Goal: Task Accomplishment & Management: Complete application form

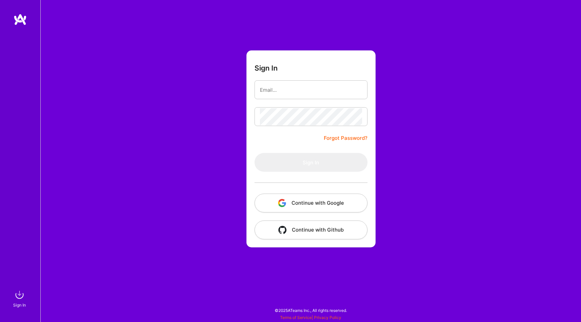
click at [305, 201] on button "Continue with Google" at bounding box center [311, 203] width 113 height 19
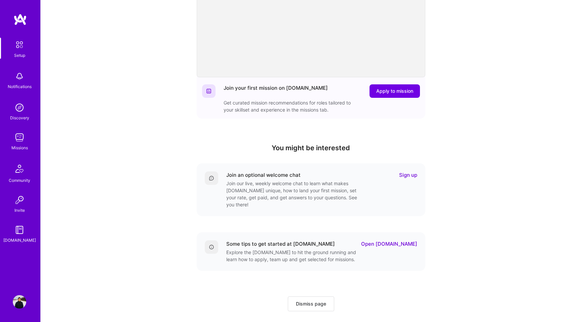
scroll to position [113, 0]
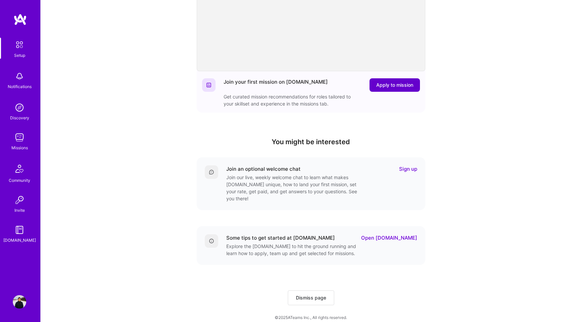
click at [389, 85] on span "Apply to mission" at bounding box center [394, 85] width 37 height 7
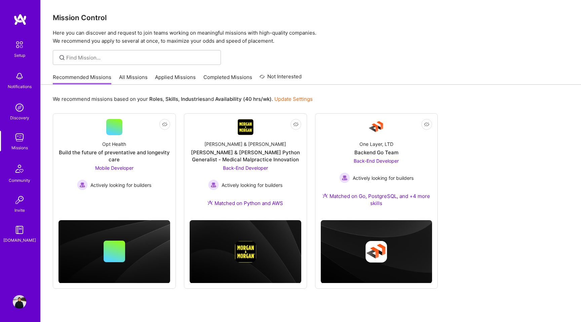
click at [137, 82] on link "All Missions" at bounding box center [133, 79] width 29 height 11
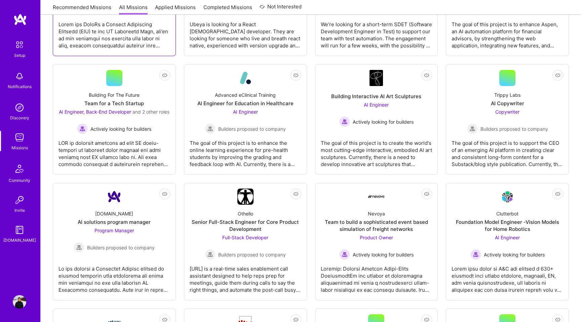
scroll to position [310, 0]
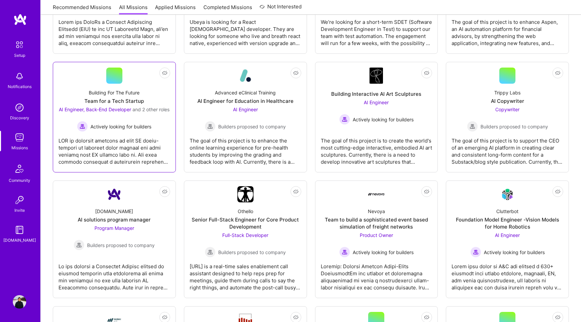
click at [133, 113] on div "AI Engineer, Back-End Developer and 2 other roles" at bounding box center [114, 109] width 111 height 7
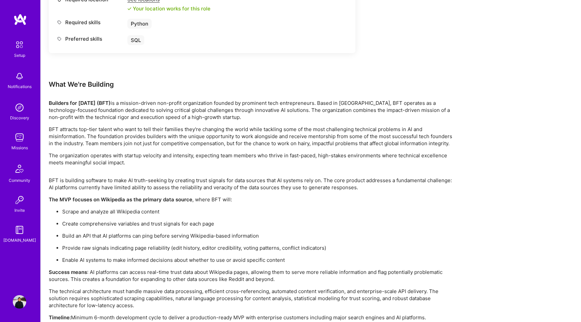
scroll to position [1080, 0]
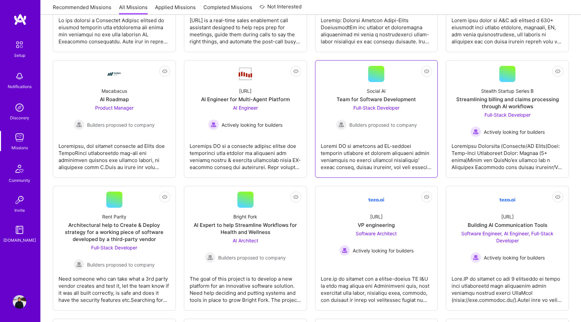
scroll to position [560, 0]
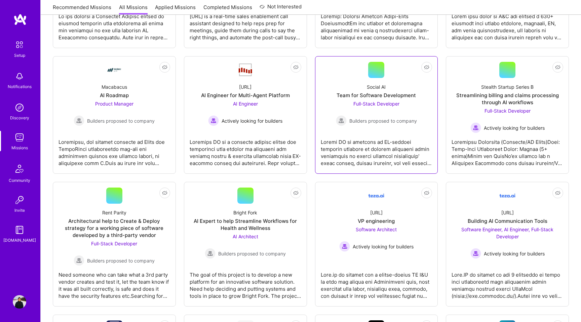
click at [392, 152] on div at bounding box center [377, 150] width 112 height 34
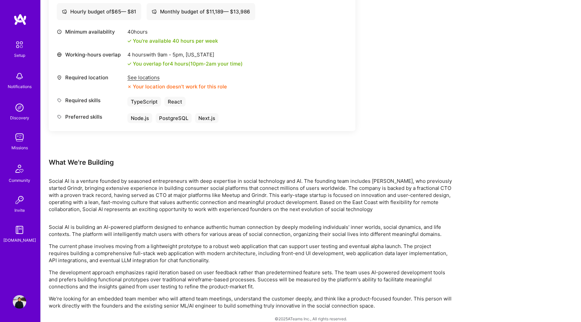
scroll to position [247, 0]
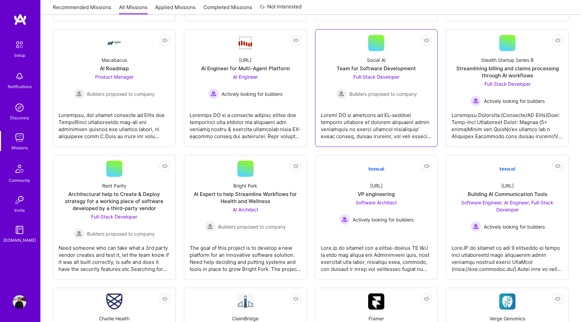
scroll to position [599, 0]
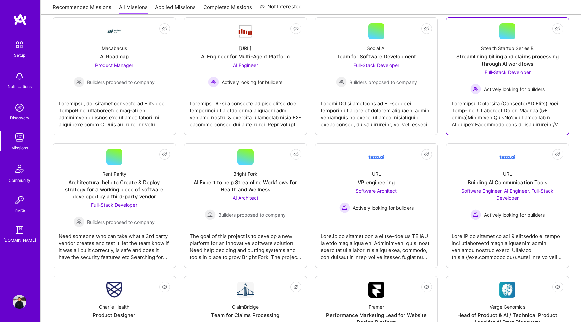
click at [543, 75] on div "Stealth Startup Series B Streamlining billing and claims processing through AI …" at bounding box center [508, 66] width 112 height 55
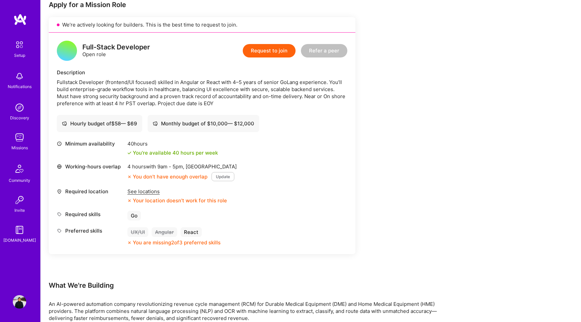
scroll to position [156, 0]
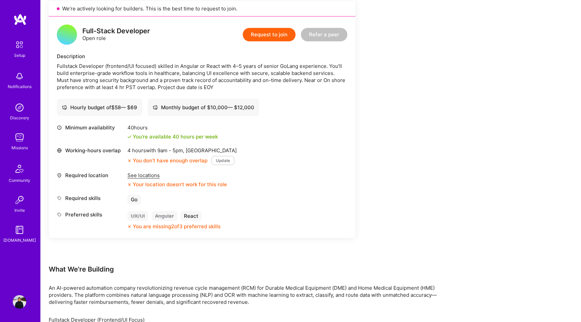
click at [224, 159] on button "Update" at bounding box center [223, 160] width 23 height 9
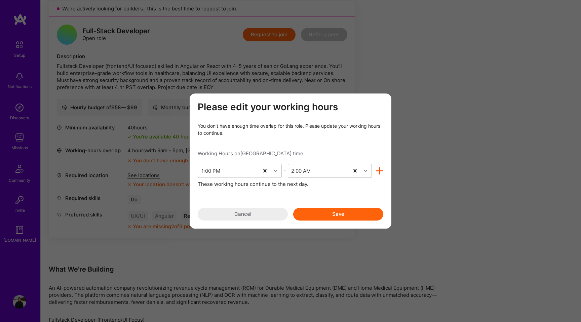
click at [365, 170] on icon "modal" at bounding box center [365, 170] width 3 height 3
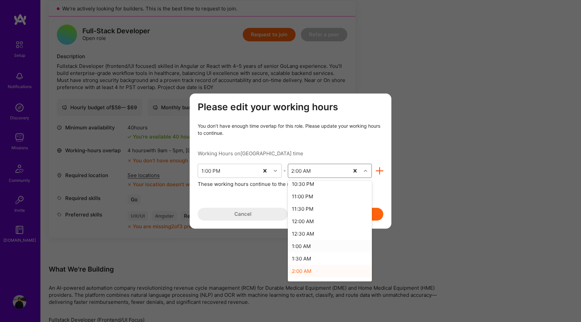
scroll to position [256, 0]
click at [303, 267] on div "2:30 AM" at bounding box center [330, 268] width 84 height 12
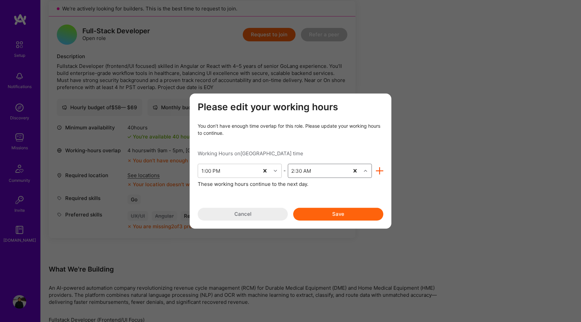
click at [331, 211] on button "Save" at bounding box center [338, 214] width 90 height 13
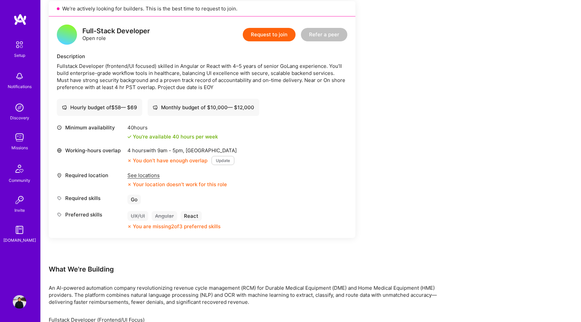
click at [223, 161] on button "Update" at bounding box center [223, 160] width 23 height 9
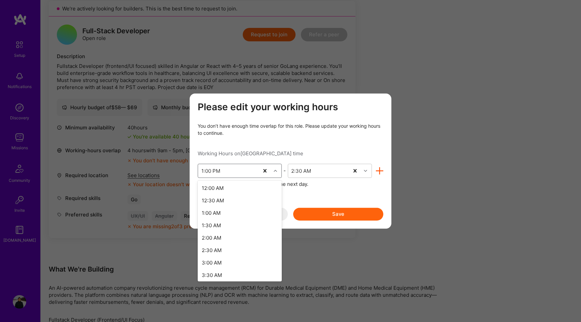
click at [275, 170] on icon "modal" at bounding box center [275, 170] width 3 height 3
click at [224, 193] on div "6:00 AM" at bounding box center [240, 194] width 84 height 12
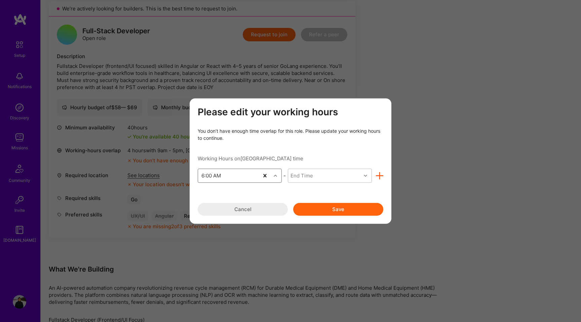
click at [365, 175] on icon "modal" at bounding box center [365, 175] width 3 height 3
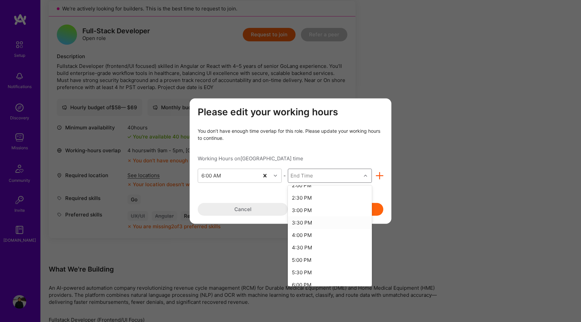
scroll to position [209, 0]
click at [309, 207] on div "3:00 PM" at bounding box center [330, 208] width 84 height 12
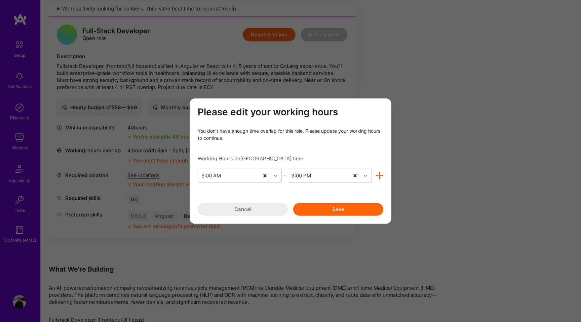
click at [343, 210] on button "Save" at bounding box center [338, 209] width 90 height 13
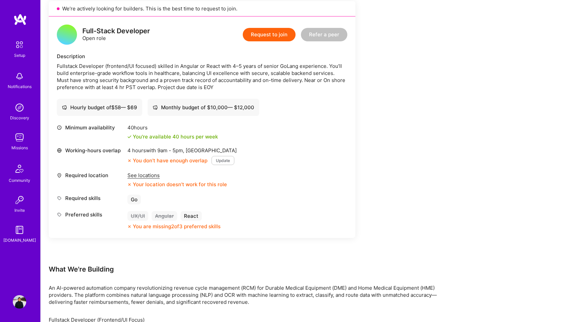
click at [221, 159] on button "Update" at bounding box center [223, 160] width 23 height 9
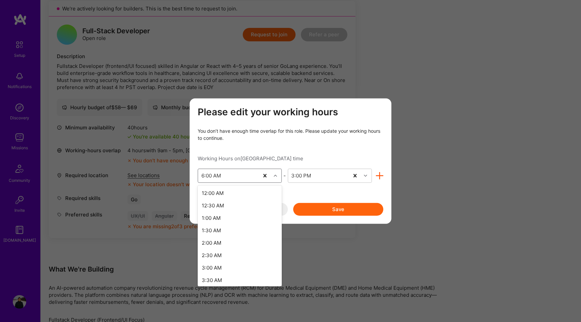
click at [275, 177] on icon "modal" at bounding box center [275, 175] width 3 height 3
click at [222, 249] on div "5:00 AM" at bounding box center [240, 251] width 84 height 12
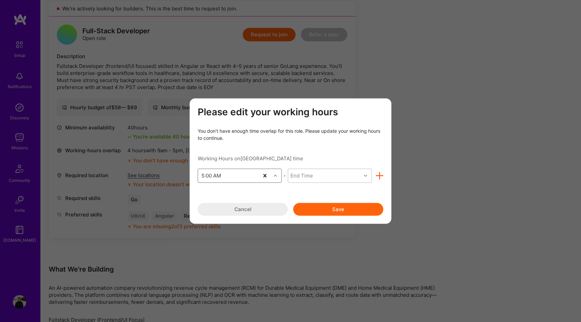
click at [365, 176] on icon "modal" at bounding box center [365, 175] width 3 height 3
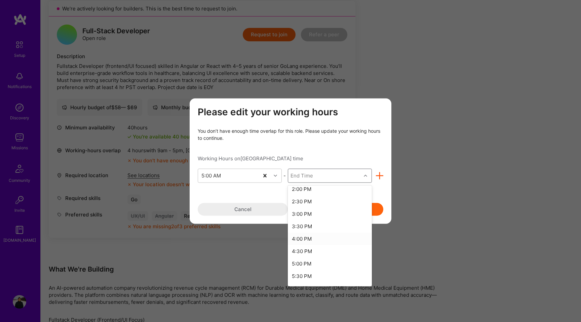
scroll to position [231, 0]
click at [316, 238] on div "4:00 PM" at bounding box center [330, 236] width 84 height 12
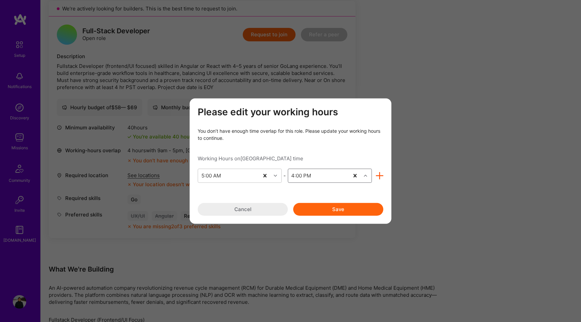
click at [337, 213] on button "Save" at bounding box center [338, 209] width 90 height 13
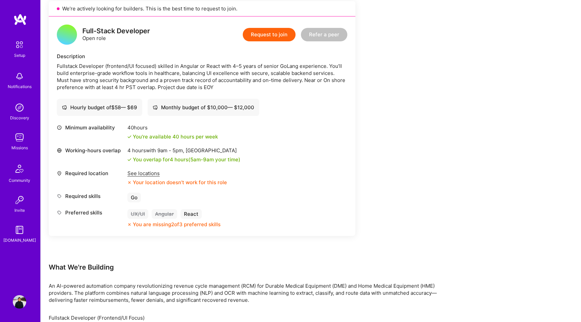
click at [143, 173] on div "See locations" at bounding box center [178, 173] width 100 height 7
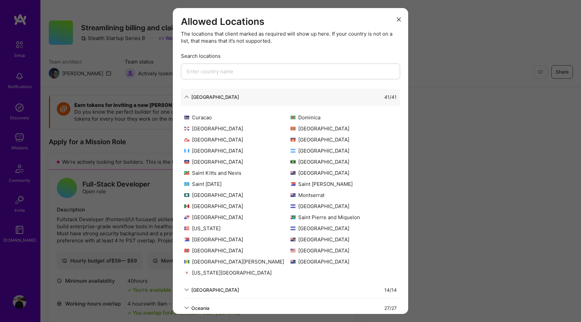
scroll to position [12, 0]
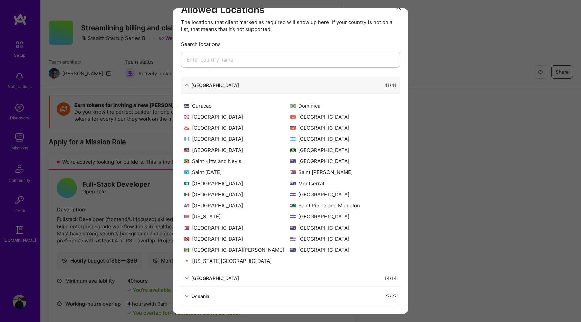
click at [196, 296] on div "Oceania" at bounding box center [200, 296] width 18 height 7
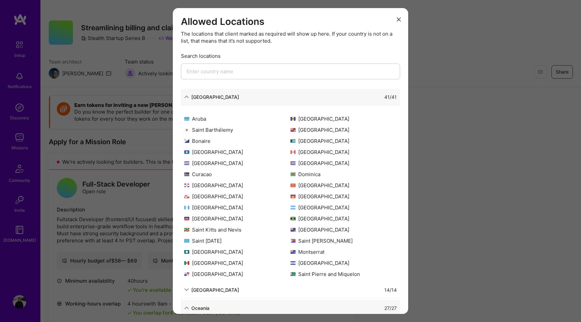
scroll to position [0, 0]
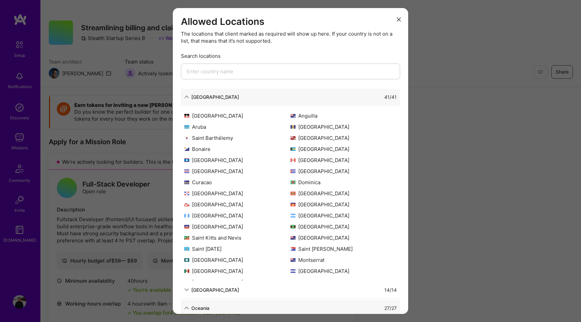
click at [230, 70] on input "modal" at bounding box center [290, 72] width 219 height 16
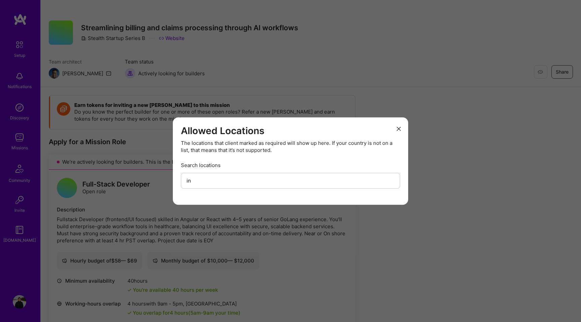
type input "i"
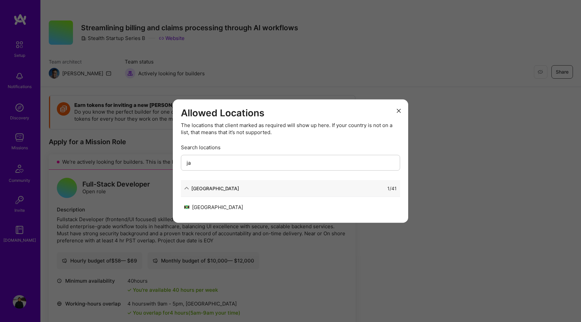
type input "j"
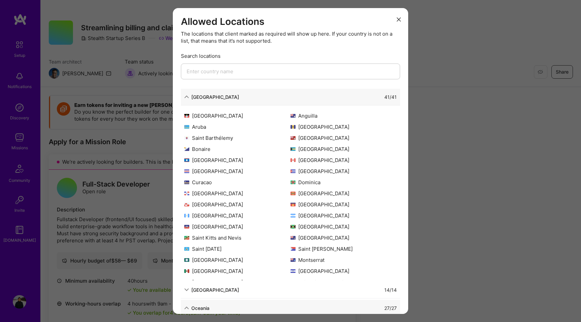
click at [400, 17] on icon "modal" at bounding box center [399, 19] width 4 height 4
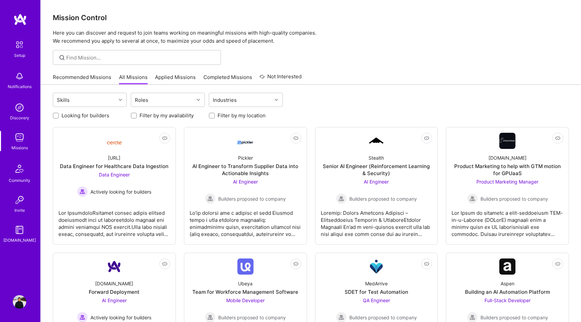
click at [57, 117] on input "Looking for builders" at bounding box center [56, 116] width 5 height 5
checkbox input "true"
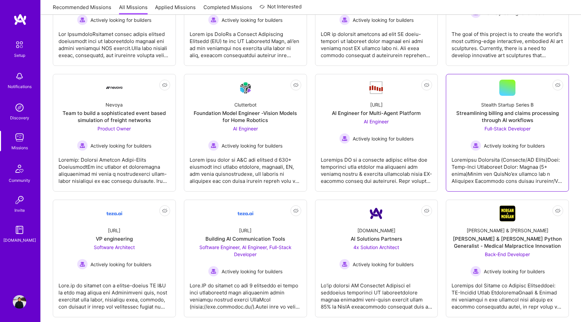
scroll to position [182, 0]
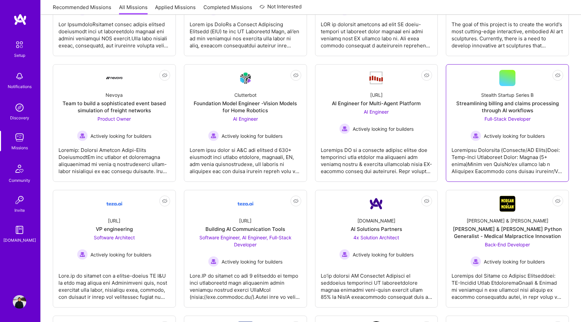
click at [504, 165] on div at bounding box center [508, 158] width 112 height 34
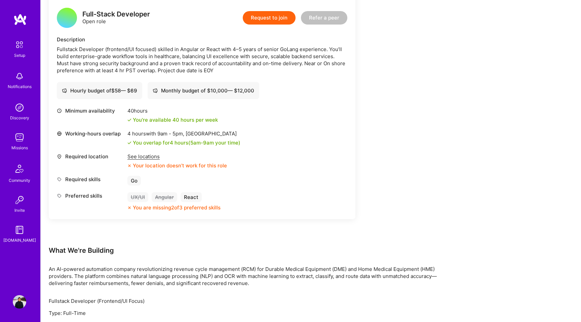
scroll to position [174, 0]
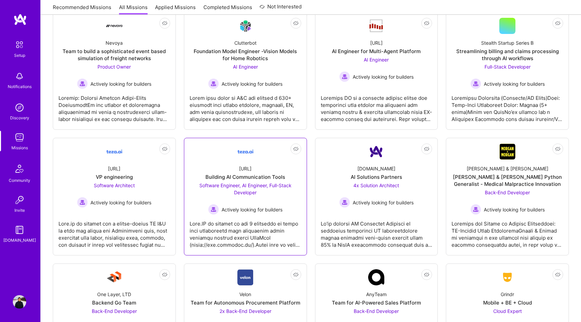
scroll to position [238, 0]
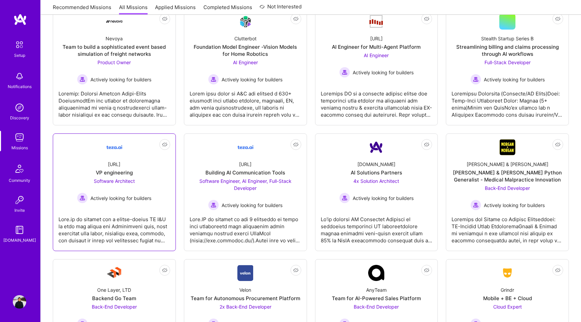
click at [152, 196] on div "teza.ai VP engineering Software Architect Actively looking for builders" at bounding box center [115, 179] width 112 height 48
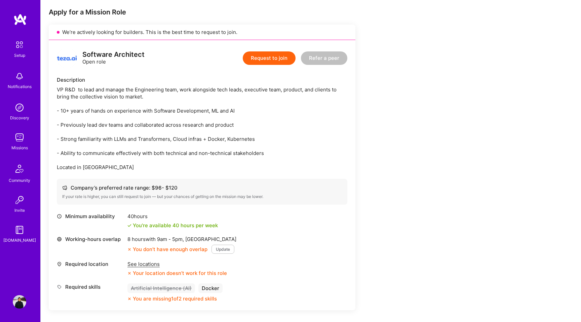
scroll to position [147, 0]
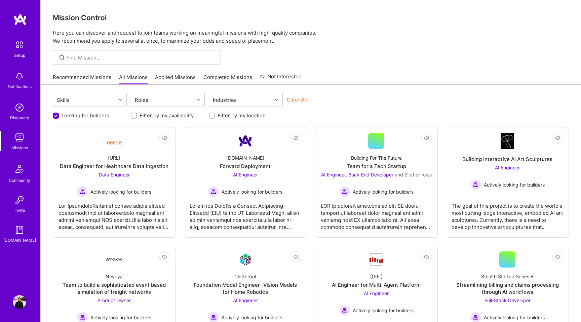
click at [213, 116] on input "Filter by my location" at bounding box center [212, 116] width 5 height 5
checkbox input "true"
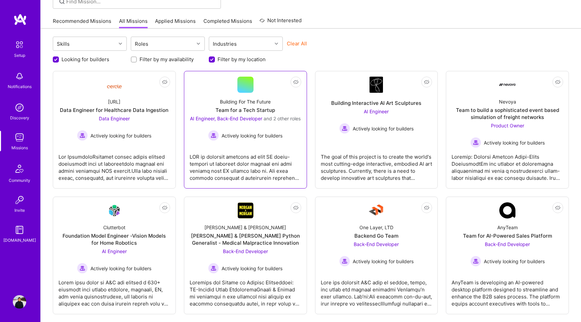
scroll to position [190, 0]
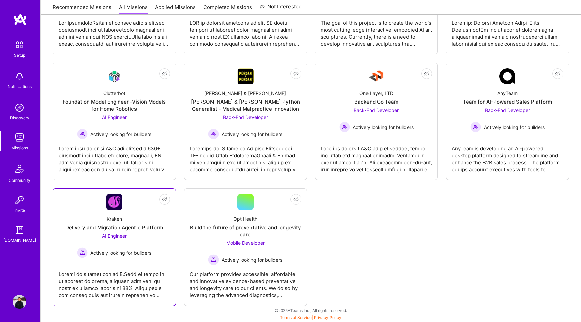
click at [149, 229] on div "Delivery and Migration Agentic Platform" at bounding box center [114, 227] width 98 height 7
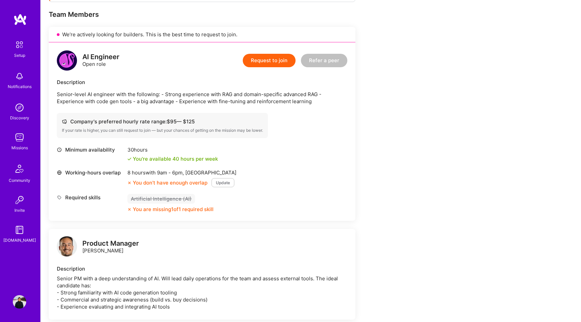
scroll to position [136, 0]
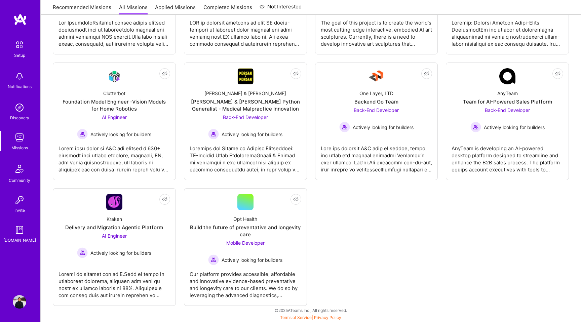
scroll to position [190, 0]
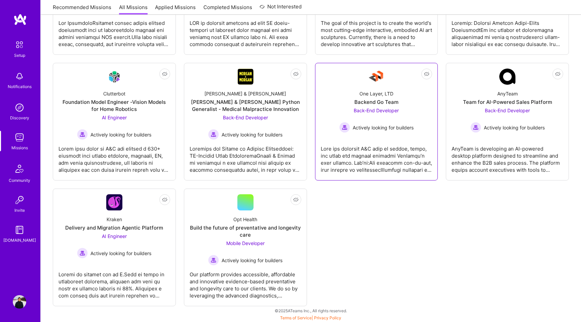
click at [383, 113] on span "Back-End Developer" at bounding box center [376, 111] width 45 height 6
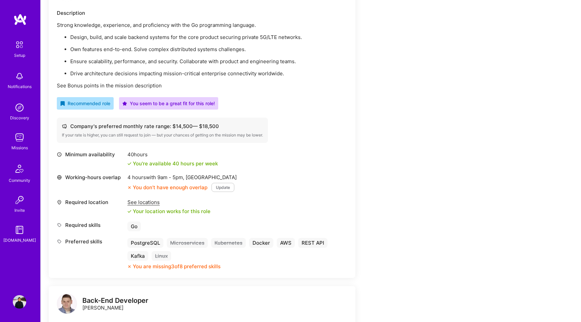
scroll to position [203, 0]
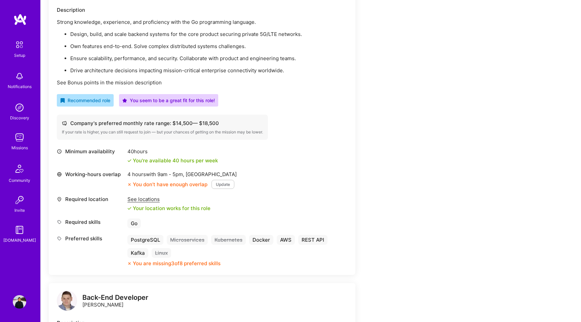
click at [226, 185] on button "Update" at bounding box center [223, 184] width 23 height 9
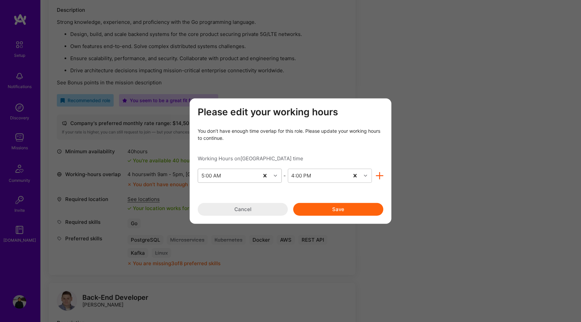
click at [277, 176] on icon "modal" at bounding box center [275, 175] width 3 height 3
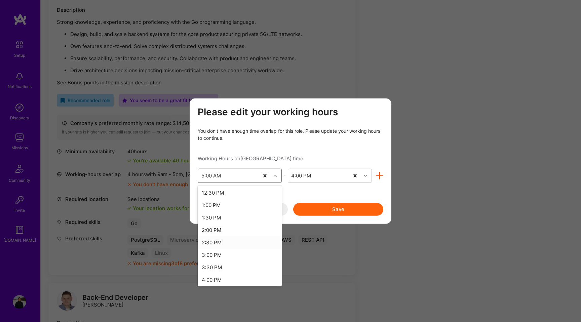
scroll to position [331, 0]
click at [221, 236] on div "3:00 PM" at bounding box center [240, 235] width 84 height 12
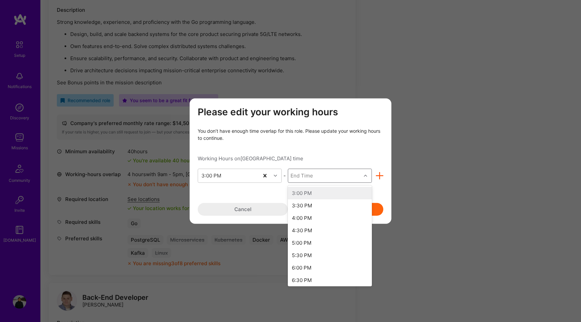
click at [364, 176] on icon "modal" at bounding box center [365, 175] width 3 height 3
click at [314, 253] on div "11:00 PM" at bounding box center [330, 253] width 84 height 12
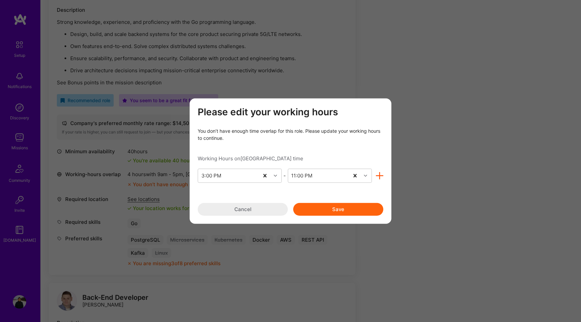
click at [350, 208] on button "Save" at bounding box center [338, 209] width 90 height 13
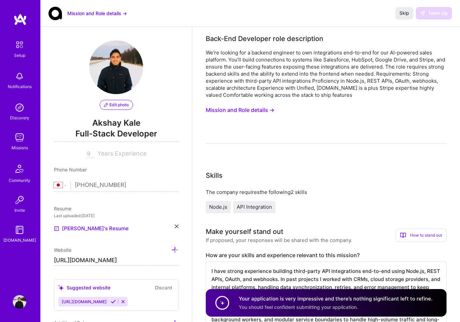
select select "JP"
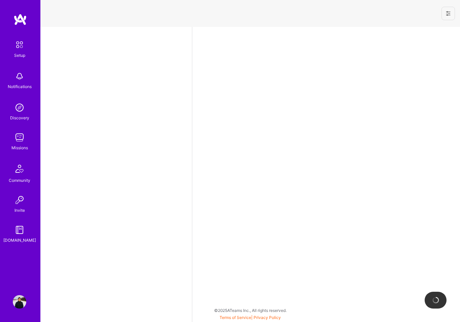
select select "JP"
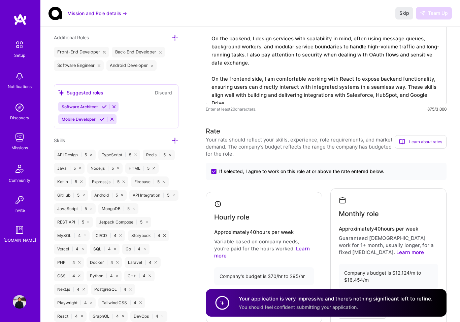
scroll to position [278, 0]
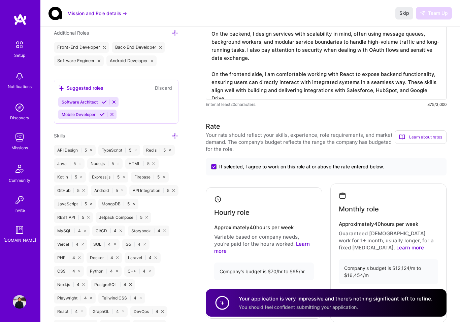
click at [176, 136] on icon at bounding box center [174, 136] width 7 height 7
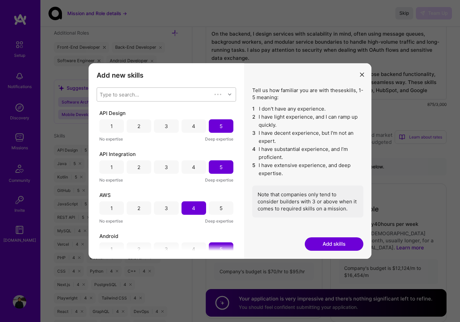
click at [172, 97] on div "Type to search..." at bounding box center [154, 94] width 115 height 13
type input "micro"
click at [120, 111] on div "Microservices" at bounding box center [166, 111] width 131 height 7
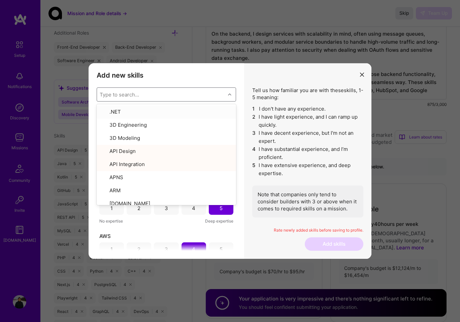
click at [123, 94] on div "Type to search..." at bounding box center [119, 94] width 39 height 7
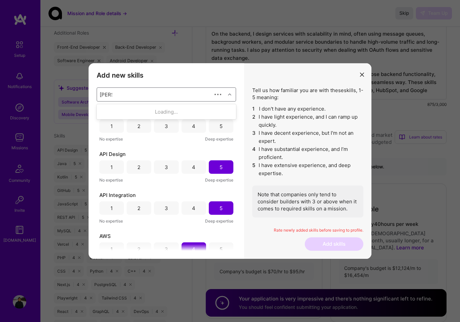
type input "kuber"
click at [122, 113] on div "Kubernetes" at bounding box center [166, 111] width 131 height 7
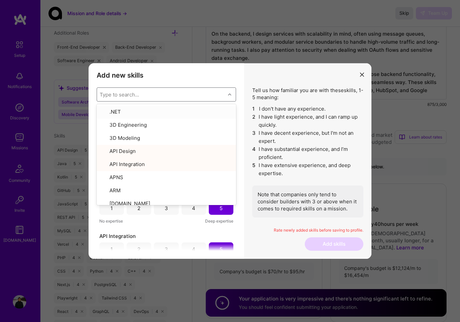
click at [237, 69] on div "Add new skills Tell us how familiar you are with given skills, using between 1 …" at bounding box center [165, 161] width 155 height 196
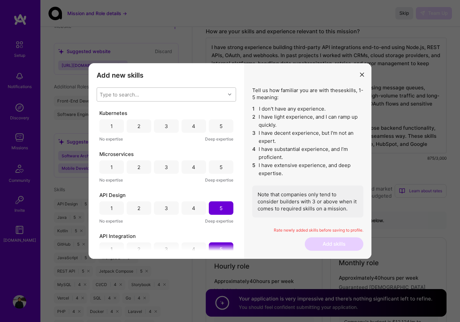
scroll to position [224, 0]
click at [169, 127] on div "3" at bounding box center [166, 125] width 25 height 13
click at [194, 168] on div "4" at bounding box center [193, 166] width 25 height 13
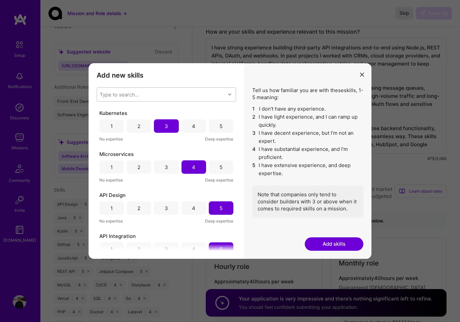
click at [190, 121] on div "4" at bounding box center [193, 125] width 25 height 13
click at [160, 125] on div "3" at bounding box center [166, 125] width 25 height 13
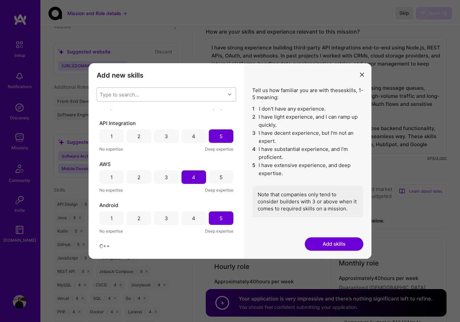
scroll to position [113, 0]
click at [334, 243] on button "Add skills" at bounding box center [333, 244] width 59 height 13
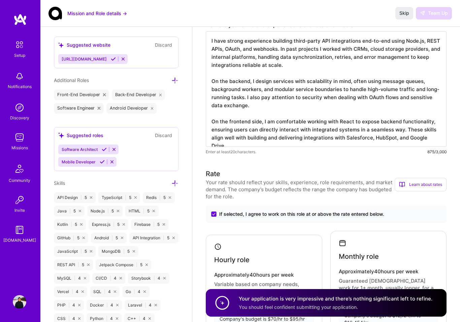
scroll to position [231, 0]
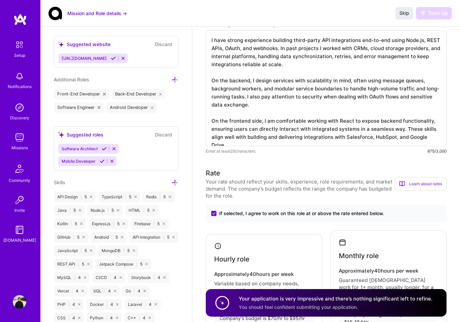
click at [174, 181] on icon at bounding box center [174, 182] width 7 height 7
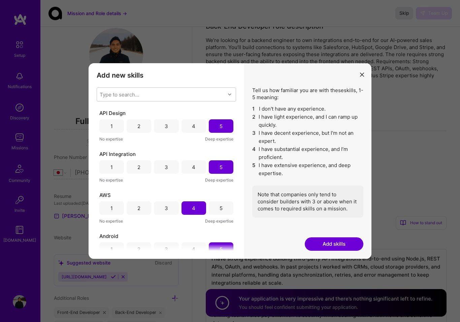
scroll to position [7, 0]
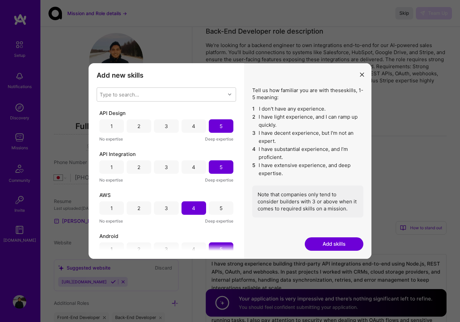
click at [360, 75] on icon "modal" at bounding box center [362, 75] width 4 height 4
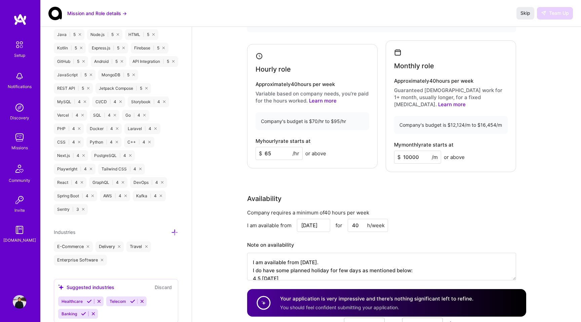
scroll to position [409, 0]
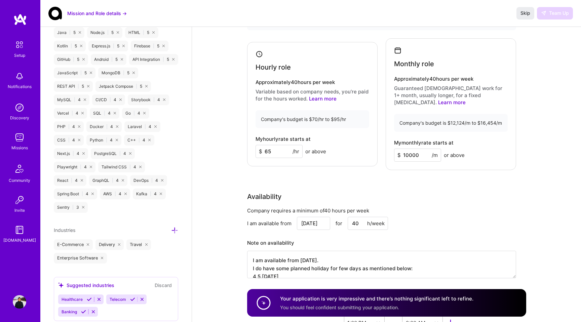
drag, startPoint x: 407, startPoint y: 148, endPoint x: 402, endPoint y: 148, distance: 5.1
click at [402, 149] on input "10000" at bounding box center [417, 155] width 47 height 13
click at [271, 148] on input "65" at bounding box center [279, 151] width 47 height 13
type input "65"
click at [399, 170] on div "Rate Your rate should reflect your skills, experience, role requirements, and m…" at bounding box center [386, 135] width 279 height 304
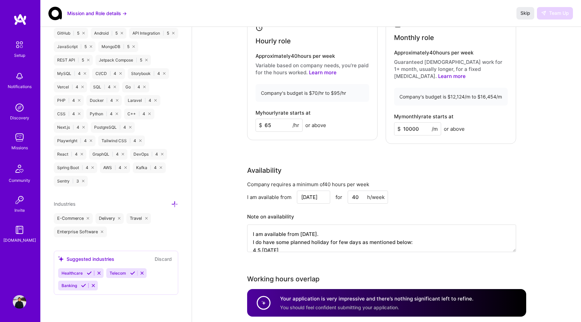
scroll to position [445, 0]
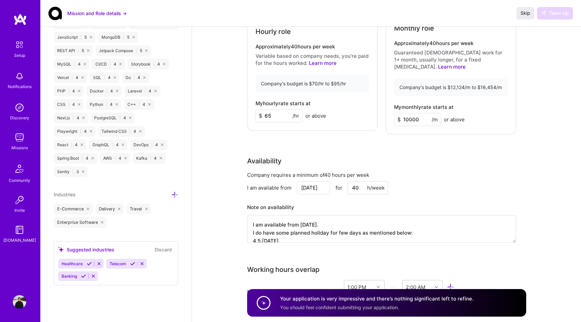
click at [273, 113] on input "65" at bounding box center [279, 115] width 47 height 13
click at [224, 167] on div "Back-End Developer role description We’re looking for a backend engineer to own…" at bounding box center [386, 253] width 389 height 1343
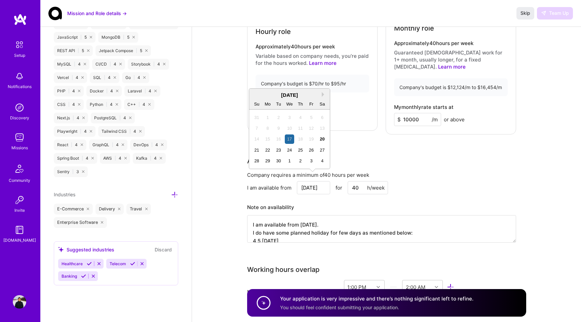
click at [311, 181] on input "Sep 17" at bounding box center [313, 187] width 33 height 13
click at [290, 162] on div "1" at bounding box center [289, 160] width 9 height 9
type input "Oct 1"
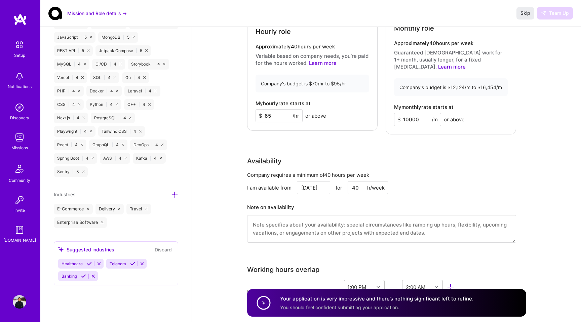
click at [305, 225] on textarea at bounding box center [381, 229] width 269 height 28
click at [305, 226] on textarea at bounding box center [381, 229] width 269 height 28
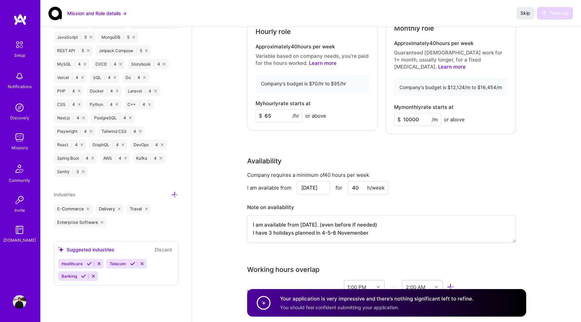
click at [331, 224] on textarea "I am available from 1st October. (even before if needed) I have 3 holidays plan…" at bounding box center [381, 229] width 269 height 28
click at [256, 226] on textarea "I am available from 1st October. (even before if needed) I have 3 holidays plan…" at bounding box center [381, 229] width 269 height 28
click at [365, 228] on textarea "I am available from 1st October. (even before if needed) I have 3 holidays plan…" at bounding box center [381, 229] width 269 height 28
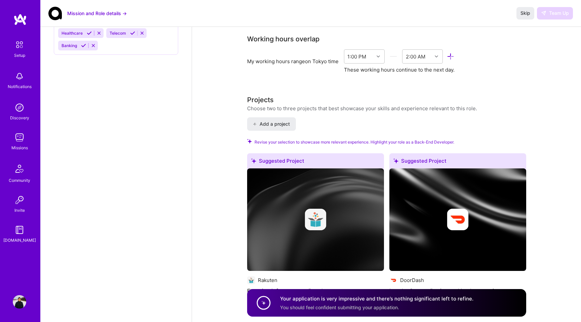
scroll to position [677, 0]
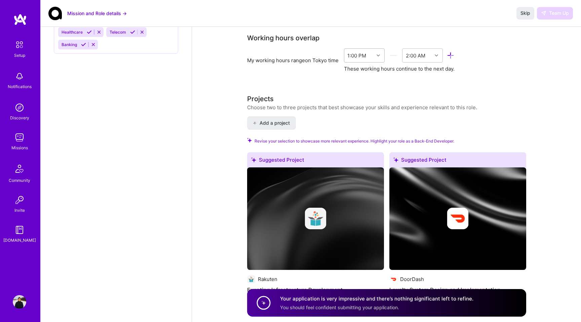
type textarea "I am available from 1st October. (even before if needed) I have 3 holidays plan…"
click at [380, 54] on icon at bounding box center [378, 55] width 3 height 3
click at [317, 85] on div "Back-End Developer role description We’re looking for a backend engineer to own…" at bounding box center [386, 22] width 279 height 1330
click at [383, 51] on div at bounding box center [379, 55] width 10 height 9
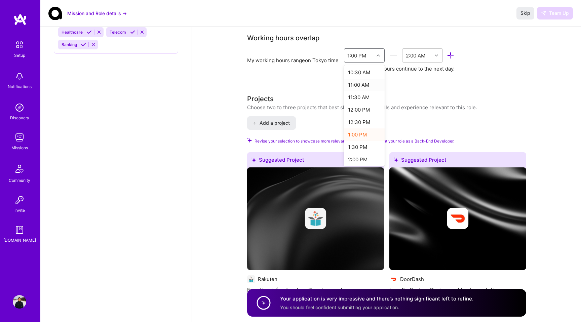
click at [363, 80] on div "11:00 AM" at bounding box center [364, 85] width 41 height 12
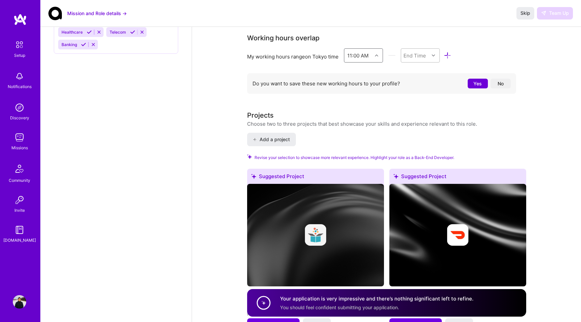
click at [434, 54] on icon at bounding box center [433, 55] width 3 height 3
click at [420, 111] on div "2:00 AM" at bounding box center [420, 117] width 39 height 12
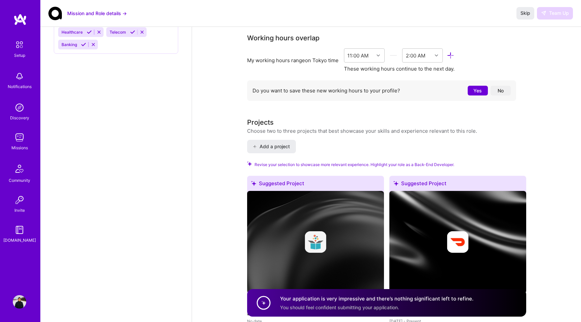
click at [459, 86] on button "Yes" at bounding box center [478, 91] width 20 height 10
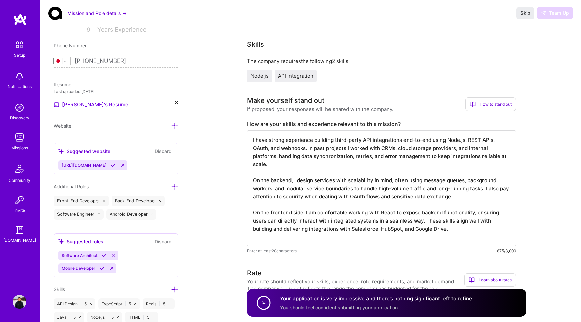
scroll to position [0, 0]
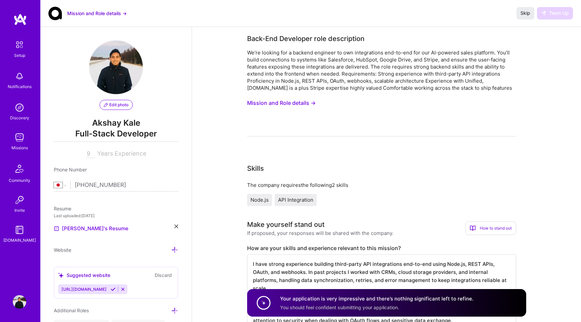
click at [459, 19] on div "Mission and Role details → Skip Team Up" at bounding box center [310, 13] width 541 height 27
click at [459, 13] on div "Skip Team Up" at bounding box center [545, 13] width 57 height 12
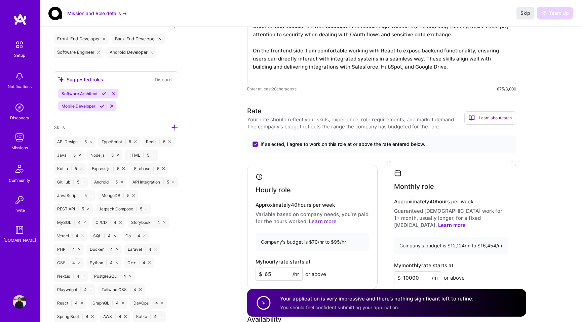
scroll to position [291, 0]
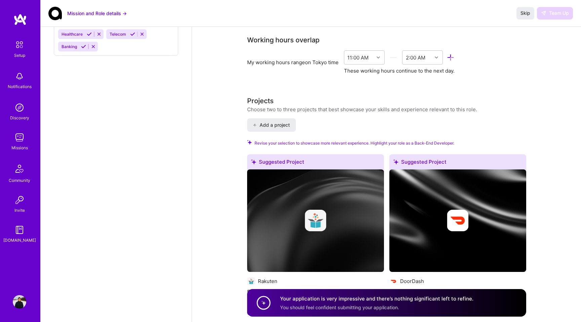
scroll to position [675, 0]
click at [431, 305] on div "Your application is very impressive and there’s nothing significant left to ref…" at bounding box center [376, 302] width 193 height 15
click at [392, 305] on span "You should feel confident submitting your application." at bounding box center [339, 307] width 119 height 6
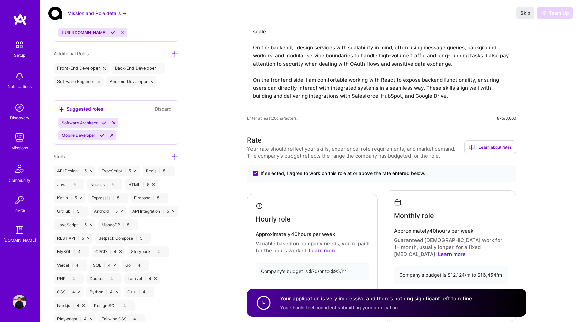
scroll to position [245, 0]
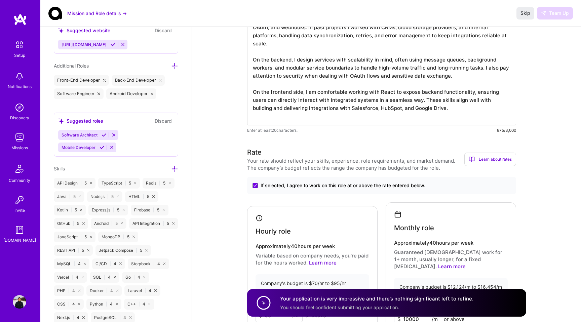
click at [104, 134] on icon at bounding box center [104, 135] width 5 height 5
click at [102, 146] on icon at bounding box center [102, 147] width 5 height 5
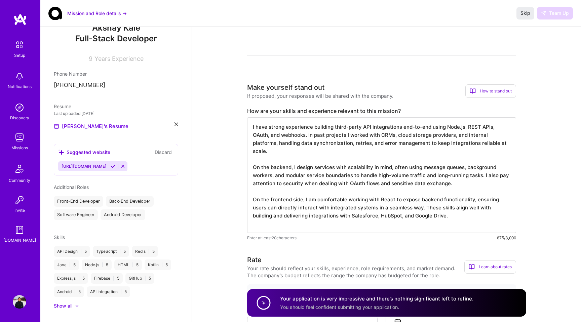
scroll to position [0, 0]
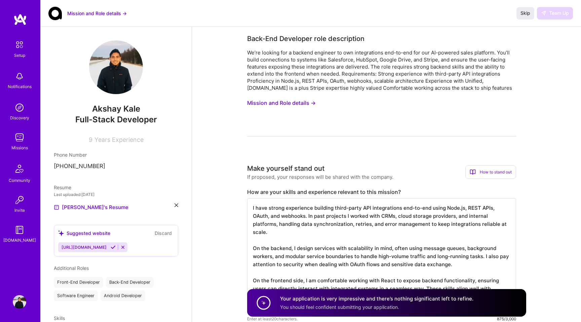
click at [118, 12] on button "Mission and Role details →" at bounding box center [97, 13] width 60 height 7
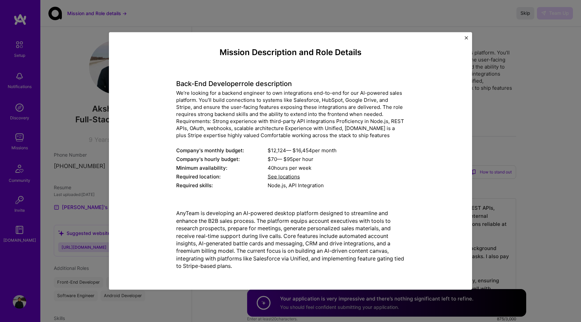
scroll to position [1, 0]
click at [459, 37] on img "Close" at bounding box center [466, 37] width 3 height 3
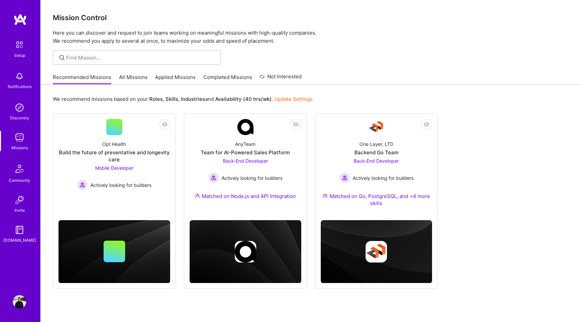
click at [101, 81] on link "Recommended Missions" at bounding box center [82, 79] width 59 height 11
click at [132, 79] on link "All Missions" at bounding box center [133, 79] width 29 height 11
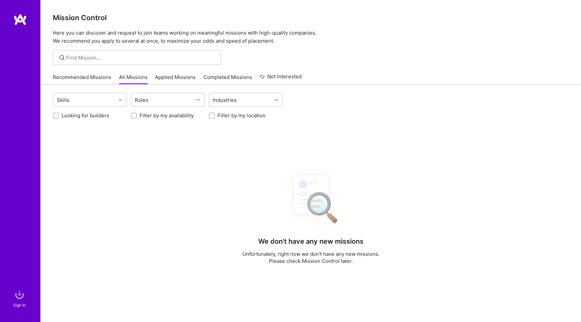
click at [101, 78] on link "Recommended Missions" at bounding box center [82, 79] width 59 height 11
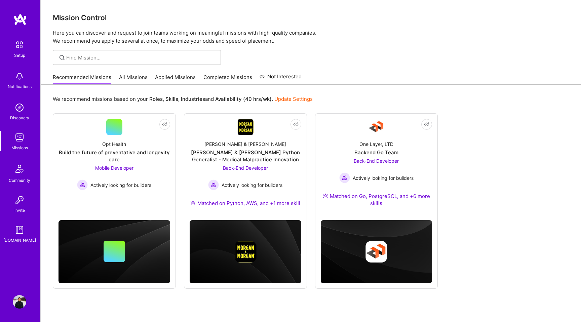
click at [20, 23] on img at bounding box center [19, 19] width 13 height 12
click at [20, 18] on img at bounding box center [19, 19] width 13 height 12
click at [18, 50] on img at bounding box center [19, 45] width 14 height 14
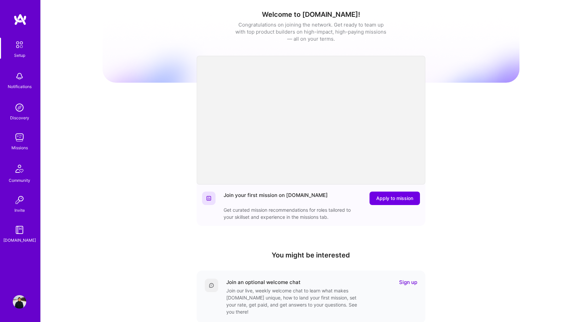
click at [18, 301] on img at bounding box center [19, 301] width 13 height 13
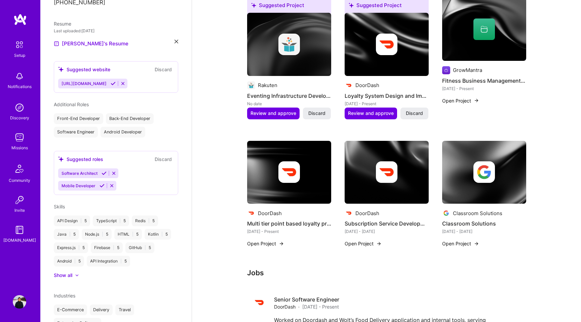
scroll to position [198, 0]
click at [73, 275] on div at bounding box center [73, 274] width 3 height 7
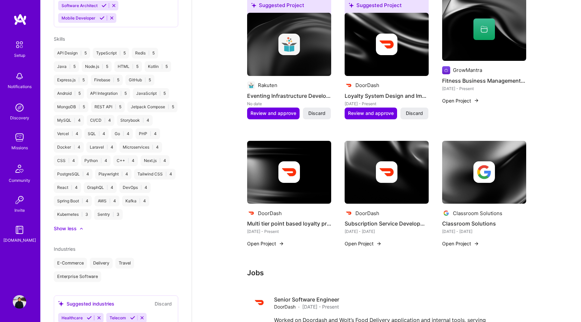
scroll to position [366, 0]
click at [176, 38] on div "Skills" at bounding box center [116, 37] width 124 height 7
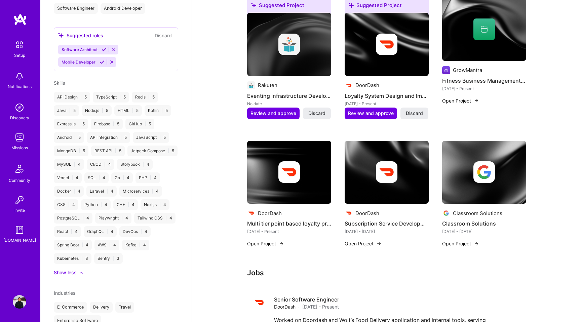
scroll to position [0, 0]
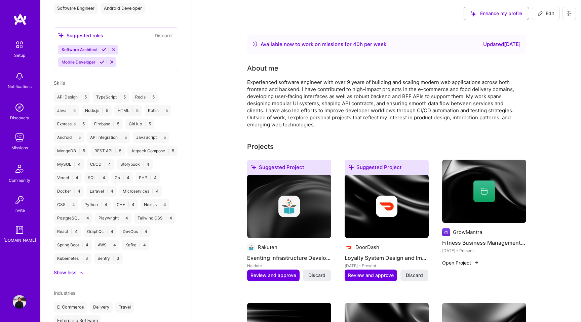
click at [546, 11] on span "Edit" at bounding box center [546, 13] width 16 height 7
select select "JP"
select select "Right Now"
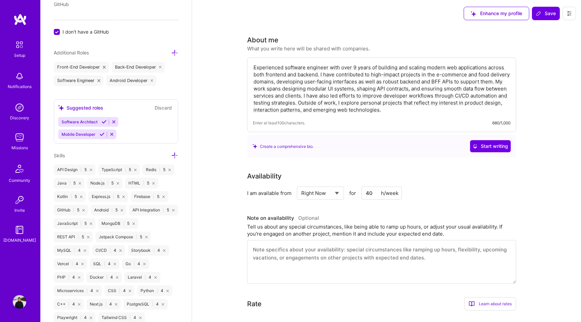
scroll to position [459, 0]
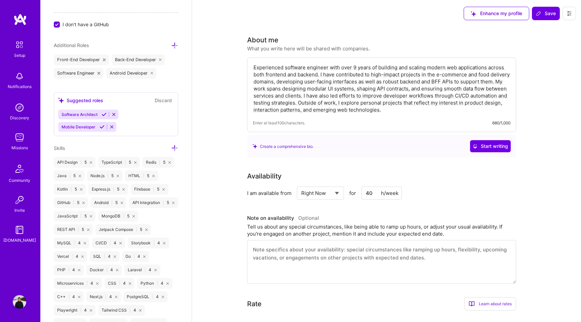
click at [173, 147] on icon at bounding box center [174, 148] width 7 height 7
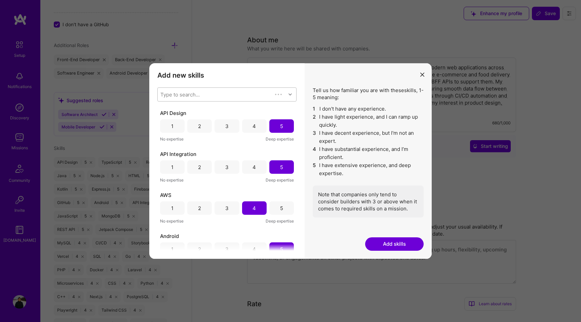
click at [205, 96] on div "Type to search..." at bounding box center [215, 94] width 115 height 13
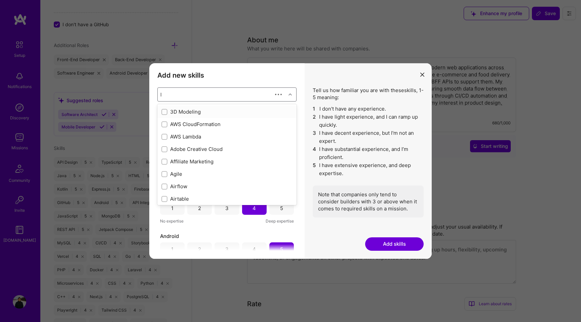
type input "li"
checkbox input "true"
type input "lin"
checkbox input "true"
click at [167, 187] on div "modal" at bounding box center [164, 187] width 6 height 6
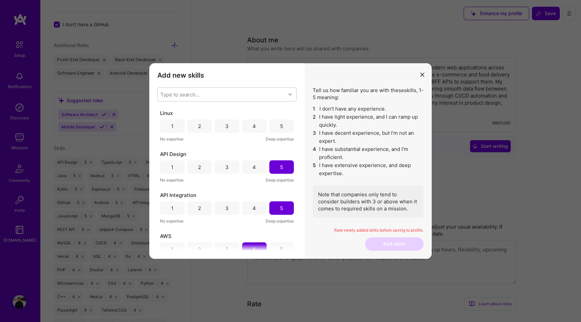
click at [249, 124] on div "4" at bounding box center [254, 125] width 25 height 13
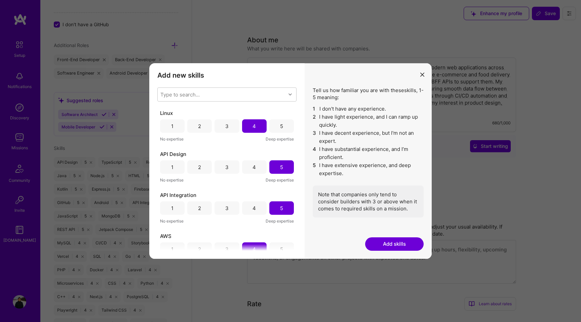
click at [381, 246] on button "Add skills" at bounding box center [394, 244] width 59 height 13
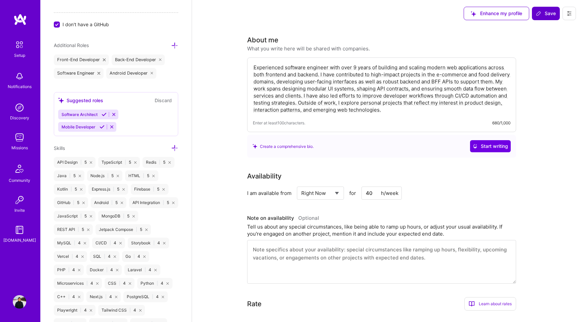
click at [548, 17] on button "Save" at bounding box center [546, 13] width 28 height 13
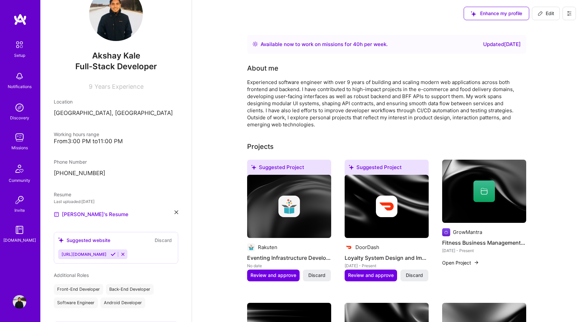
scroll to position [0, 0]
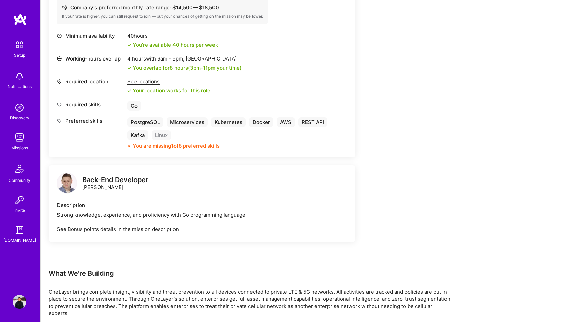
scroll to position [315, 0]
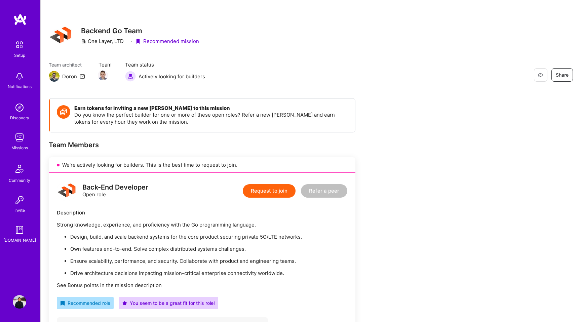
click at [272, 192] on button "Request to join" at bounding box center [269, 190] width 53 height 13
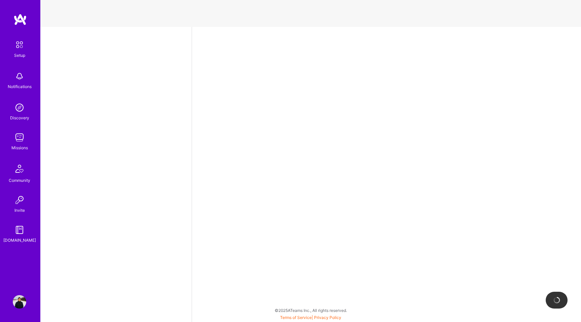
select select "JP"
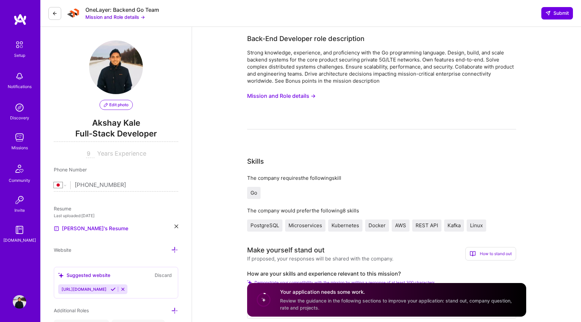
click at [295, 65] on div "Strong knowledge, experience, and proficiency with the Go programming language.…" at bounding box center [381, 66] width 269 height 35
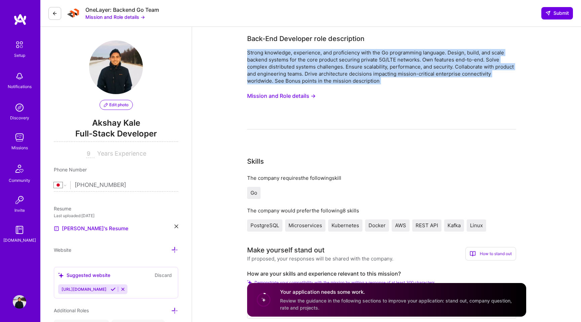
click at [295, 65] on div "Strong knowledge, experience, and proficiency with the Go programming language.…" at bounding box center [381, 66] width 269 height 35
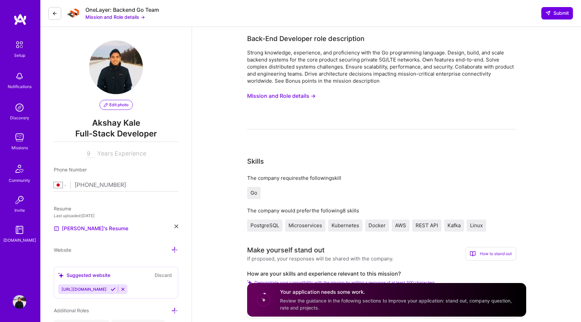
click at [281, 94] on button "Mission and Role details →" at bounding box center [281, 96] width 69 height 12
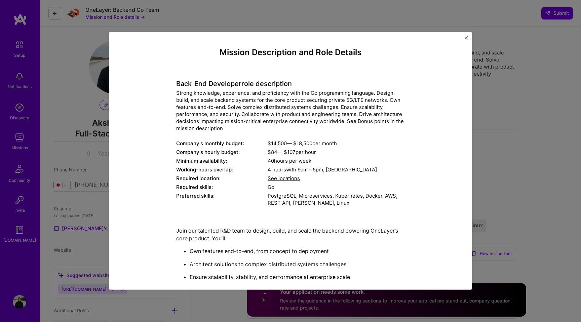
click at [468, 39] on div "Mission Description and Role Details Back-End Developer role description Strong…" at bounding box center [290, 161] width 363 height 258
click at [467, 37] on img "Close" at bounding box center [466, 37] width 3 height 3
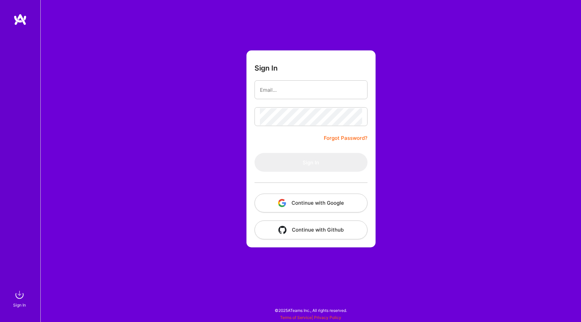
click at [302, 204] on button "Continue with Google" at bounding box center [311, 203] width 113 height 19
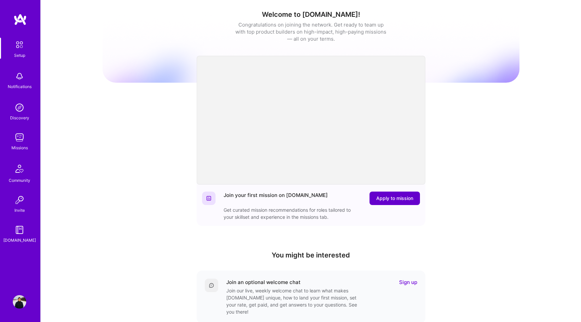
click at [385, 198] on span "Apply to mission" at bounding box center [394, 198] width 37 height 7
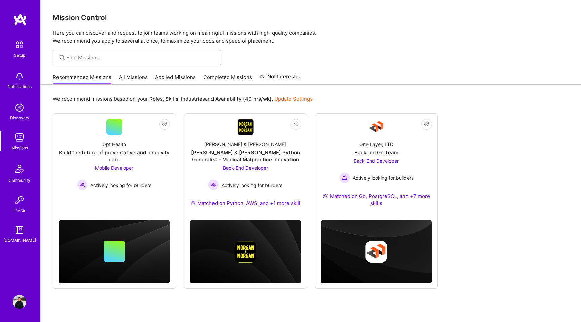
click at [292, 99] on link "Update Settings" at bounding box center [294, 99] width 38 height 6
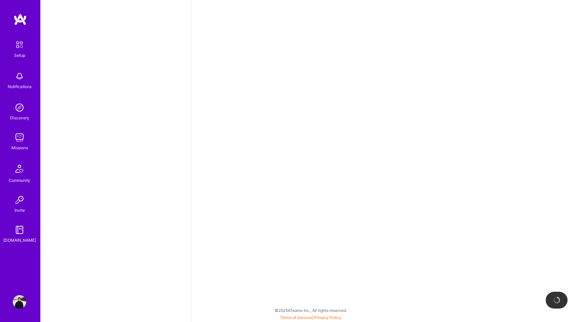
select select "JP"
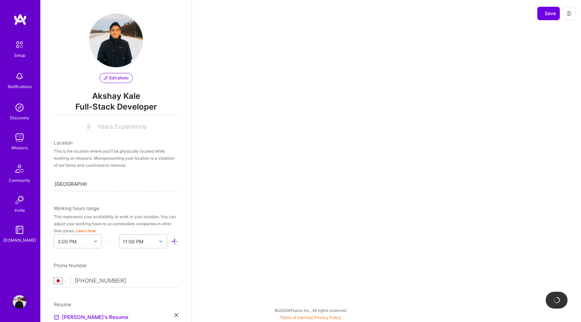
scroll to position [225, 0]
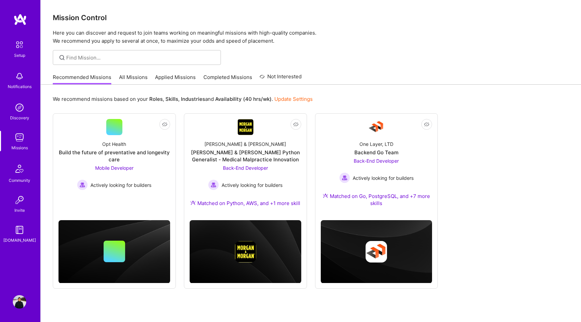
click at [161, 78] on link "Applied Missions" at bounding box center [175, 79] width 41 height 11
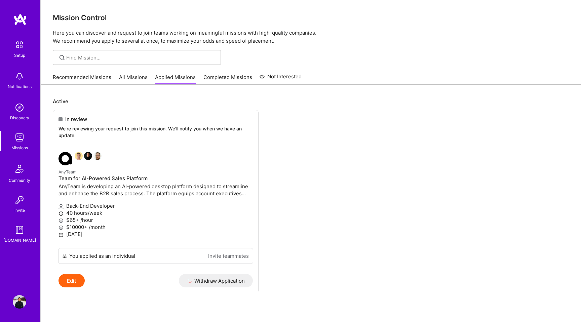
scroll to position [20, 0]
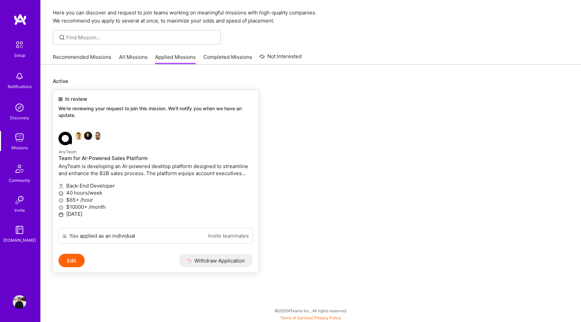
click at [75, 261] on button "Edit" at bounding box center [72, 260] width 26 height 13
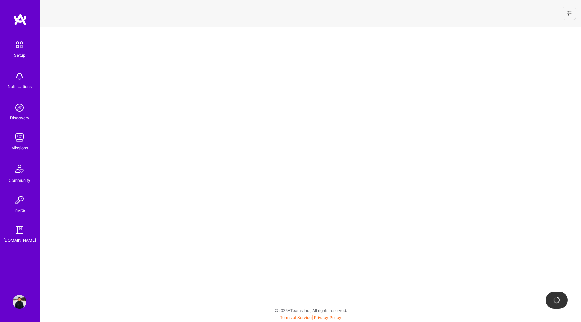
select select "JP"
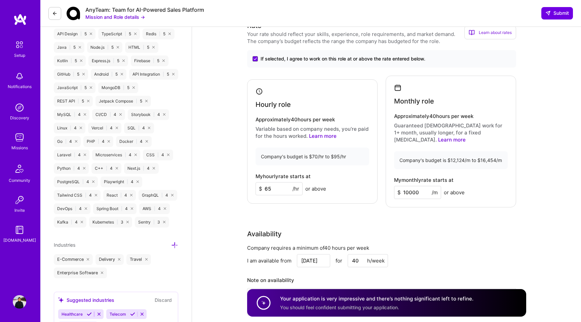
scroll to position [360, 0]
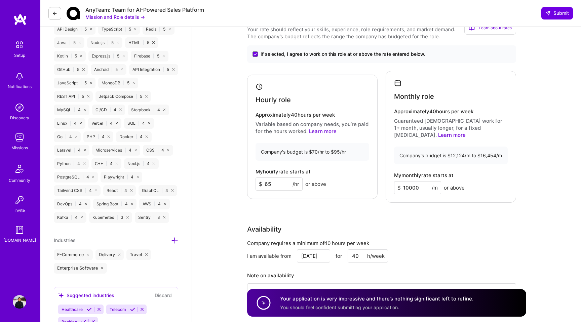
click at [279, 179] on input "65" at bounding box center [279, 184] width 47 height 13
type input "60"
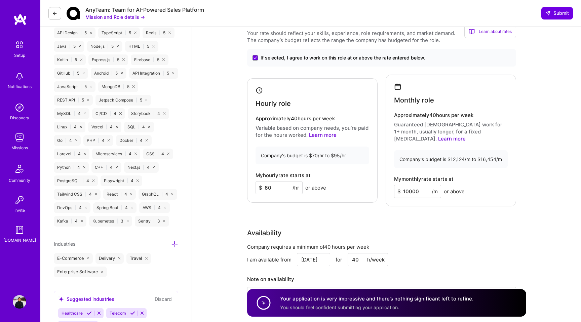
scroll to position [356, 0]
drag, startPoint x: 408, startPoint y: 185, endPoint x: 403, endPoint y: 185, distance: 5.4
click at [403, 186] on input "10000" at bounding box center [417, 192] width 47 height 13
drag, startPoint x: 406, startPoint y: 184, endPoint x: 419, endPoint y: 184, distance: 12.4
click at [419, 186] on input "9500" at bounding box center [417, 192] width 47 height 13
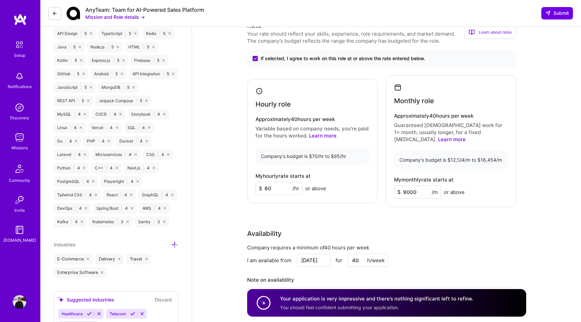
type input "9000"
click at [415, 212] on div "Rate Your rate should reflect your skills, experience, role requirements, and m…" at bounding box center [386, 172] width 279 height 304
click at [409, 186] on input "9000" at bounding box center [417, 192] width 47 height 13
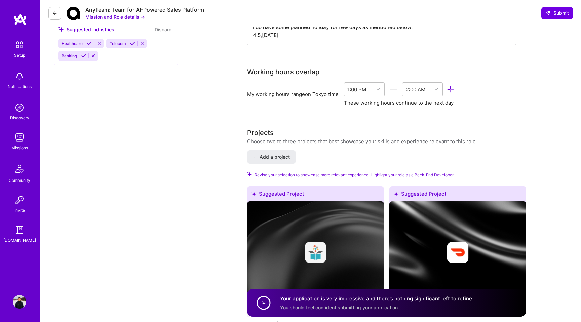
scroll to position [600, 0]
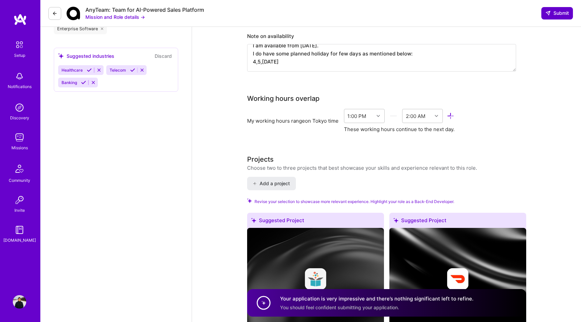
click at [561, 11] on span "Submit" at bounding box center [558, 13] width 24 height 7
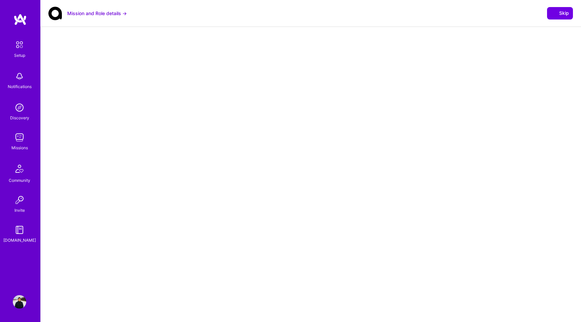
select select "JP"
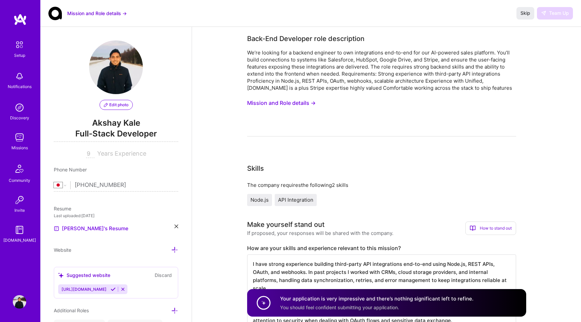
click at [281, 50] on div "We’re looking for a backend engineer to own integrations end-to-end for our AI-…" at bounding box center [381, 70] width 269 height 42
click at [19, 47] on img at bounding box center [19, 45] width 14 height 14
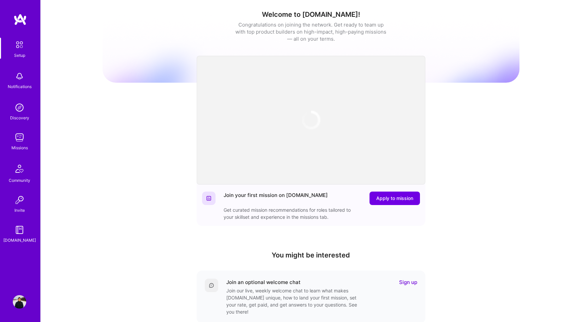
click at [19, 77] on img at bounding box center [19, 76] width 13 height 13
click at [20, 111] on img at bounding box center [19, 107] width 13 height 13
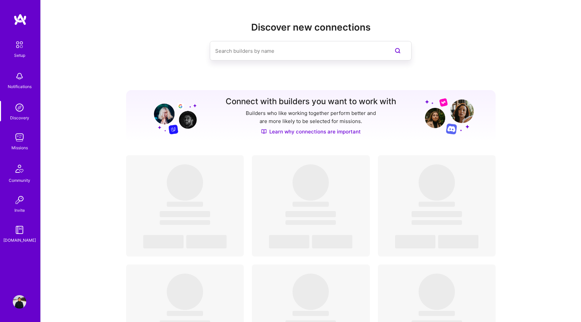
click at [20, 147] on div "Missions" at bounding box center [19, 147] width 16 height 7
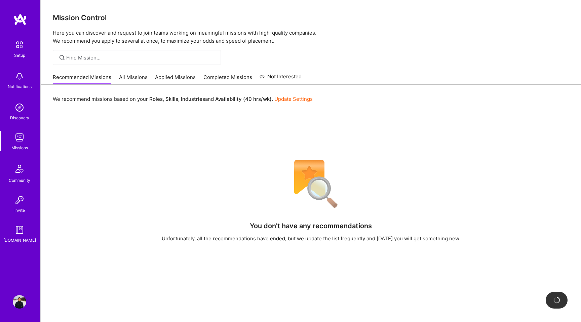
click at [176, 79] on link "Applied Missions" at bounding box center [175, 79] width 41 height 11
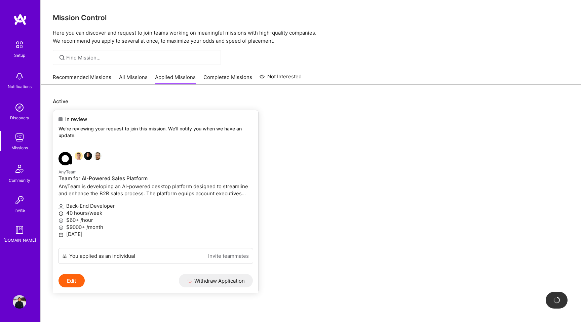
click at [157, 168] on link "AnyTeam Team for AI-Powered Sales Platform AnyTeam is developing an AI-powered …" at bounding box center [155, 198] width 205 height 102
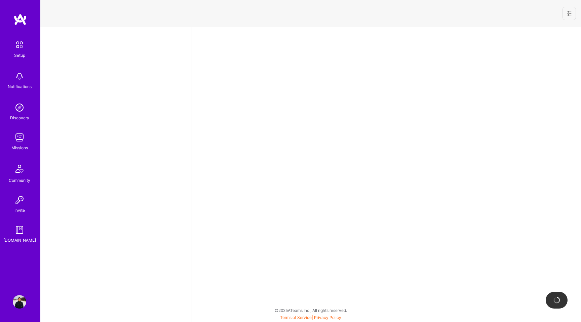
select select "JP"
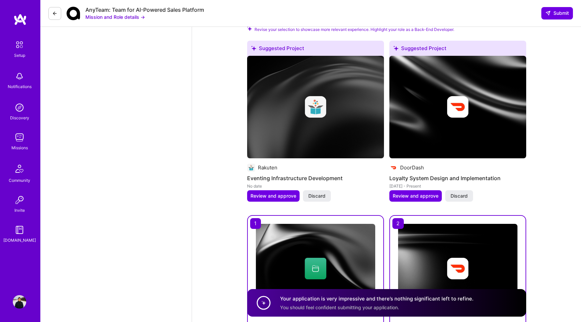
scroll to position [808, 0]
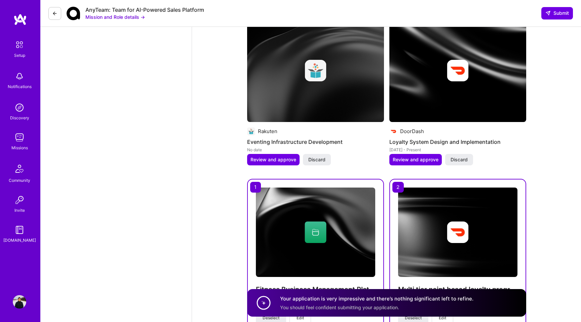
click at [14, 137] on img at bounding box center [19, 137] width 13 height 13
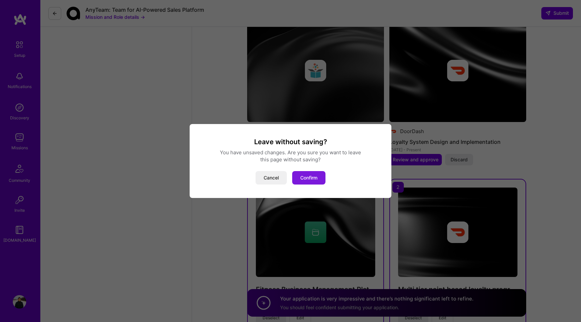
click at [305, 177] on button "Confirm" at bounding box center [308, 177] width 33 height 13
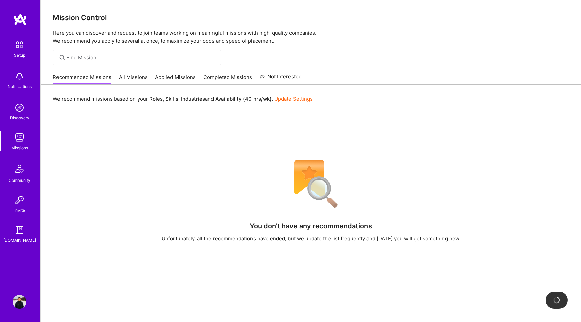
click at [182, 72] on div "Recommended Missions All Missions Applied Missions Completed Missions Not Inter…" at bounding box center [177, 77] width 249 height 14
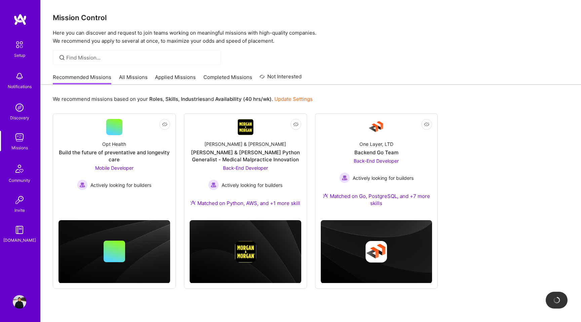
click at [182, 77] on link "Applied Missions" at bounding box center [175, 79] width 41 height 11
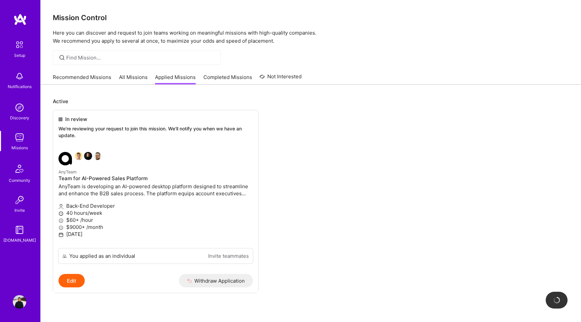
click at [215, 79] on link "Completed Missions" at bounding box center [228, 79] width 49 height 11
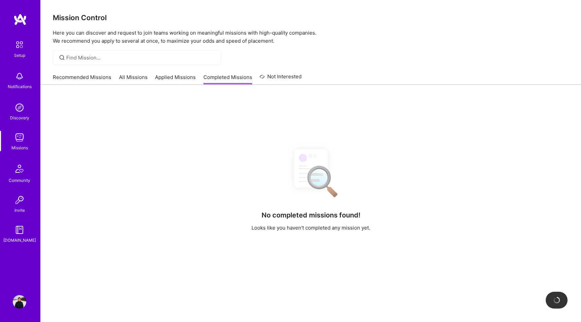
click at [281, 71] on div "Recommended Missions All Missions Applied Missions Completed Missions Not Inter…" at bounding box center [177, 77] width 249 height 14
click at [281, 78] on link "Not Interested" at bounding box center [281, 79] width 42 height 12
click at [239, 75] on link "Completed Missions" at bounding box center [228, 79] width 49 height 11
click at [172, 80] on link "Applied Missions" at bounding box center [175, 79] width 41 height 11
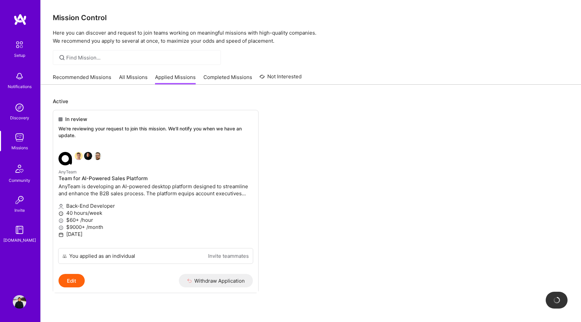
click at [126, 82] on link "All Missions" at bounding box center [133, 79] width 29 height 11
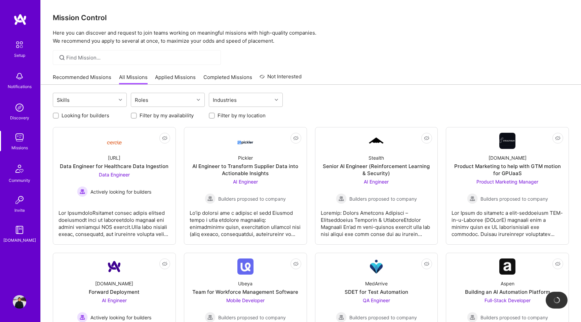
click at [136, 116] on input "Filter by my availability" at bounding box center [134, 116] width 5 height 5
checkbox input "true"
click at [101, 114] on label "Looking for builders" at bounding box center [86, 115] width 48 height 7
click at [59, 114] on input "Looking for builders" at bounding box center [56, 116] width 5 height 5
checkbox input "true"
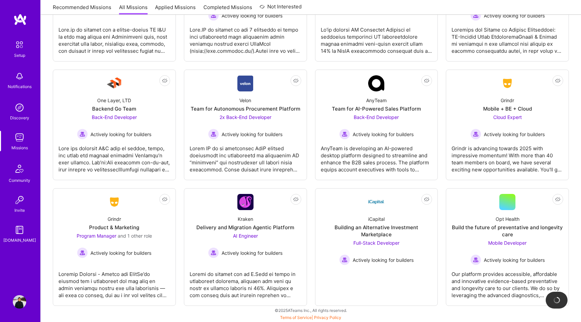
scroll to position [435, 0]
click at [534, 232] on div "Build the future of preventative and longevity care" at bounding box center [508, 231] width 112 height 14
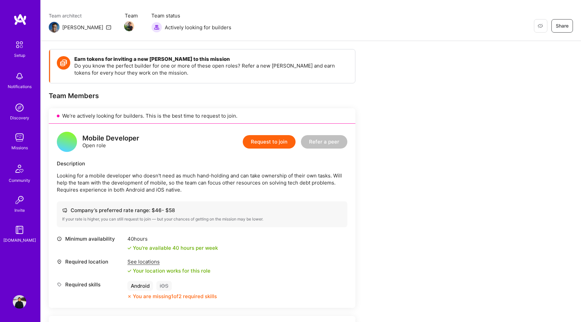
scroll to position [27, 0]
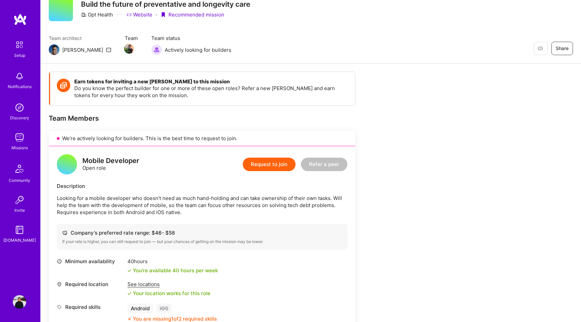
click at [267, 164] on button "Request to join" at bounding box center [269, 164] width 53 height 13
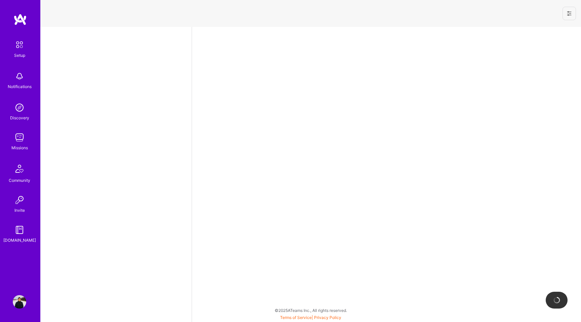
select select "JP"
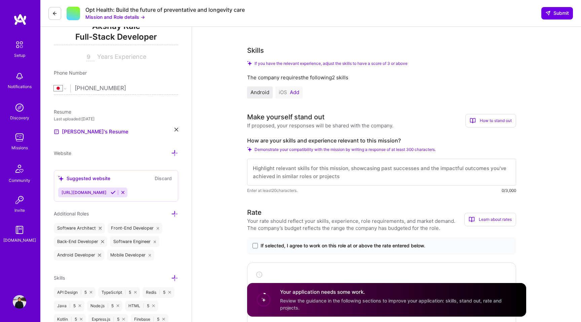
scroll to position [98, 0]
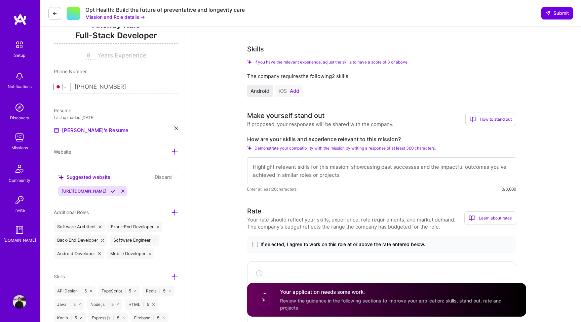
click at [276, 170] on textarea at bounding box center [381, 170] width 269 height 27
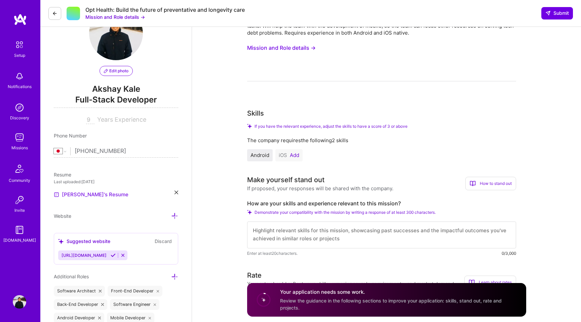
scroll to position [0, 0]
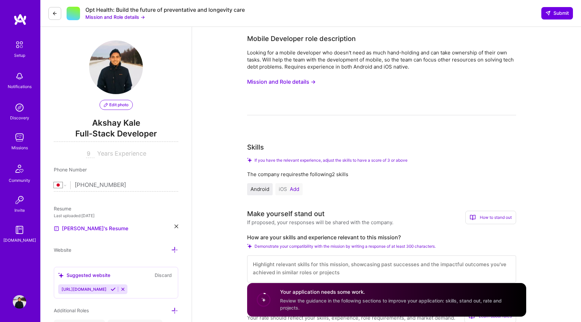
click at [17, 233] on img at bounding box center [19, 229] width 13 height 13
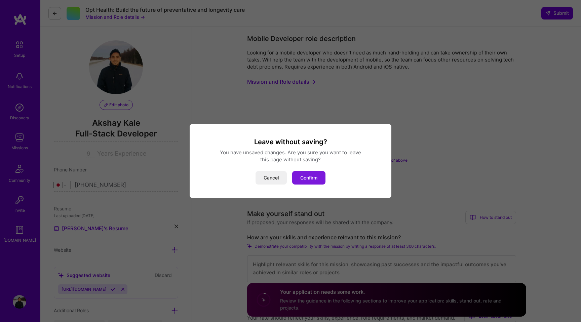
click at [313, 177] on button "Confirm" at bounding box center [308, 177] width 33 height 13
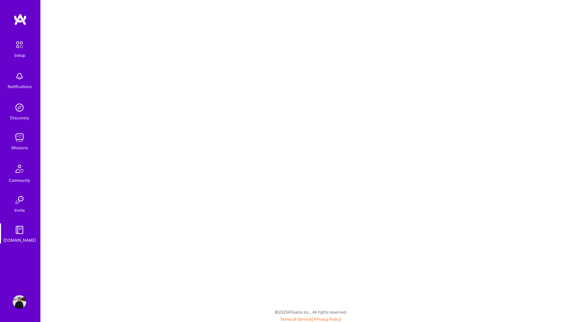
click at [16, 142] on img at bounding box center [19, 137] width 13 height 13
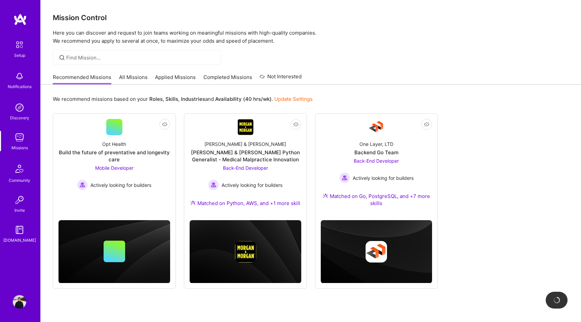
click at [16, 142] on img at bounding box center [19, 137] width 13 height 13
click at [21, 110] on img at bounding box center [19, 107] width 13 height 13
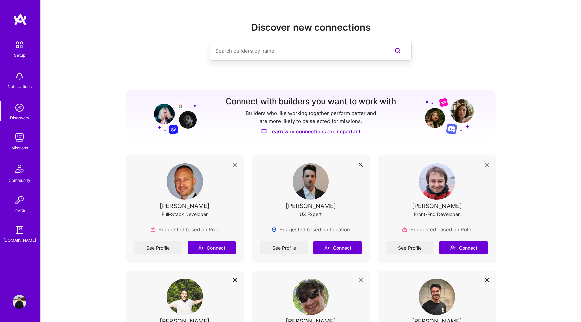
click at [21, 110] on img at bounding box center [19, 107] width 13 height 13
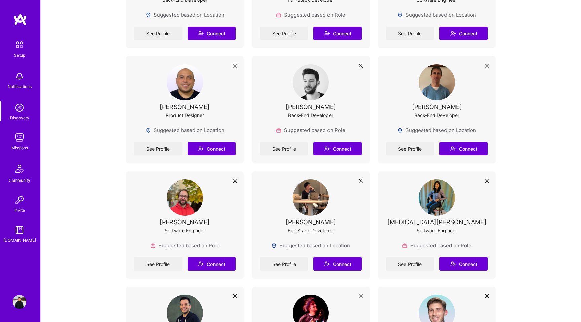
scroll to position [1257, 0]
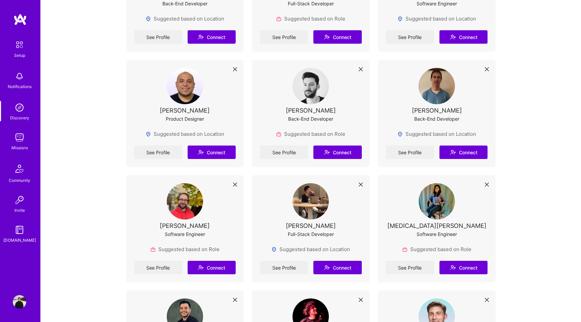
click at [443, 195] on img at bounding box center [437, 201] width 36 height 36
click at [414, 261] on link "See Profile" at bounding box center [410, 267] width 48 height 13
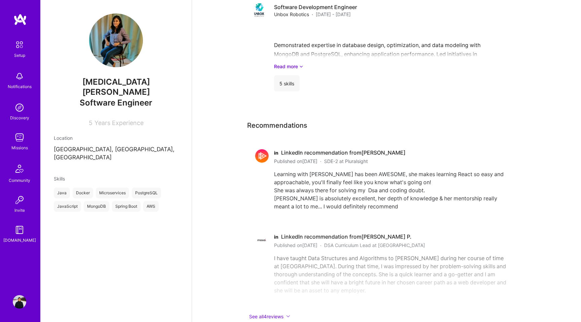
scroll to position [279, 0]
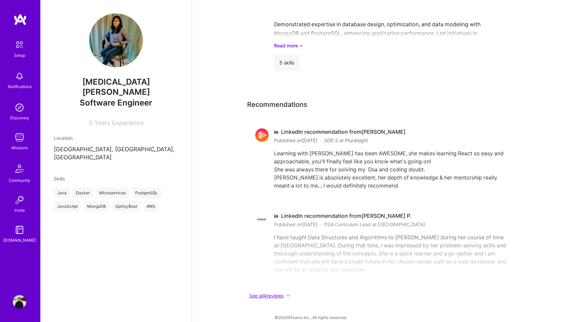
click at [290, 294] on icon at bounding box center [288, 296] width 4 height 4
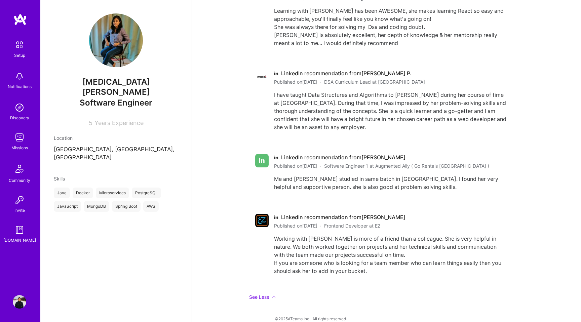
scroll to position [423, 0]
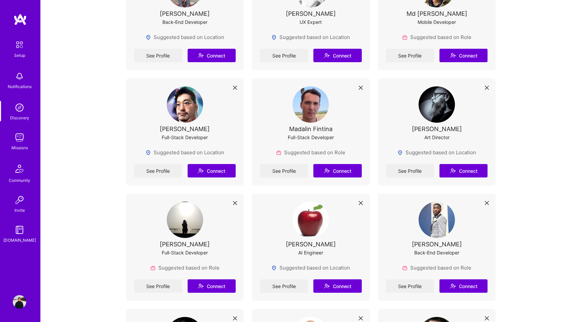
scroll to position [1257, 0]
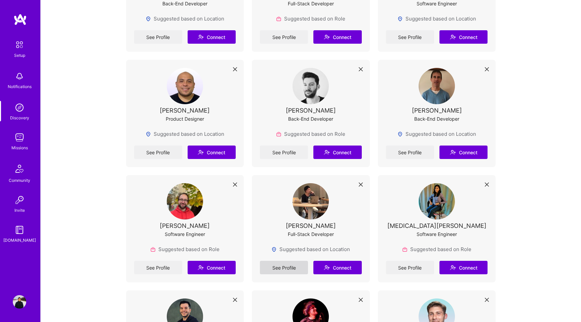
click at [291, 261] on link "See Profile" at bounding box center [284, 267] width 48 height 13
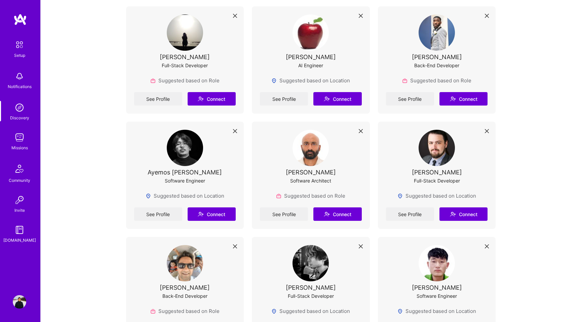
scroll to position [609, 0]
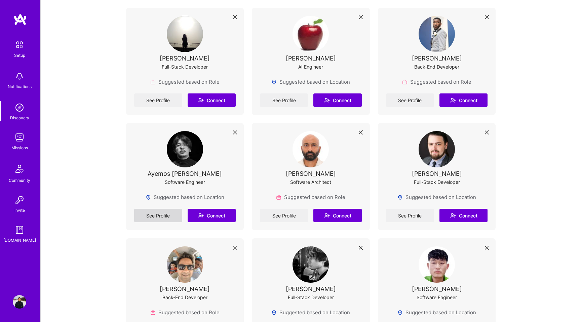
click at [161, 220] on link "See Profile" at bounding box center [158, 215] width 48 height 13
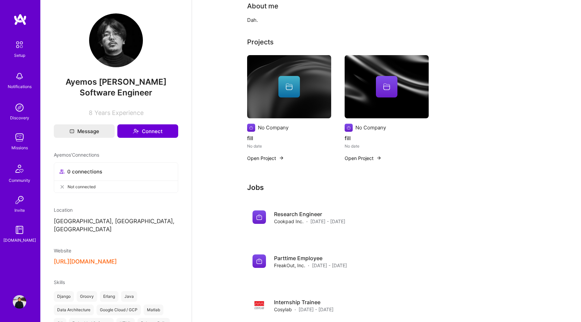
scroll to position [53, 0]
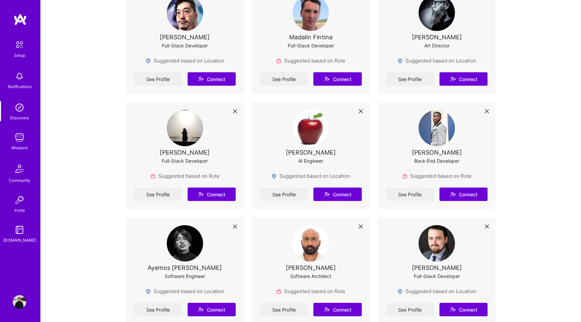
scroll to position [435, 0]
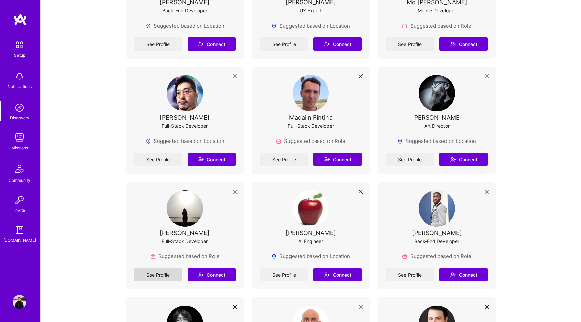
click at [164, 276] on link "See Profile" at bounding box center [158, 274] width 48 height 13
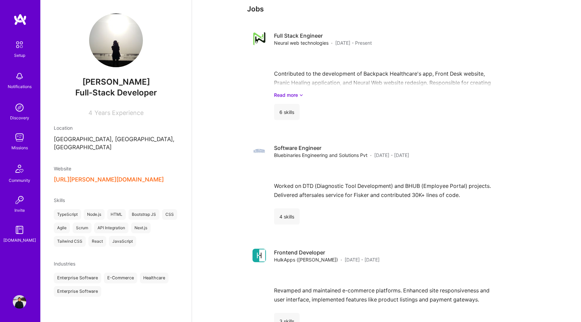
scroll to position [95, 0]
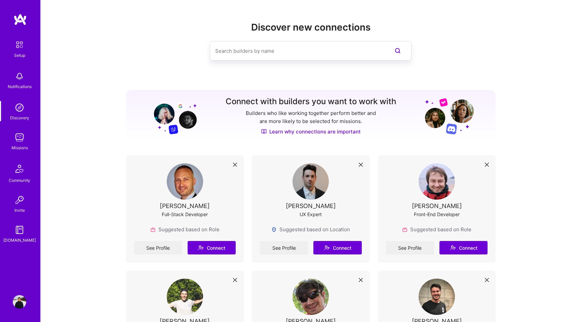
click at [19, 145] on div "Missions" at bounding box center [19, 147] width 16 height 7
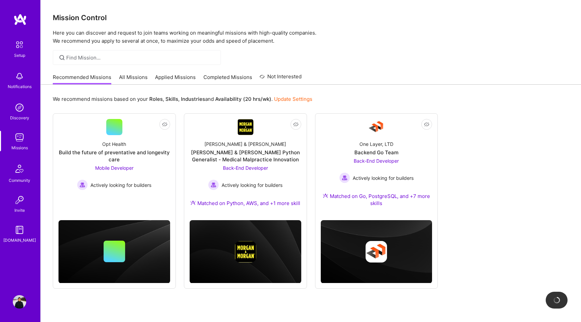
click at [20, 303] on img at bounding box center [19, 301] width 13 height 13
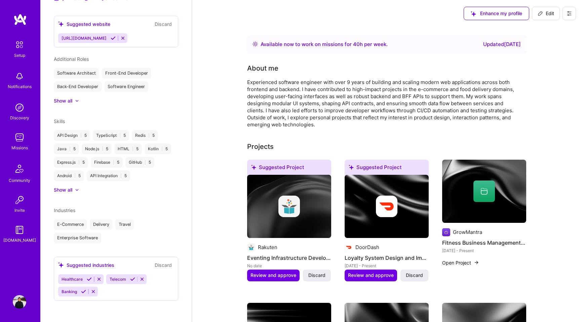
scroll to position [11, 0]
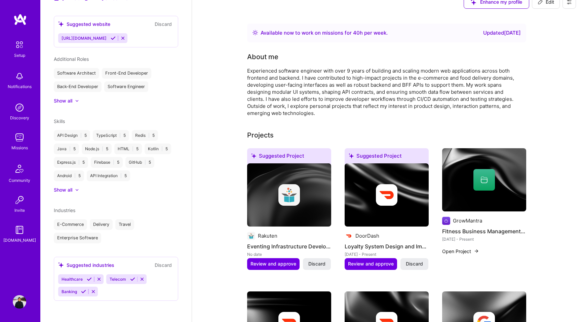
click at [78, 101] on icon at bounding box center [76, 101] width 3 height 2
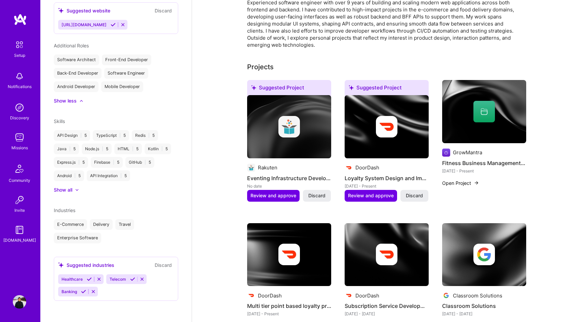
scroll to position [86, 0]
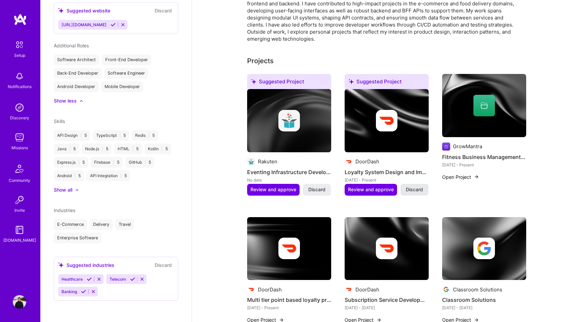
click at [417, 188] on span "Discard" at bounding box center [414, 189] width 17 height 7
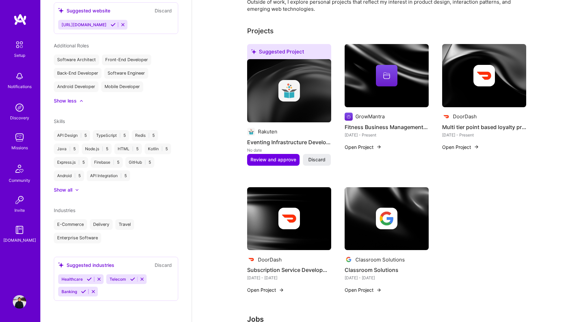
scroll to position [113, 0]
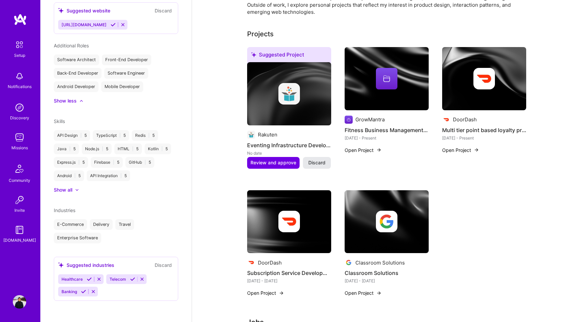
click at [315, 161] on span "Discard" at bounding box center [317, 162] width 17 height 7
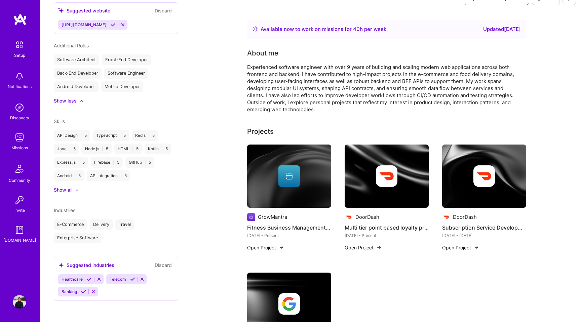
scroll to position [0, 0]
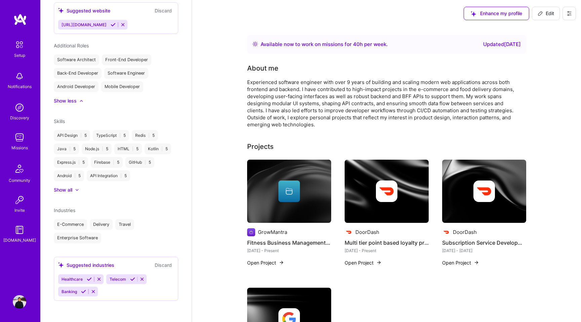
click at [547, 11] on span "Edit" at bounding box center [546, 13] width 16 height 7
select select "JP"
select select "Right Now"
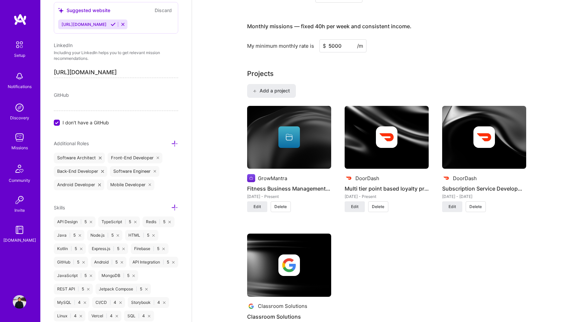
scroll to position [355, 0]
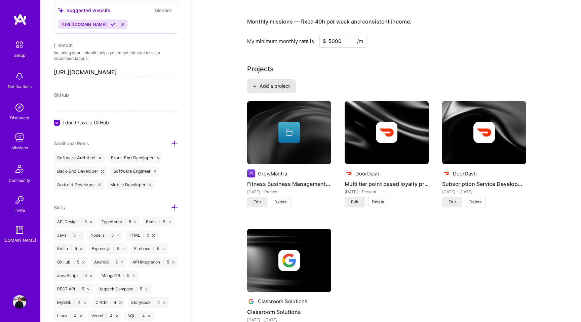
click at [271, 86] on span "Add a project" at bounding box center [271, 86] width 37 height 7
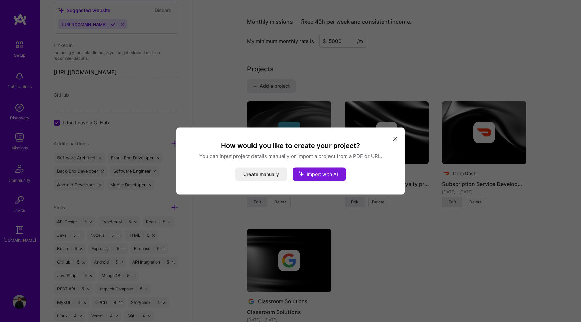
click at [316, 173] on span "Import with AI" at bounding box center [322, 175] width 31 height 6
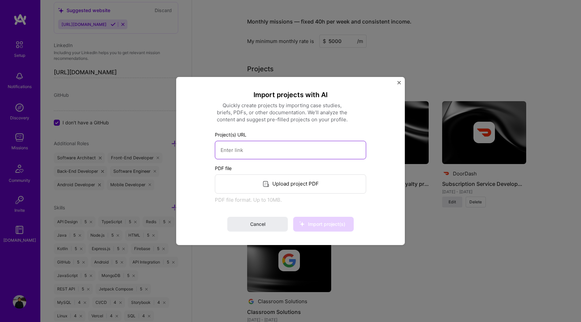
click at [270, 151] on input at bounding box center [290, 150] width 151 height 19
click at [244, 153] on input at bounding box center [290, 150] width 151 height 19
paste input "https://explore.wolt.com/en/jpn/wolt-plus"
type input "https://explore.wolt.com/en/jpn/wolt-plus"
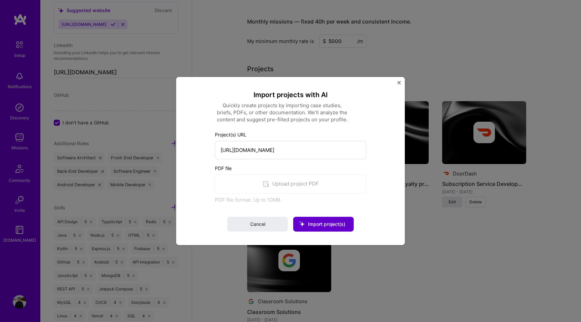
click at [318, 225] on span "Import project(s)" at bounding box center [326, 224] width 37 height 6
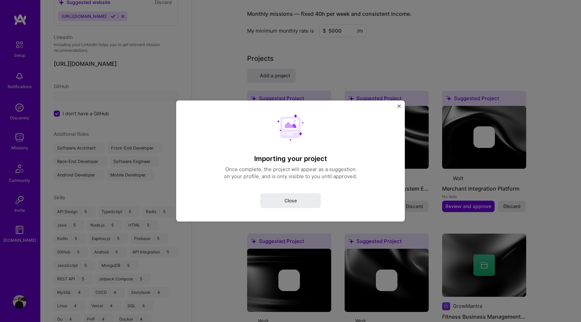
select select "JP"
select select "Right Now"
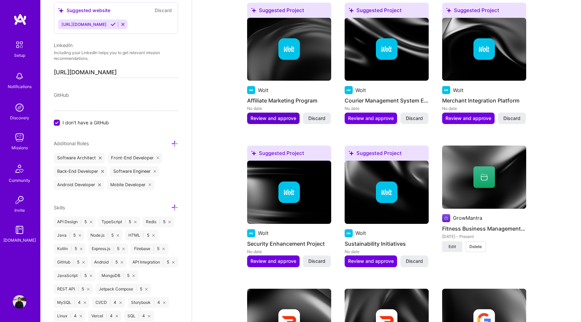
scroll to position [445, 0]
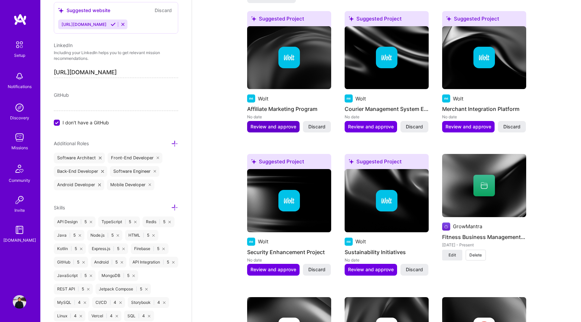
click at [272, 126] on span "Review and approve" at bounding box center [274, 126] width 46 height 7
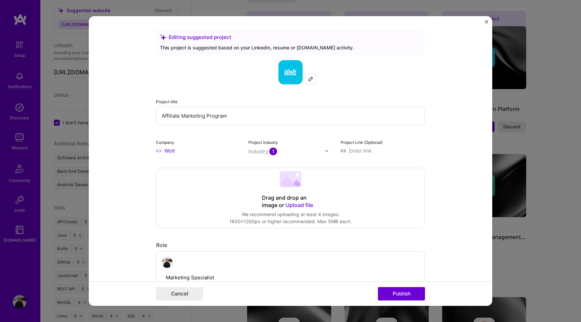
click at [239, 115] on input "Affiliate Marketing Program" at bounding box center [290, 116] width 269 height 19
type input "Wolt+ Subscription"
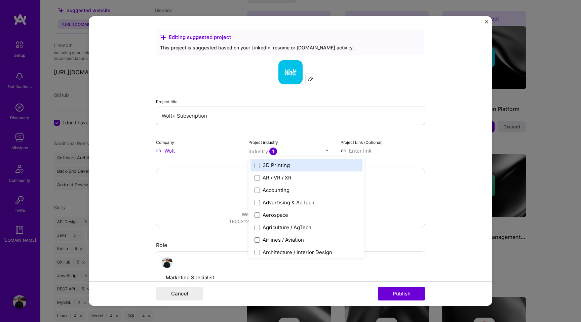
click at [292, 150] on input "text" at bounding box center [287, 151] width 77 height 7
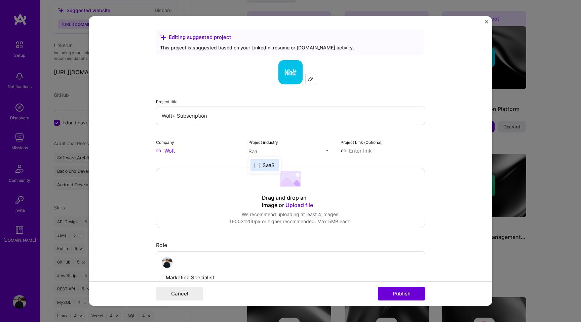
type input "Saas"
type input "deli"
click at [259, 166] on span at bounding box center [257, 164] width 5 height 5
type input "f"
type input "sof"
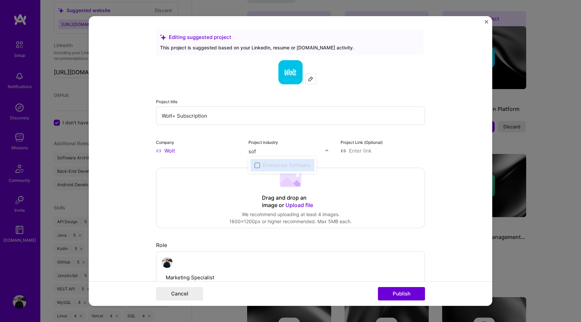
click at [259, 167] on span at bounding box center [257, 164] width 5 height 5
click at [259, 154] on input "sof" at bounding box center [287, 151] width 77 height 7
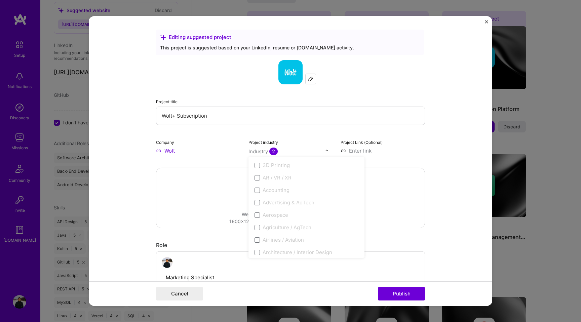
click at [438, 131] on form "Editing suggested project This project is suggested based on your LinkedIn, res…" at bounding box center [291, 161] width 404 height 290
click at [311, 153] on input "text" at bounding box center [287, 151] width 77 height 7
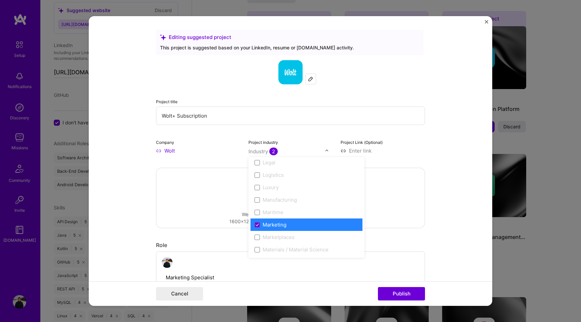
scroll to position [947, 0]
click at [256, 228] on span at bounding box center [257, 226] width 5 height 5
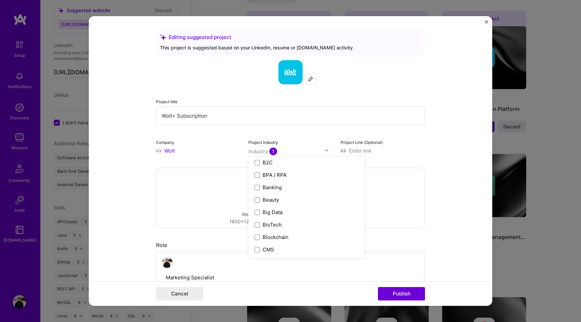
scroll to position [219, 0]
type input "r"
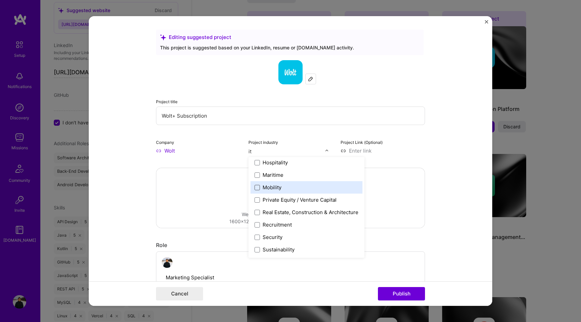
type input "i"
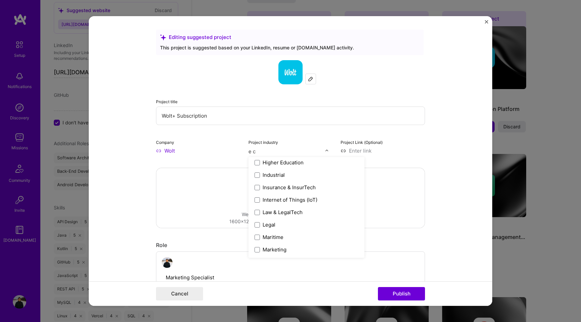
scroll to position [0, 0]
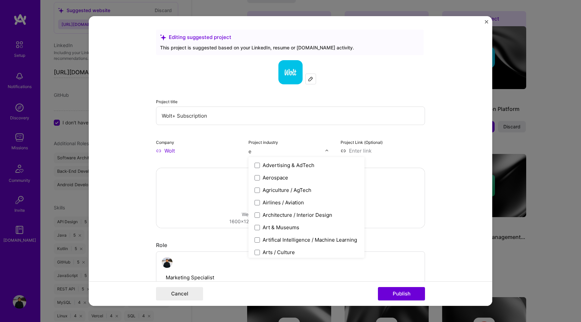
type input "e"
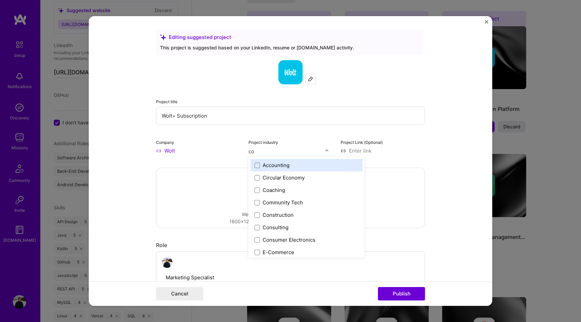
type input "com"
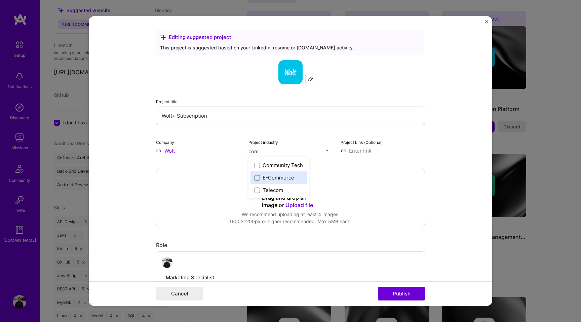
click at [257, 176] on span at bounding box center [257, 177] width 5 height 5
click at [445, 149] on form "Editing suggested project This project is suggested based on your LinkedIn, res…" at bounding box center [291, 161] width 404 height 290
click at [359, 151] on input at bounding box center [383, 150] width 84 height 7
paste input "https://explore.wolt.com/en/jpn/wolt-plus"
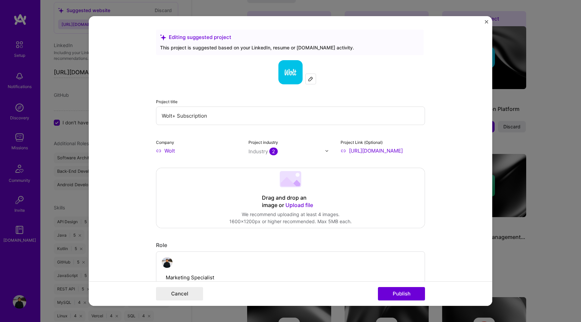
scroll to position [0, 23]
drag, startPoint x: 372, startPoint y: 153, endPoint x: 442, endPoint y: 152, distance: 70.3
click at [442, 152] on form "Editing suggested project This project is suggested based on your LinkedIn, res…" at bounding box center [291, 161] width 404 height 290
type input "https://explore.wolt.com/en/jpn/wolt-plus"
click at [452, 149] on form "Editing suggested project This project is suggested based on your LinkedIn, res…" at bounding box center [291, 161] width 404 height 290
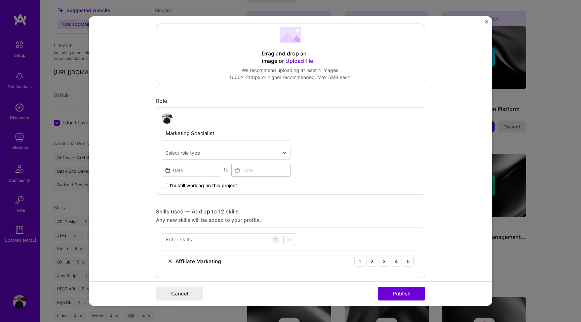
scroll to position [156, 0]
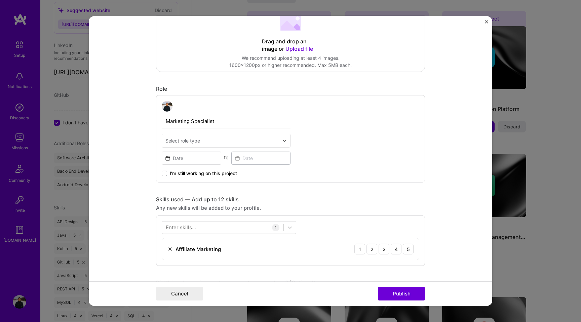
click at [221, 122] on input "Marketing Specialist" at bounding box center [226, 121] width 129 height 14
type input "Senior Software Engineer"
click at [209, 141] on input "text" at bounding box center [223, 140] width 114 height 7
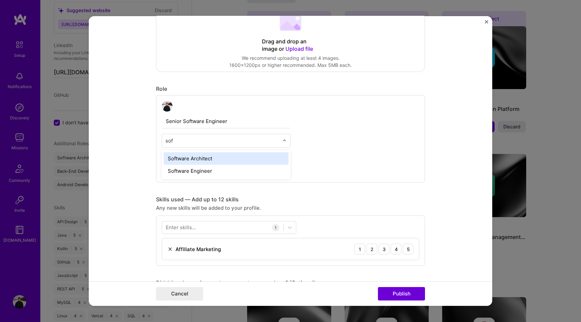
type input "soft"
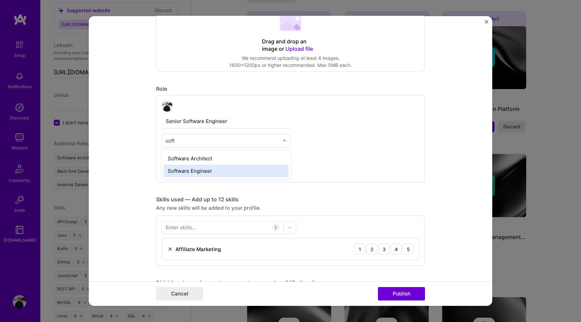
click at [201, 171] on div "Software Engineer" at bounding box center [226, 171] width 125 height 12
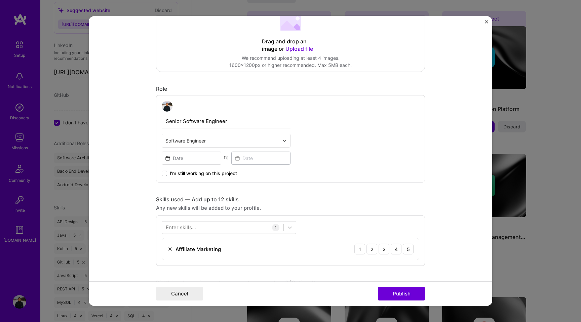
click at [336, 123] on div "Senior Software Engineer option Software Engineer, selected. Select is focused …" at bounding box center [290, 138] width 269 height 87
click at [232, 122] on input "Senior Software Engineer" at bounding box center [226, 121] width 129 height 14
paste input "Senior Software Engineer"
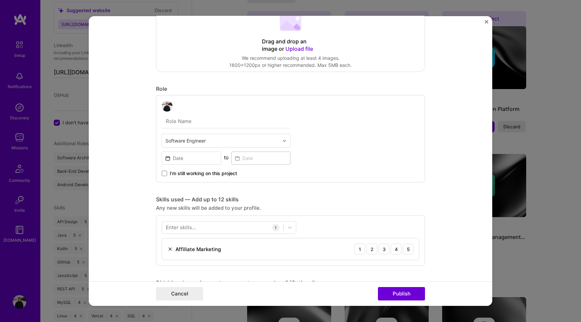
type input "Senior Software Engineer"
click at [303, 142] on div "Senior Software Engineer Software Engineer to I’m still working on this project" at bounding box center [290, 138] width 269 height 87
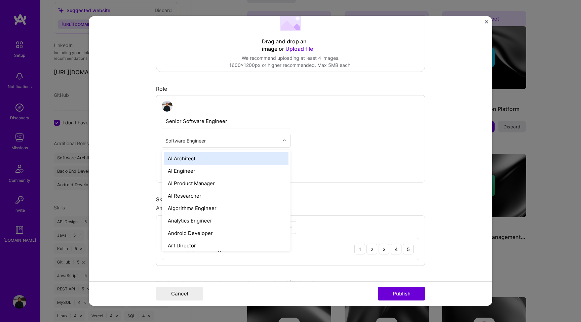
click at [228, 140] on input "text" at bounding box center [223, 140] width 114 height 7
click at [327, 148] on div "Senior Software Engineer option AI Architect focused, 1 of 70. 69 results avail…" at bounding box center [290, 138] width 269 height 87
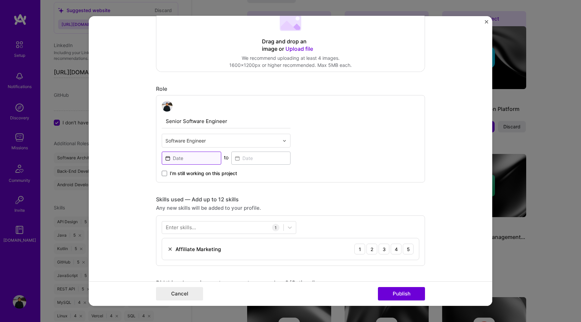
click at [201, 157] on input at bounding box center [192, 158] width 60 height 13
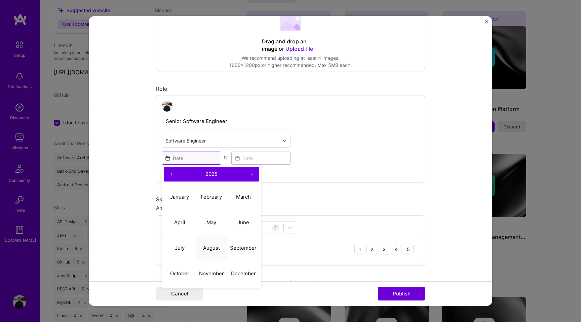
scroll to position [162, 0]
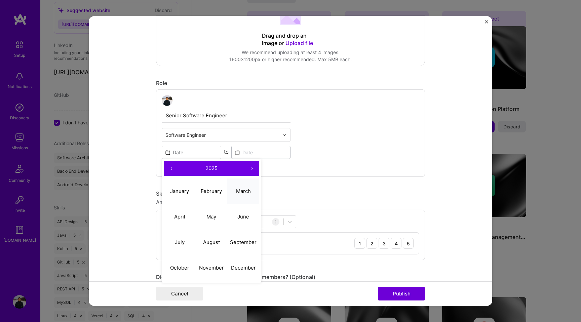
click at [243, 189] on abbr "March" at bounding box center [243, 191] width 15 height 6
type input "Mar, 2025"
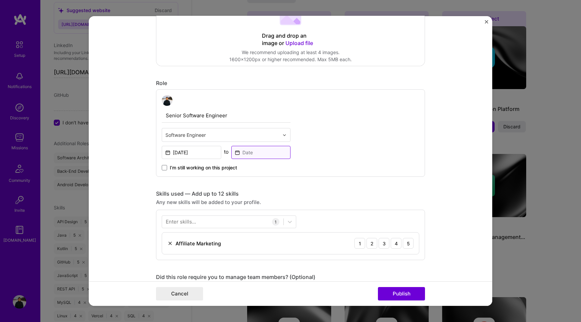
click at [263, 153] on input at bounding box center [261, 152] width 60 height 13
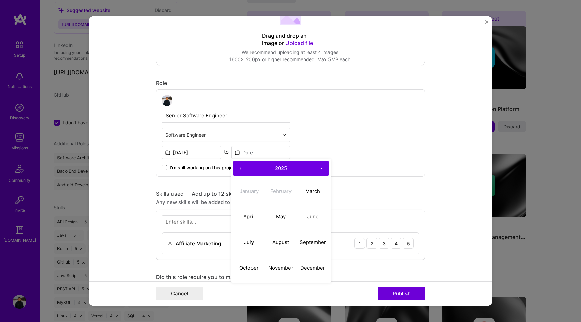
click at [165, 169] on span at bounding box center [164, 167] width 5 height 5
click at [0, 0] on input "I’m still working on this project" at bounding box center [0, 0] width 0 height 0
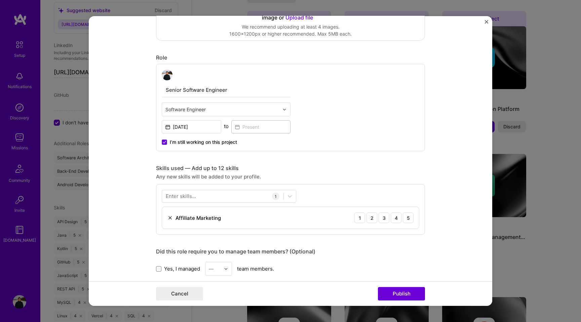
scroll to position [191, 0]
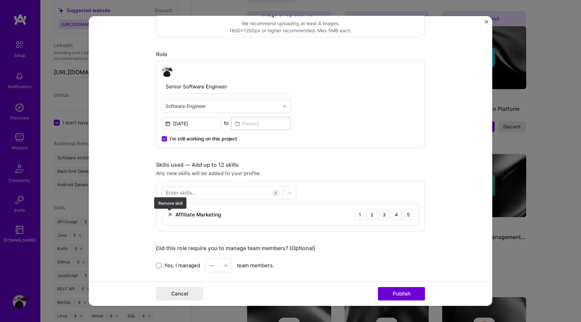
click at [169, 215] on img at bounding box center [170, 214] width 5 height 5
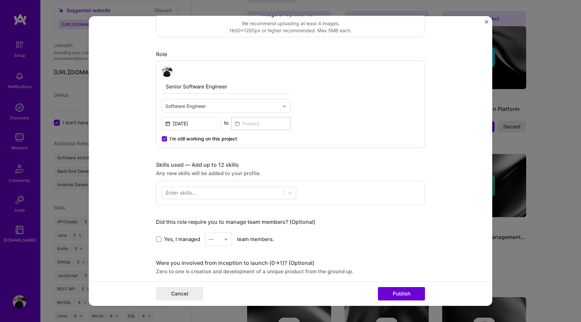
click at [188, 195] on div "Enter skills..." at bounding box center [181, 192] width 30 height 7
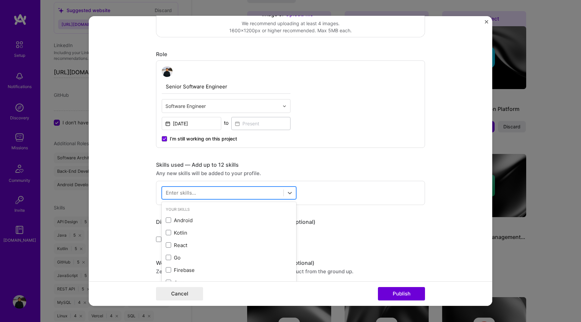
click at [200, 194] on div at bounding box center [222, 192] width 121 height 11
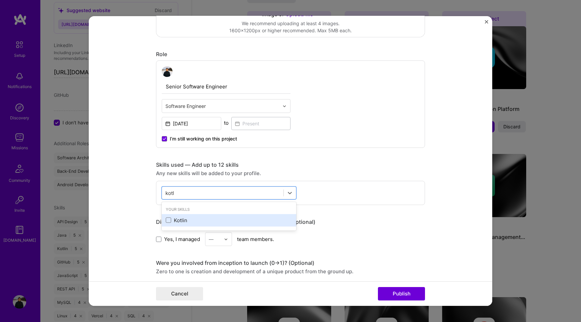
click at [174, 219] on div "Kotlin" at bounding box center [229, 220] width 126 height 7
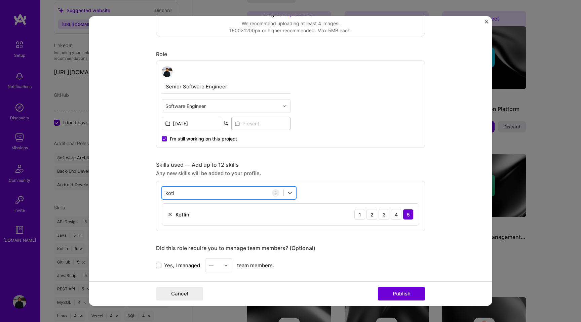
click at [184, 194] on div "kotl kotl" at bounding box center [222, 192] width 121 height 11
type input "k"
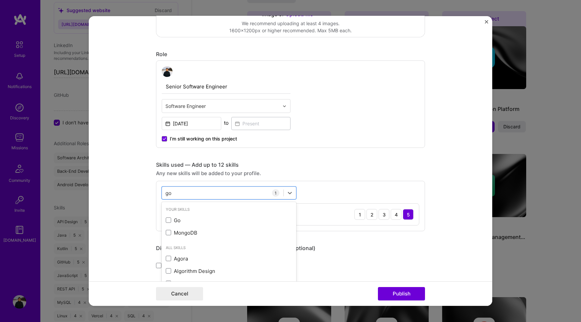
type input "g"
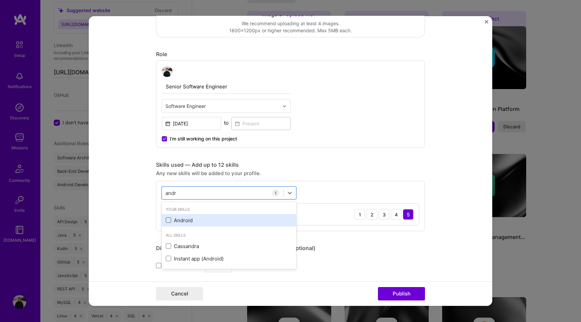
click at [168, 220] on span at bounding box center [168, 220] width 5 height 5
click at [0, 0] on input "checkbox" at bounding box center [0, 0] width 0 height 0
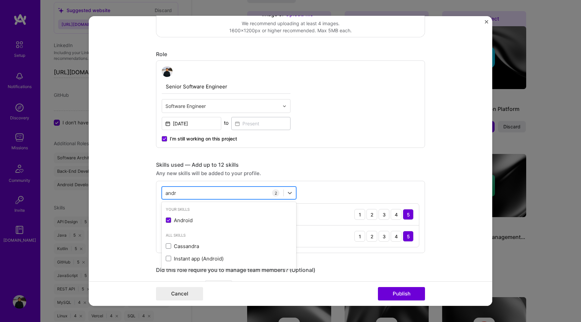
click at [182, 193] on div "andr andr" at bounding box center [222, 192] width 121 height 11
click at [170, 193] on input "andr" at bounding box center [171, 192] width 11 height 7
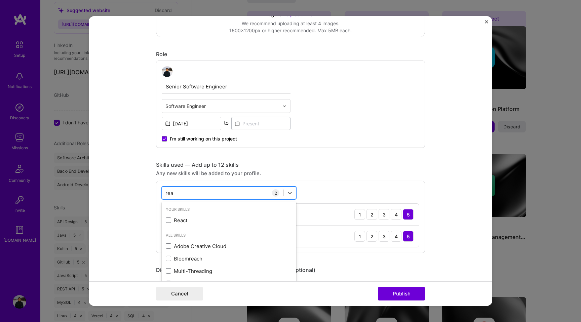
type input "reac"
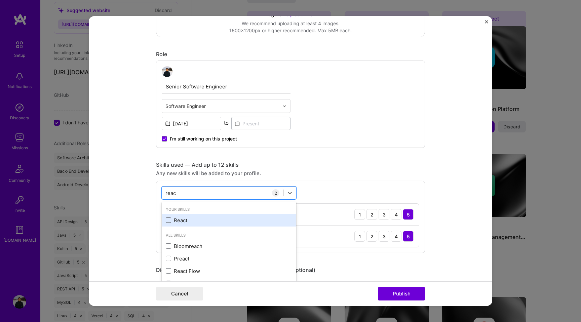
click at [169, 220] on span at bounding box center [168, 220] width 5 height 5
click at [0, 0] on input "checkbox" at bounding box center [0, 0] width 0 height 0
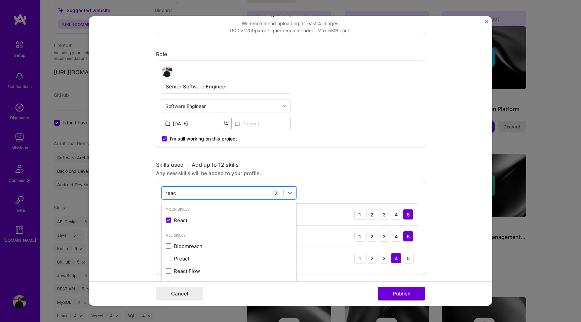
click at [172, 193] on input "reac" at bounding box center [171, 192] width 11 height 7
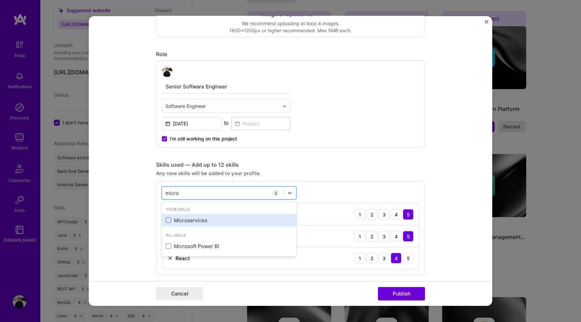
click at [170, 221] on span at bounding box center [168, 220] width 5 height 5
click at [0, 0] on input "checkbox" at bounding box center [0, 0] width 0 height 0
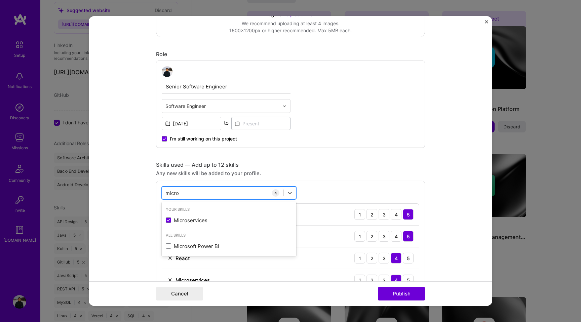
click at [172, 192] on input "micro" at bounding box center [173, 192] width 14 height 7
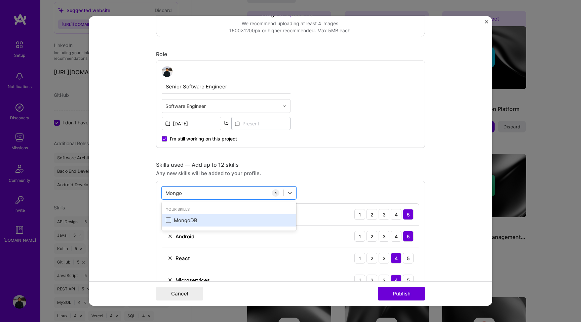
click at [168, 219] on span at bounding box center [168, 220] width 5 height 5
click at [0, 0] on input "checkbox" at bounding box center [0, 0] width 0 height 0
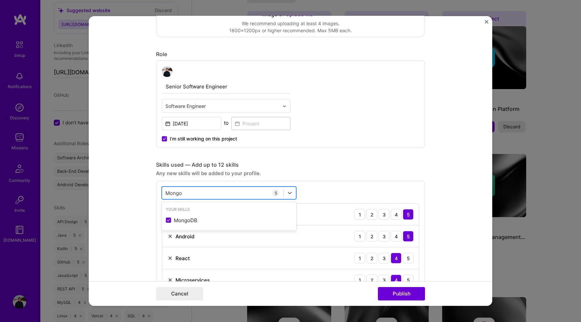
click at [174, 196] on input "Mongo" at bounding box center [174, 192] width 17 height 7
type input "Pos"
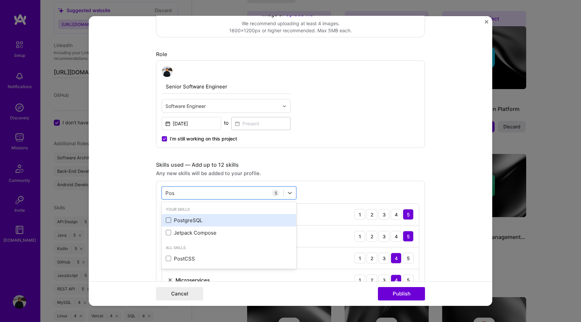
click at [169, 221] on span at bounding box center [168, 220] width 5 height 5
click at [0, 0] on input "checkbox" at bounding box center [0, 0] width 0 height 0
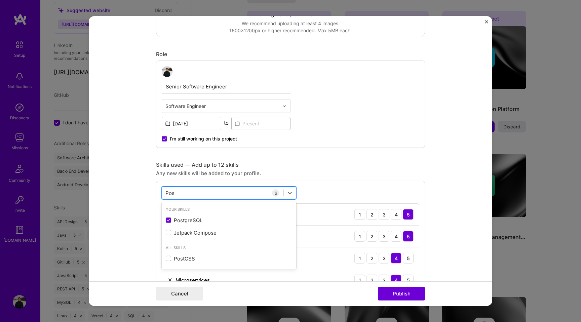
click at [172, 191] on input "Pos" at bounding box center [170, 192] width 9 height 7
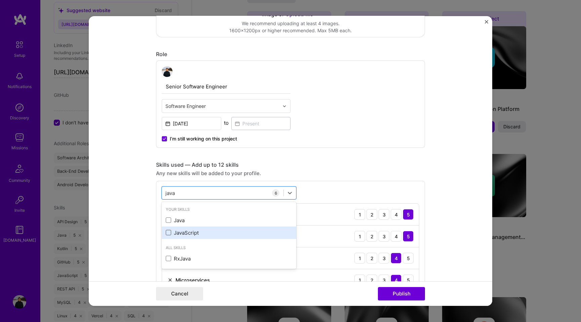
click at [169, 234] on span at bounding box center [168, 232] width 5 height 5
click at [0, 0] on input "checkbox" at bounding box center [0, 0] width 0 height 0
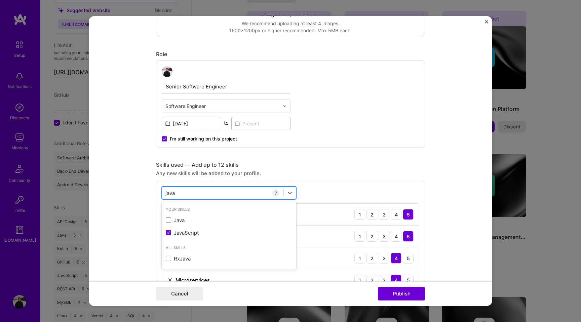
click at [170, 193] on input "java" at bounding box center [171, 192] width 10 height 7
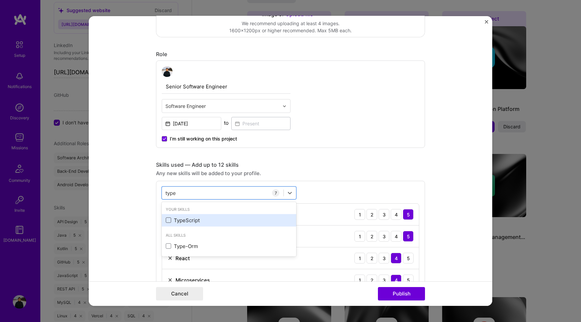
click at [167, 221] on span at bounding box center [168, 220] width 5 height 5
click at [0, 0] on input "checkbox" at bounding box center [0, 0] width 0 height 0
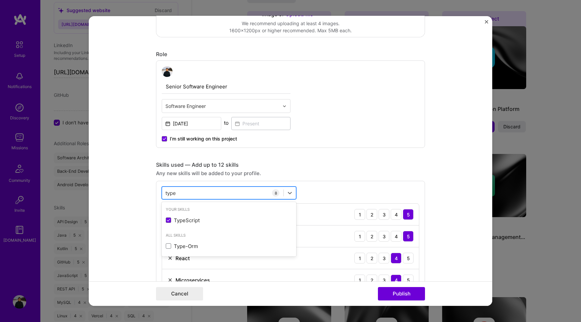
click at [170, 192] on input "type" at bounding box center [171, 192] width 11 height 7
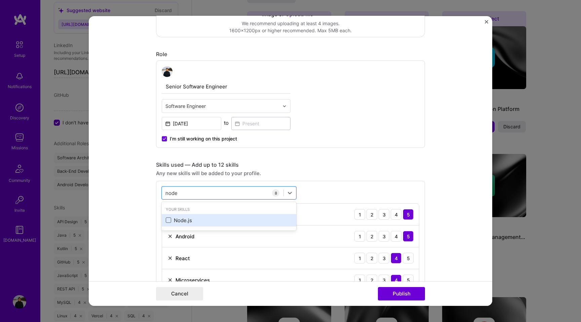
click at [170, 218] on span at bounding box center [168, 220] width 5 height 5
click at [0, 0] on input "checkbox" at bounding box center [0, 0] width 0 height 0
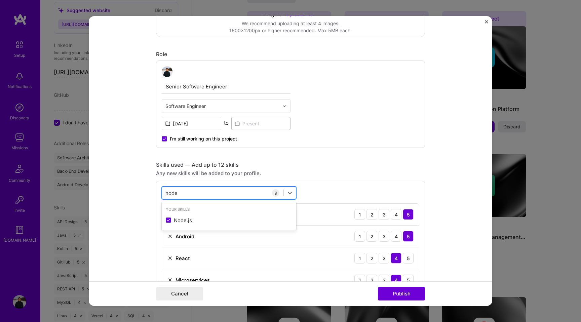
click at [170, 195] on input "node" at bounding box center [172, 192] width 13 height 7
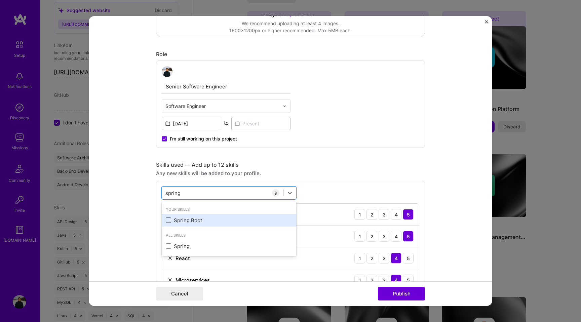
click at [168, 221] on span at bounding box center [168, 220] width 5 height 5
click at [0, 0] on input "checkbox" at bounding box center [0, 0] width 0 height 0
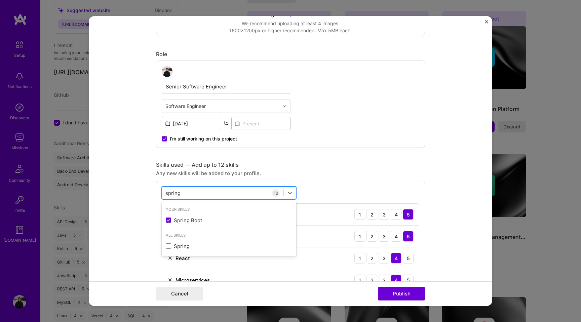
click at [173, 195] on input "spring" at bounding box center [173, 192] width 15 height 7
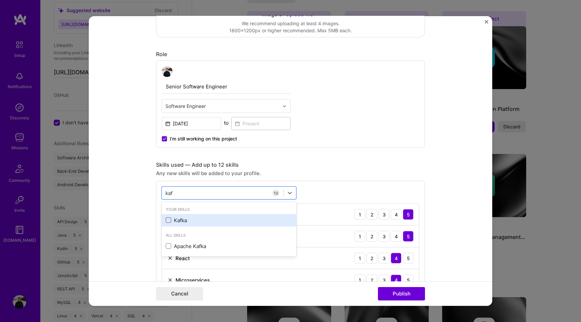
click at [169, 221] on span at bounding box center [168, 220] width 5 height 5
click at [0, 0] on input "checkbox" at bounding box center [0, 0] width 0 height 0
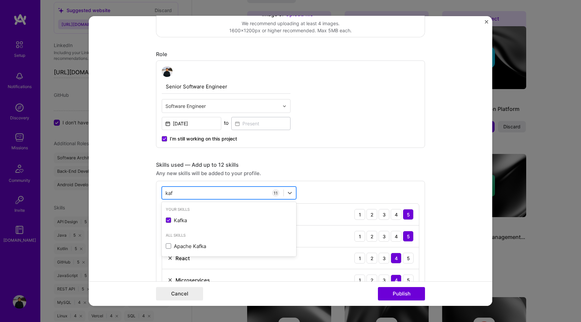
click at [169, 193] on input "kaf" at bounding box center [170, 192] width 8 height 7
type input "API in"
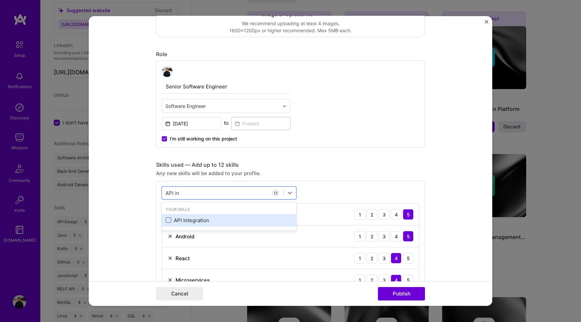
click at [169, 222] on span at bounding box center [168, 220] width 5 height 5
click at [0, 0] on input "checkbox" at bounding box center [0, 0] width 0 height 0
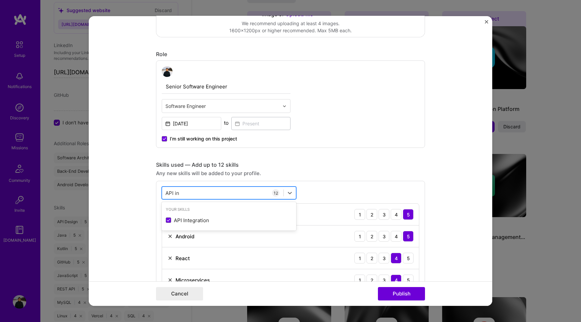
click at [174, 191] on input "API in" at bounding box center [173, 192] width 14 height 7
click at [143, 202] on form "Editing suggested project This project is suggested based on your LinkedIn, res…" at bounding box center [291, 161] width 404 height 290
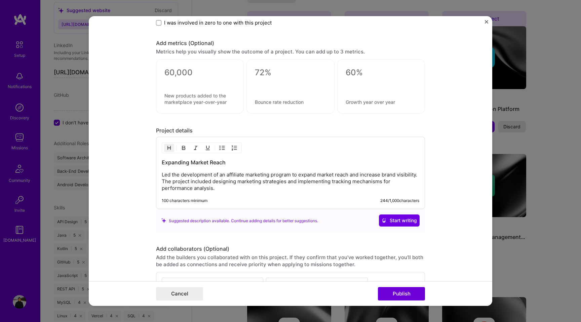
scroll to position [721, 0]
click at [189, 74] on textarea at bounding box center [200, 72] width 71 height 10
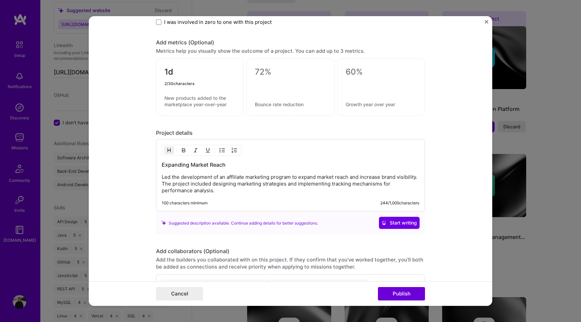
type textarea "1"
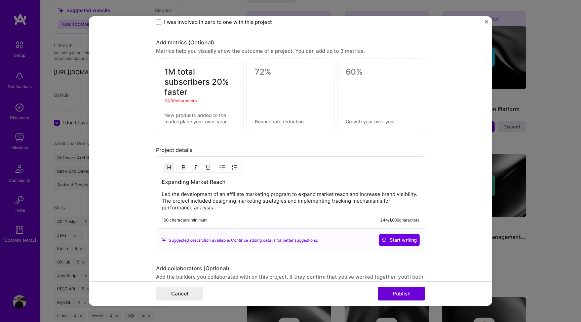
click at [189, 85] on textarea "1M total subscribers 20% faster" at bounding box center [200, 82] width 71 height 30
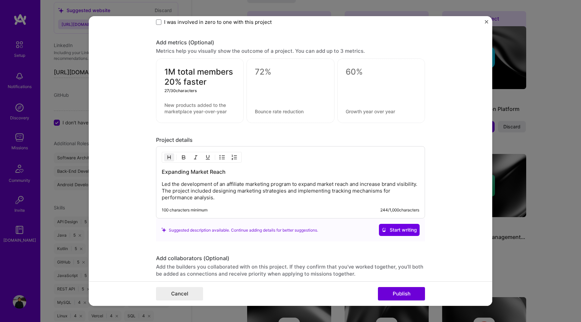
click at [213, 84] on textarea "1M total members 20% faster" at bounding box center [200, 77] width 71 height 20
type textarea "1M total members 20% faster"
click at [262, 70] on textarea at bounding box center [290, 72] width 71 height 10
click at [221, 107] on textarea at bounding box center [200, 108] width 71 height 13
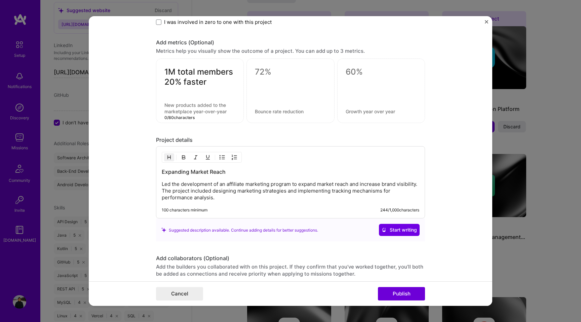
click at [221, 107] on textarea at bounding box center [200, 108] width 71 height 13
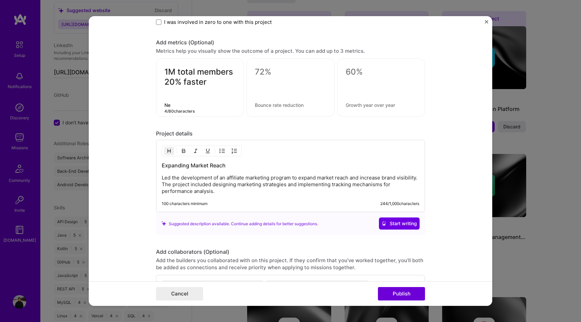
type textarea "N"
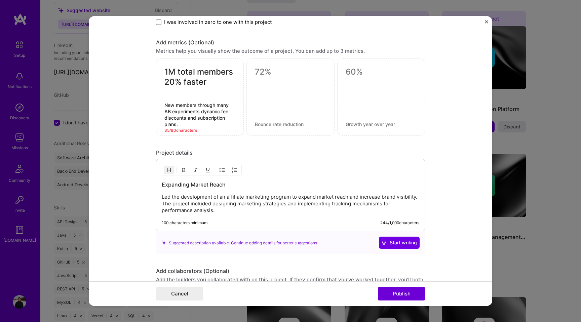
drag, startPoint x: 197, startPoint y: 119, endPoint x: 225, endPoint y: 117, distance: 27.3
click at [225, 117] on textarea "New members through many AB experiments dynamic fee discounts and subscription …" at bounding box center [200, 115] width 71 height 26
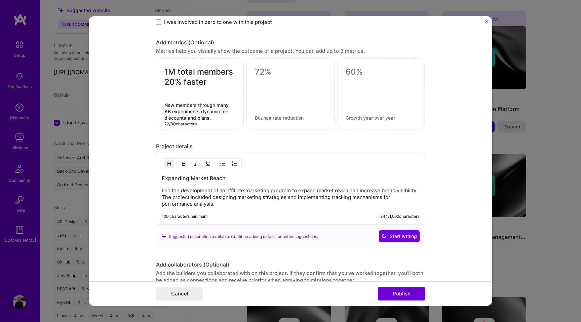
click at [213, 118] on textarea "New members through many AB experiments dynamic fee discounts and plans." at bounding box center [200, 111] width 71 height 19
type textarea "New members through many AB experiments dynamic fee discounts and plans."
click at [284, 86] on div at bounding box center [291, 94] width 88 height 71
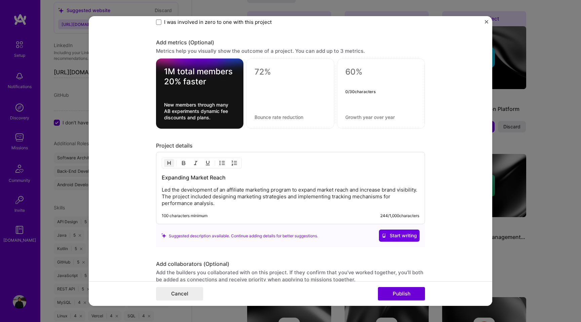
click at [352, 74] on textarea at bounding box center [381, 72] width 71 height 10
click at [267, 73] on textarea at bounding box center [290, 72] width 71 height 10
click at [133, 119] on form "Editing suggested project This project is suggested based on your LinkedIn, res…" at bounding box center [291, 161] width 404 height 290
click at [206, 85] on textarea "1M total members 20% faster" at bounding box center [199, 77] width 71 height 20
type textarea "1M total members 20% faster."
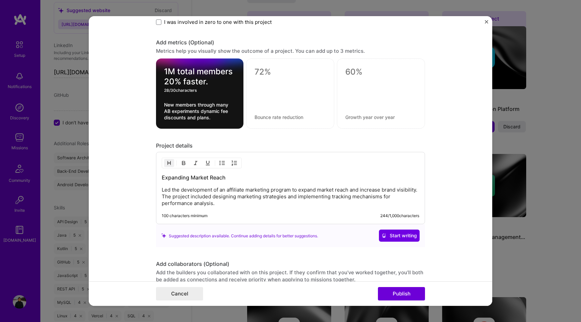
click at [131, 113] on form "Editing suggested project This project is suggested based on your LinkedIn, res…" at bounding box center [291, 161] width 404 height 290
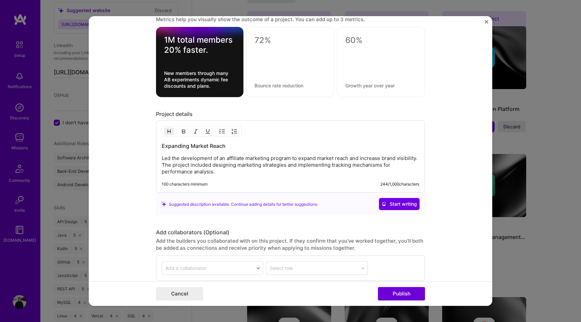
scroll to position [753, 0]
click at [229, 168] on p "Led the development of an affiliate marketing program to expand market reach an…" at bounding box center [291, 165] width 258 height 20
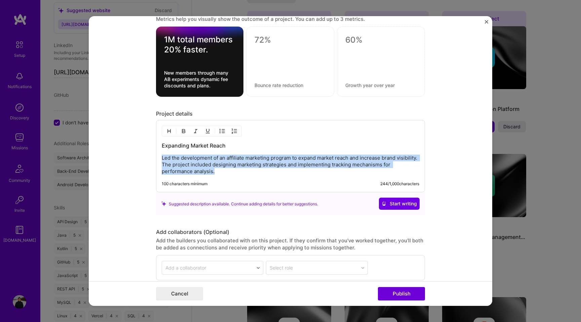
click at [229, 168] on p "Led the development of an affiliate marketing program to expand market reach an…" at bounding box center [291, 165] width 258 height 20
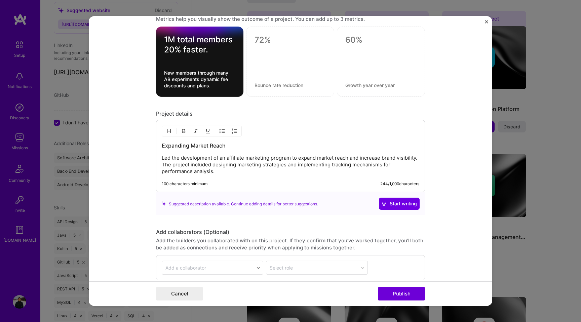
click at [190, 178] on div "Expanding Market Reach Led the development of an affiliate marketing program to…" at bounding box center [290, 156] width 269 height 72
click at [196, 171] on p "Led the development of an affiliate marketing program to expand market reach an…" at bounding box center [291, 165] width 258 height 20
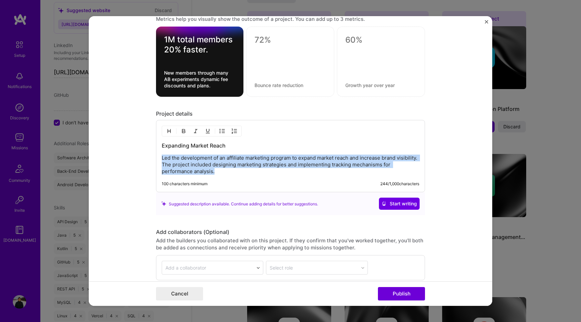
drag, startPoint x: 223, startPoint y: 172, endPoint x: 155, endPoint y: 155, distance: 70.3
click at [155, 155] on form "Editing suggested project This project is suggested based on your LinkedIn, res…" at bounding box center [291, 161] width 404 height 290
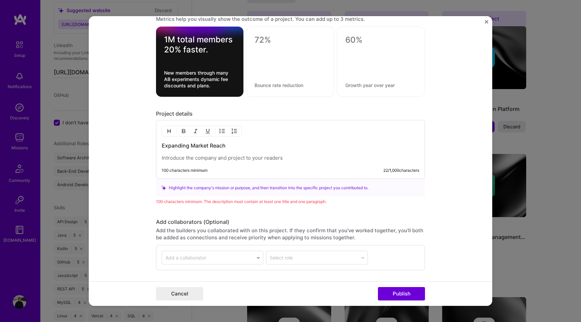
click at [180, 158] on p at bounding box center [291, 158] width 258 height 7
click at [230, 160] on p at bounding box center [291, 158] width 258 height 7
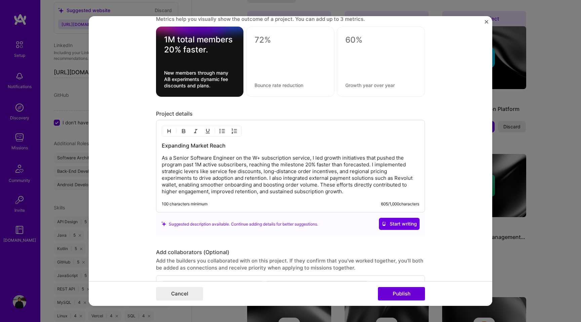
click at [192, 149] on h3 "Expanding Market Reach" at bounding box center [291, 145] width 258 height 7
click at [123, 177] on form "Editing suggested project This project is suggested based on your LinkedIn, res…" at bounding box center [291, 161] width 404 height 290
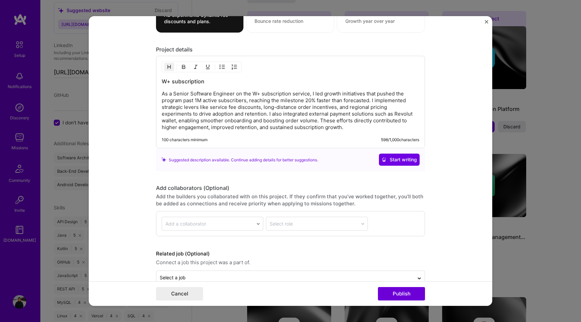
scroll to position [833, 0]
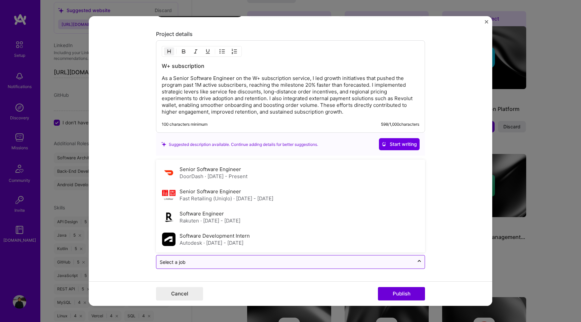
click at [242, 262] on input "text" at bounding box center [285, 262] width 251 height 7
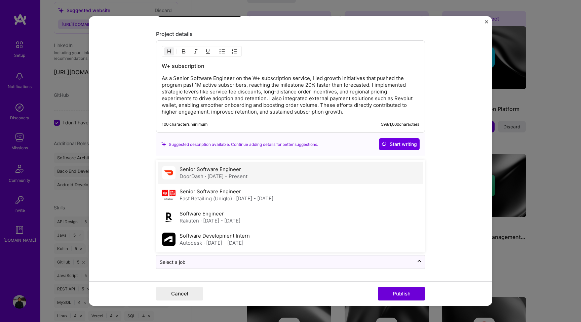
click at [214, 175] on span "· Jan 2022 - Present" at bounding box center [226, 176] width 43 height 6
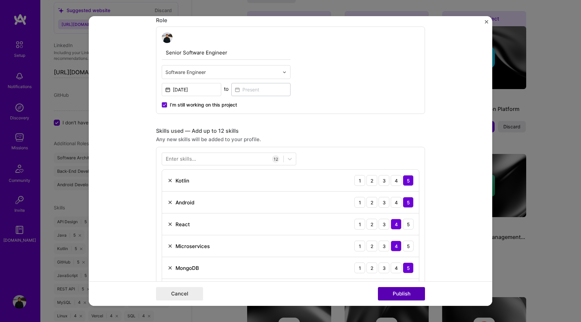
scroll to position [238, 0]
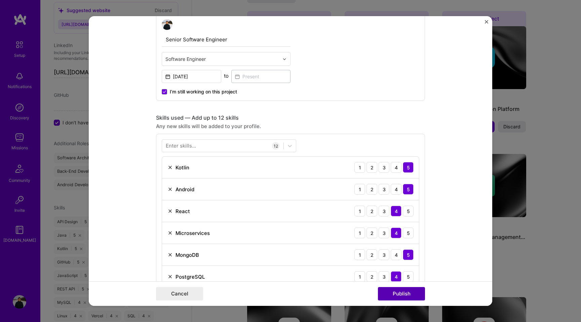
click at [404, 292] on button "Publish" at bounding box center [401, 293] width 47 height 13
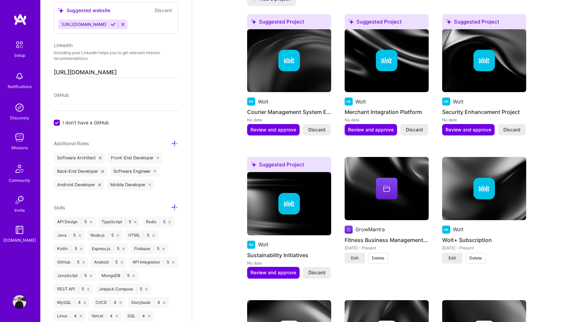
scroll to position [442, 0]
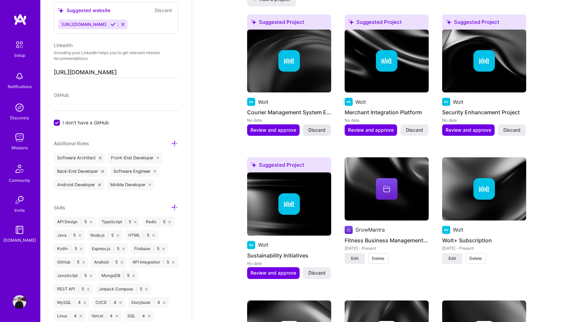
click at [319, 129] on span "Discard" at bounding box center [317, 130] width 17 height 7
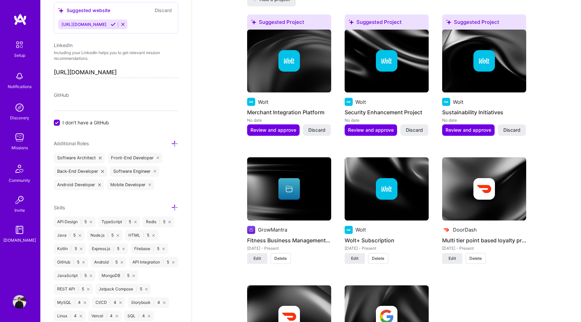
click at [316, 131] on span "Discard" at bounding box center [317, 130] width 17 height 7
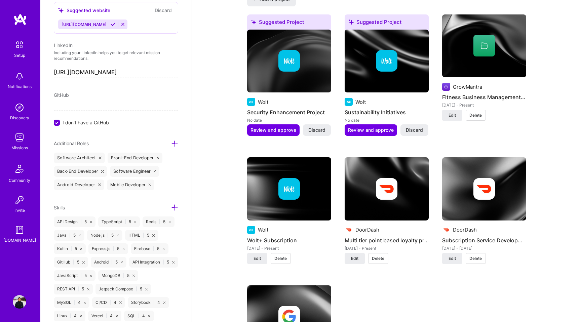
click at [316, 131] on span "Discard" at bounding box center [317, 130] width 17 height 7
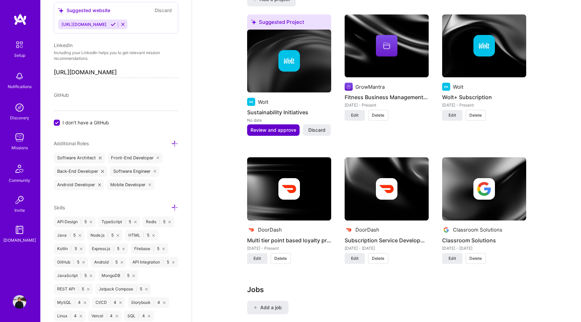
click at [272, 129] on span "Review and approve" at bounding box center [274, 130] width 46 height 7
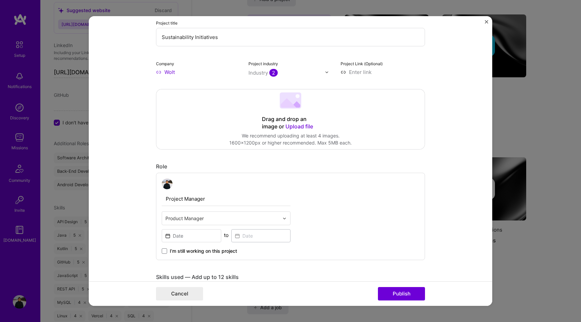
scroll to position [166, 0]
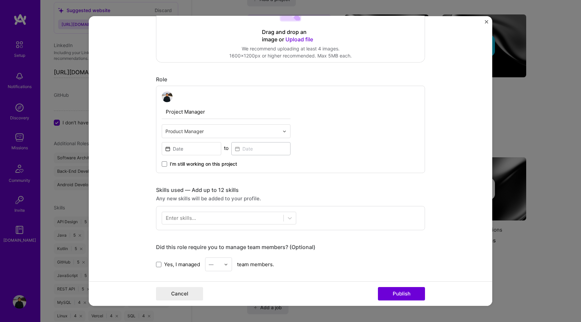
click at [203, 114] on input "Project Manager" at bounding box center [226, 112] width 129 height 14
type input "Senior Software Engineer"
click at [218, 132] on input "text" at bounding box center [223, 131] width 114 height 7
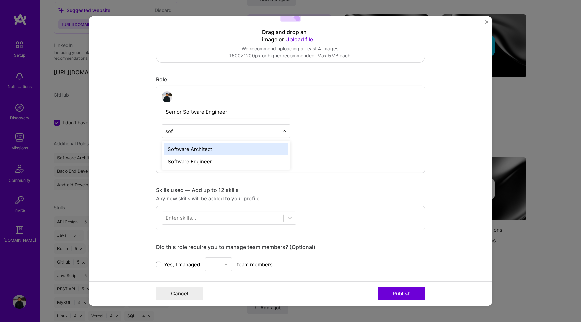
type input "soft"
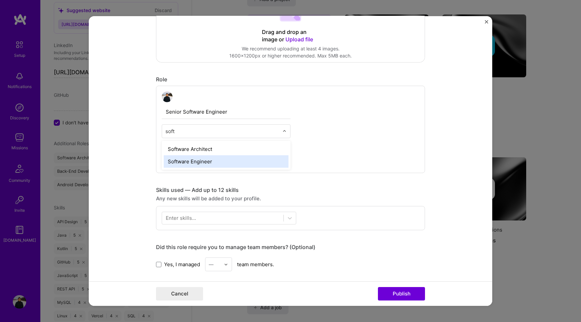
click at [207, 162] on div "Software Engineer" at bounding box center [226, 161] width 125 height 12
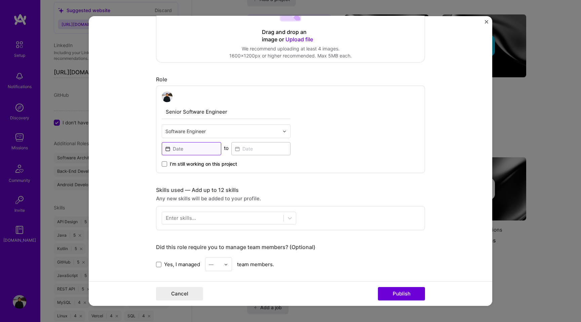
click at [184, 148] on input at bounding box center [192, 148] width 60 height 13
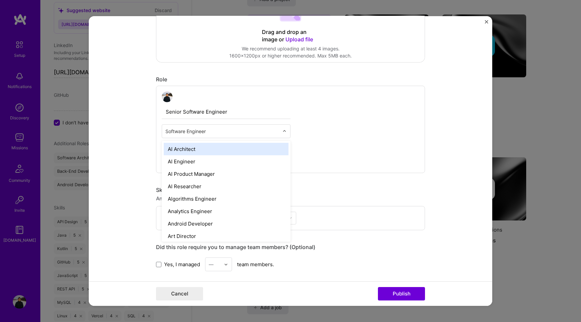
click at [180, 129] on input "text" at bounding box center [223, 131] width 114 height 7
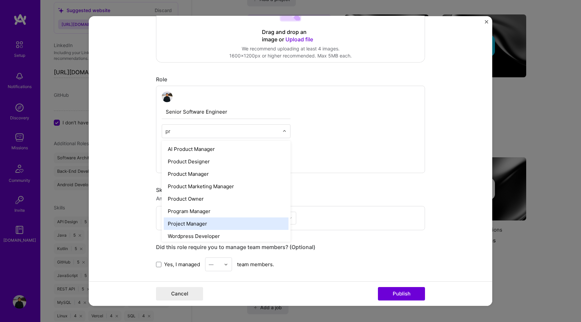
type input "p"
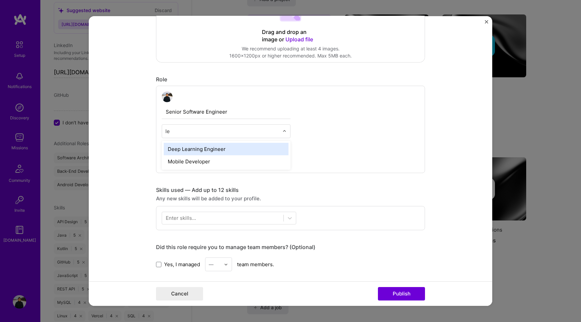
type input "l"
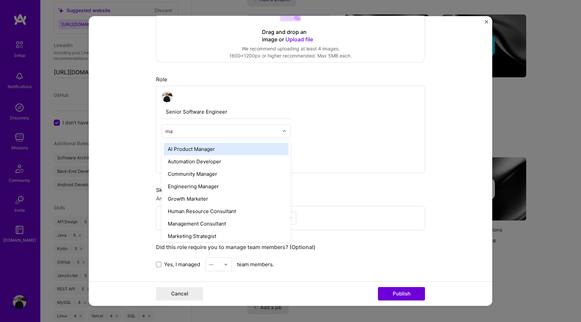
type input "m"
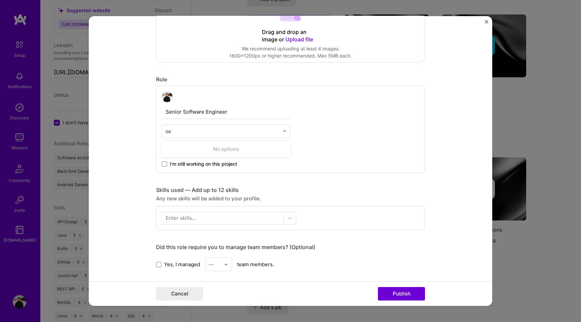
type input "s"
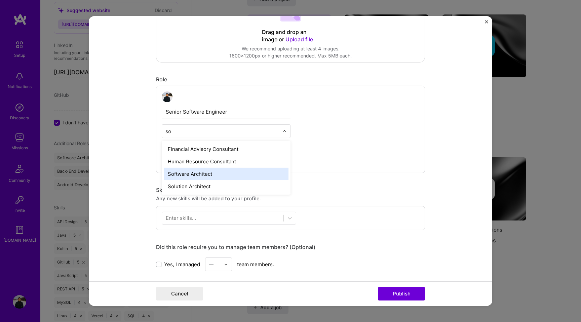
type input "s"
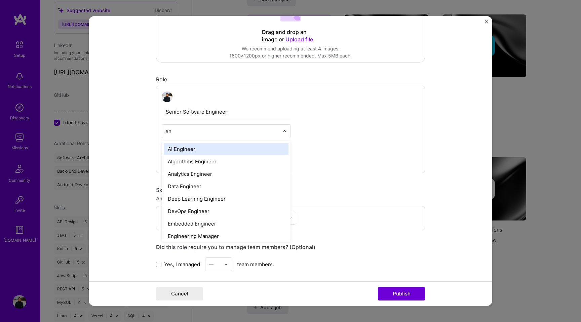
type input "e"
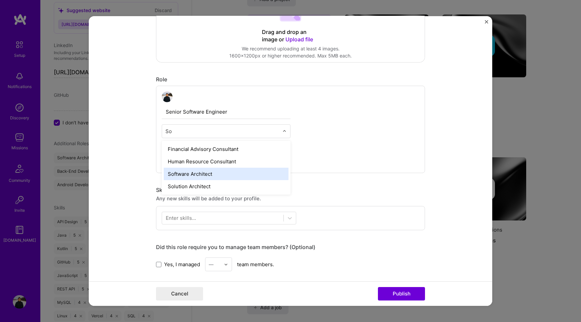
type input "So"
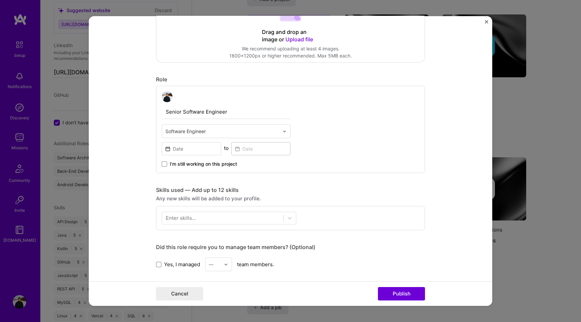
click at [128, 129] on form "Editing suggested project This project is suggested based on your LinkedIn, res…" at bounding box center [291, 161] width 404 height 290
click at [323, 133] on div "Senior Software Engineer Software Engineer to I’m still working on this project" at bounding box center [290, 129] width 269 height 87
click at [195, 151] on input at bounding box center [192, 148] width 60 height 13
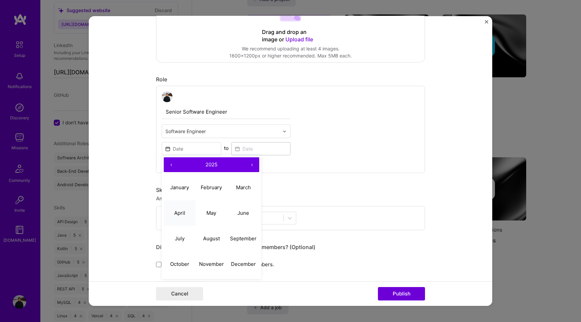
click at [180, 214] on abbr "April" at bounding box center [179, 213] width 11 height 6
type input "Apr, 2025"
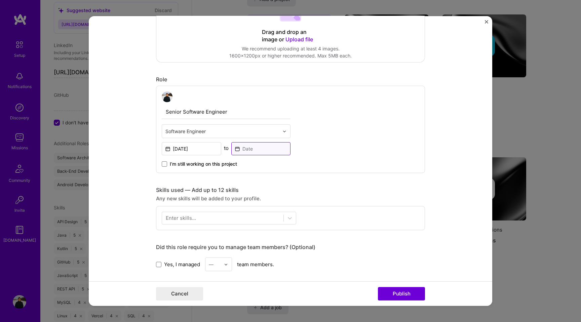
click at [257, 146] on input at bounding box center [261, 148] width 60 height 13
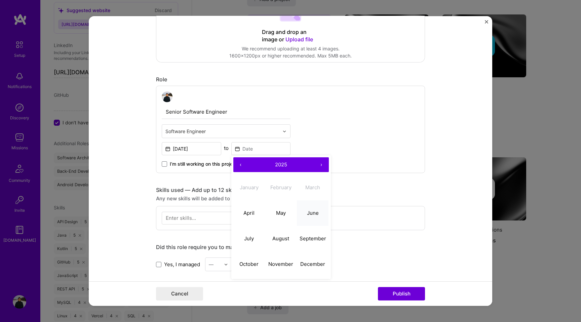
click at [311, 217] on button "June" at bounding box center [313, 213] width 32 height 26
type input "Jun, 2025"
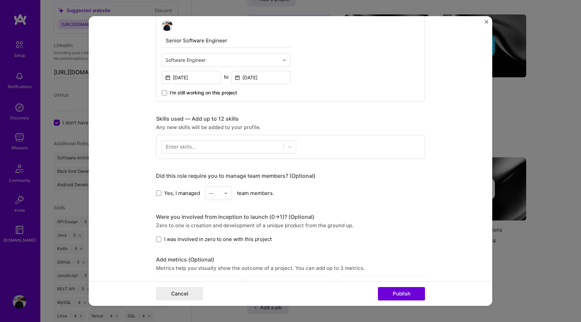
scroll to position [255, 0]
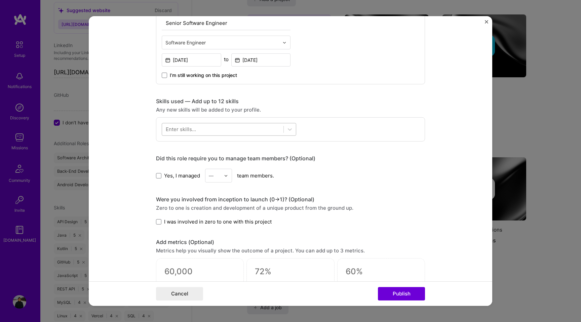
click at [210, 132] on div at bounding box center [222, 129] width 121 height 11
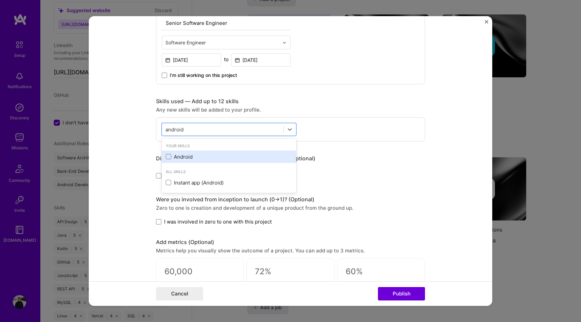
click at [190, 156] on div "Android" at bounding box center [229, 156] width 126 height 7
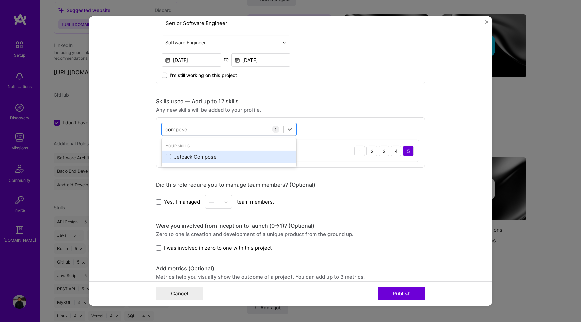
click at [183, 156] on div "Jetpack Compose" at bounding box center [229, 156] width 126 height 7
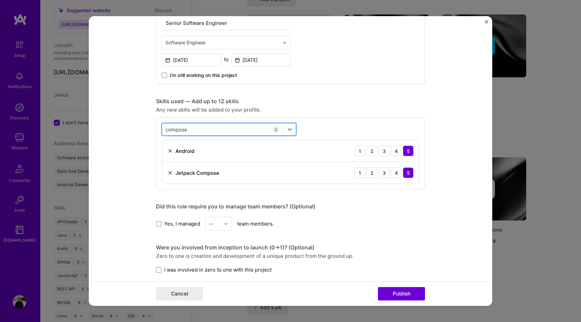
click at [202, 130] on div "compose compose" at bounding box center [222, 129] width 121 height 11
click at [185, 130] on input "compose" at bounding box center [177, 129] width 23 height 7
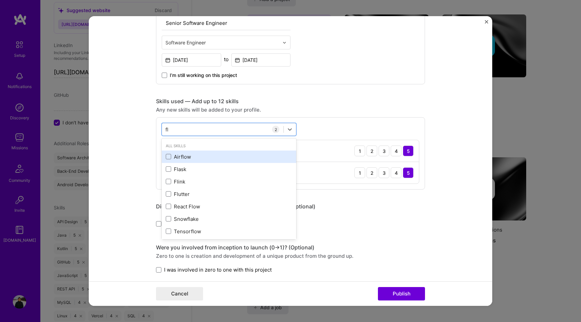
type input "f"
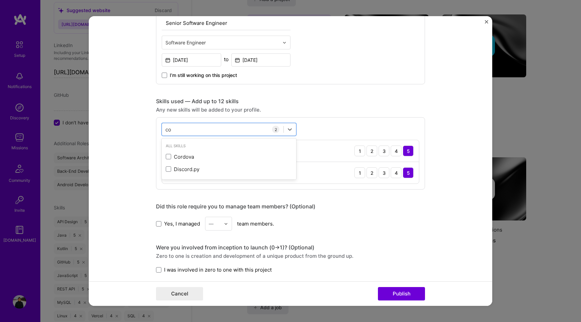
type input "c"
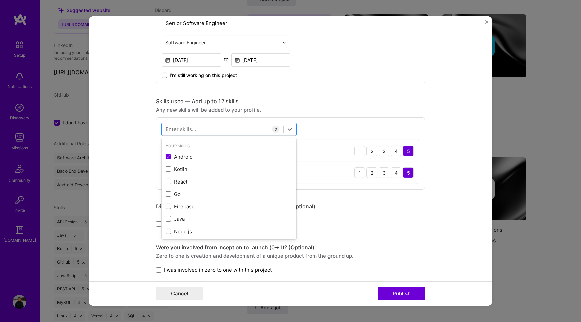
click at [143, 170] on form "Editing suggested project This project is suggested based on your LinkedIn, res…" at bounding box center [291, 161] width 404 height 290
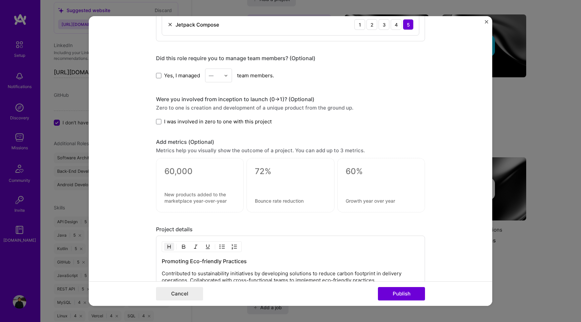
scroll to position [412, 0]
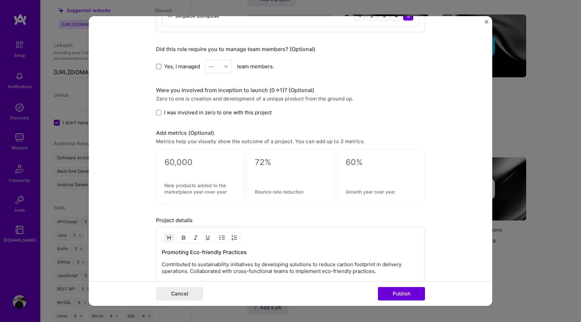
click at [159, 67] on span at bounding box center [158, 66] width 5 height 5
click at [0, 0] on input "Yes, I managed" at bounding box center [0, 0] width 0 height 0
click at [226, 67] on img at bounding box center [226, 66] width 4 height 4
click at [216, 110] on div "3" at bounding box center [218, 109] width 23 height 12
click at [158, 112] on span at bounding box center [158, 112] width 5 height 5
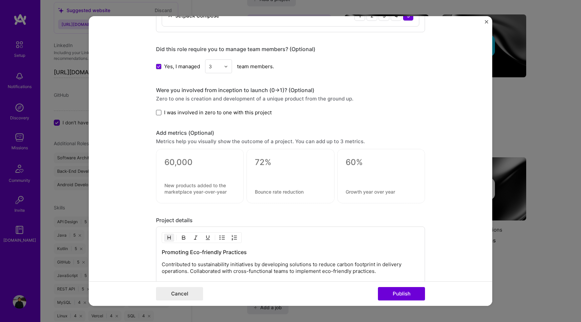
click at [0, 0] on input "I was involved in zero to one with this project" at bounding box center [0, 0] width 0 height 0
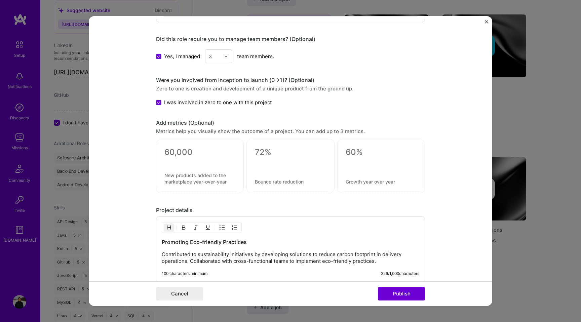
scroll to position [429, 0]
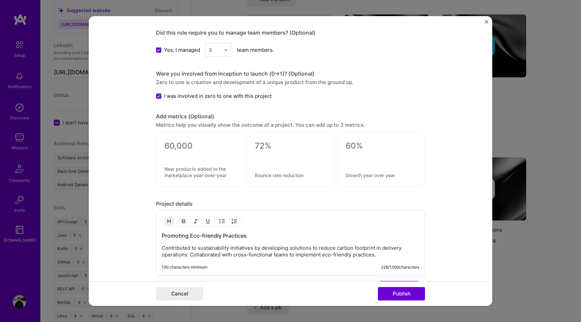
click at [193, 147] on textarea at bounding box center [200, 146] width 71 height 10
click at [122, 173] on form "Editing suggested project This project is suggested based on your LinkedIn, res…" at bounding box center [291, 161] width 404 height 290
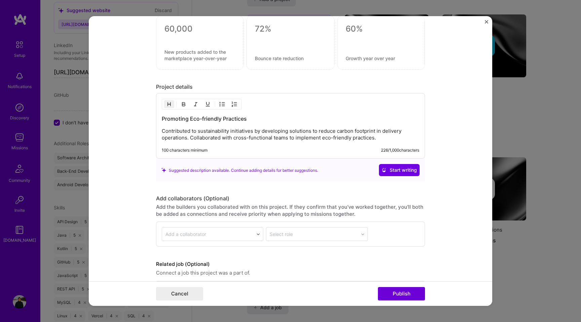
scroll to position [557, 0]
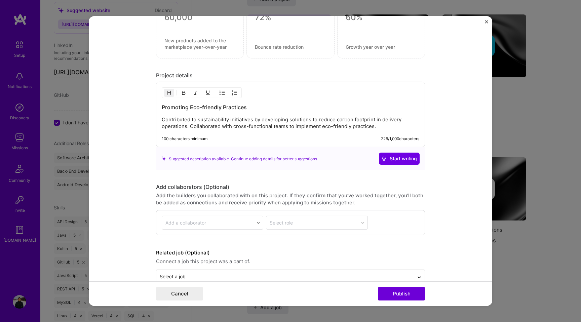
click at [190, 110] on h3 "Promoting Eco-friendly Practices" at bounding box center [291, 107] width 258 height 7
click at [181, 126] on p "Contributed to sustainability initiatives by developing solutions to reduce car…" at bounding box center [291, 122] width 258 height 13
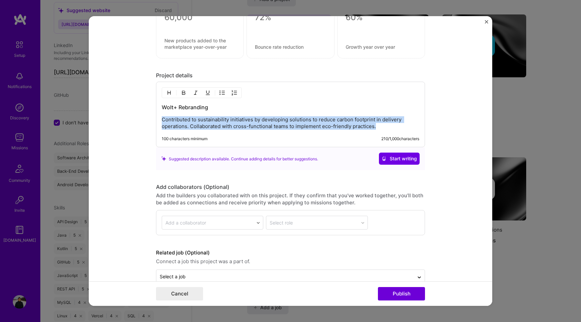
click at [181, 126] on p "Contributed to sustainability initiatives by developing solutions to reduce car…" at bounding box center [291, 122] width 258 height 13
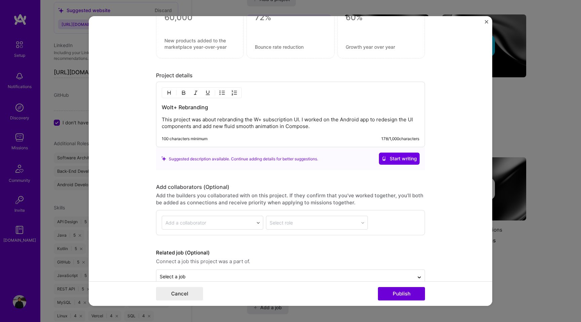
scroll to position [572, 0]
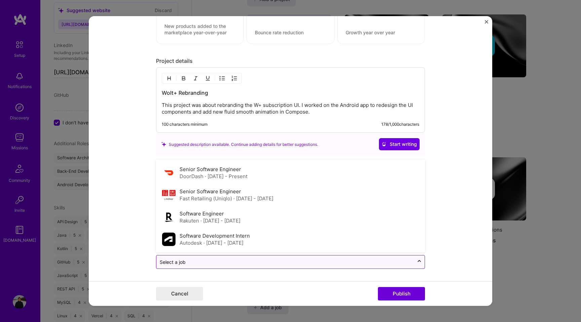
click at [374, 262] on input "text" at bounding box center [285, 262] width 251 height 7
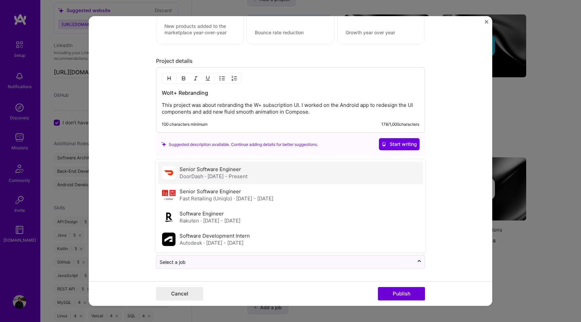
click at [274, 179] on div "Senior Software Engineer DoorDash · Jan 2022 - Present" at bounding box center [290, 173] width 265 height 22
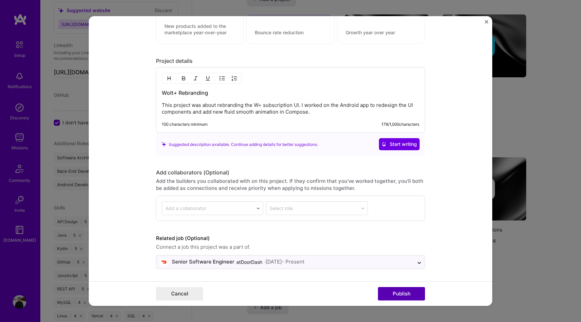
click at [398, 297] on button "Publish" at bounding box center [401, 293] width 47 height 13
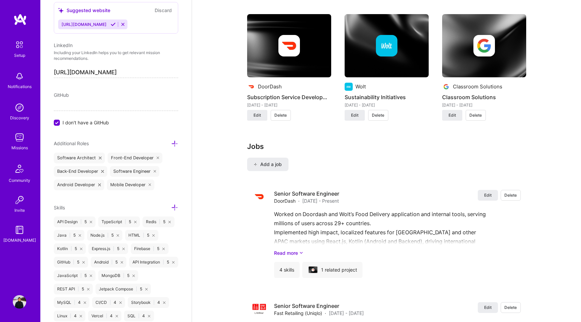
scroll to position [519, 0]
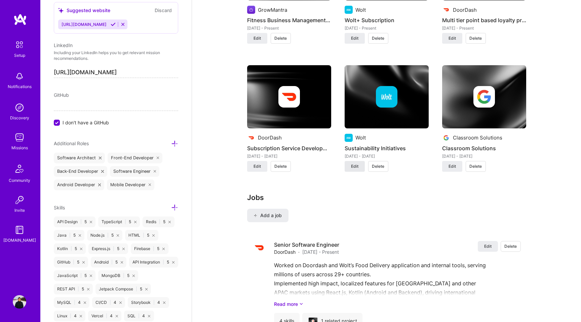
click at [354, 169] on span "Edit" at bounding box center [354, 167] width 7 height 6
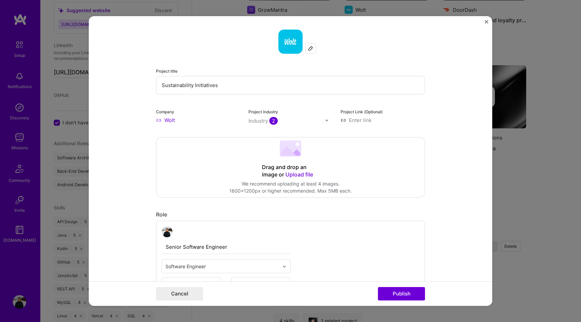
click at [192, 89] on input "Sustainability Initiatives" at bounding box center [290, 85] width 269 height 19
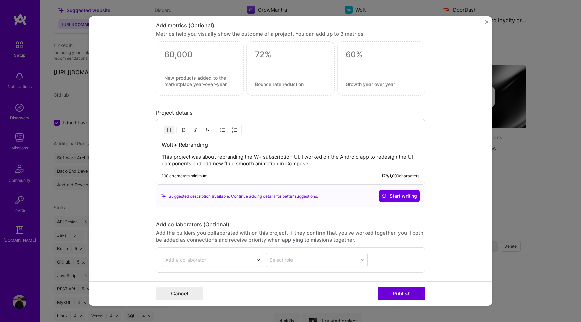
scroll to position [495, 0]
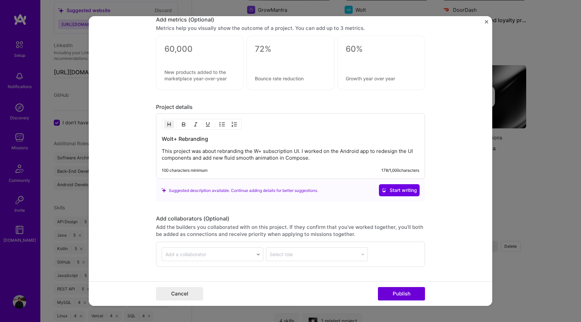
click at [186, 139] on h3 "Wolt+ Rebranding" at bounding box center [291, 138] width 258 height 7
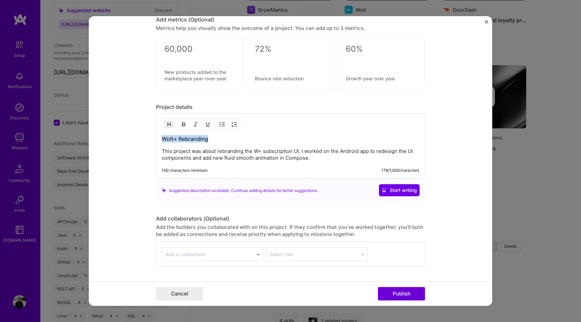
copy h3 "Wolt+ Rebranding"
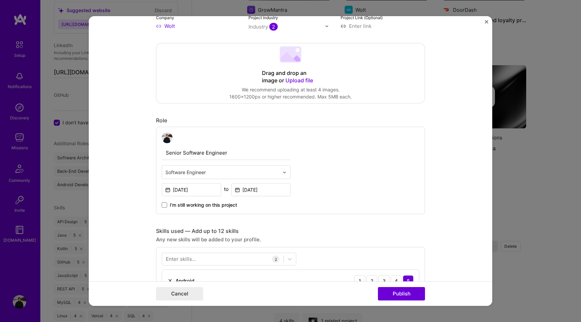
scroll to position [0, 0]
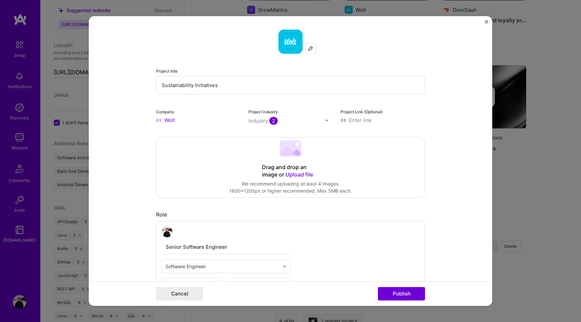
click at [185, 85] on input "Sustainability Initiatives" at bounding box center [290, 85] width 269 height 19
paste input "Wolt+ Rebranding"
type input "Wolt+ Rebranding"
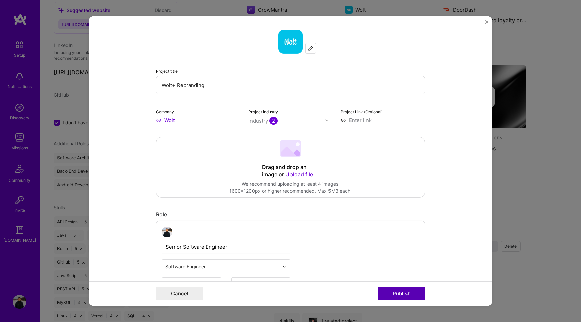
click at [398, 292] on button "Publish" at bounding box center [401, 293] width 47 height 13
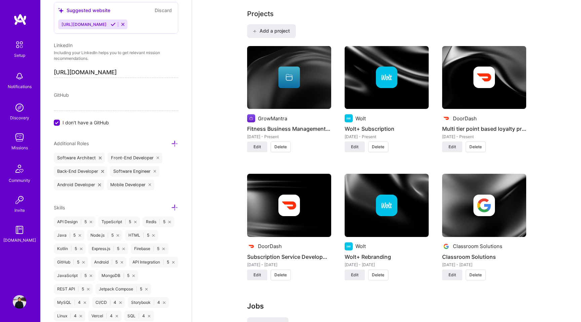
scroll to position [416, 0]
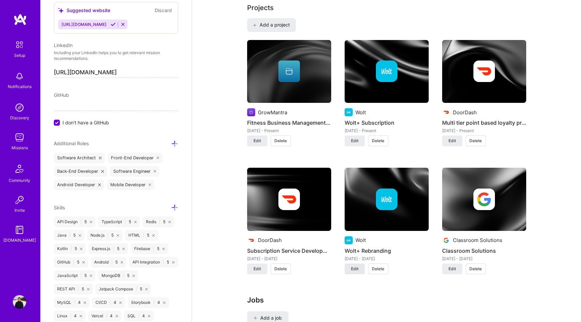
click at [356, 269] on span "Edit" at bounding box center [354, 269] width 7 height 6
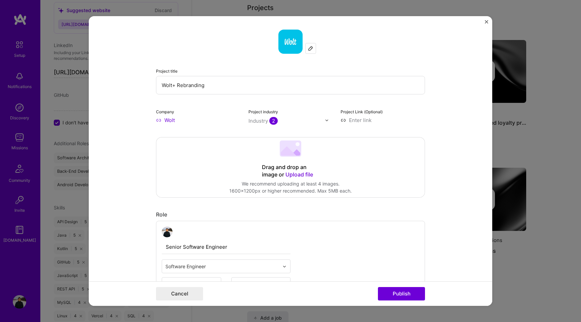
click at [183, 119] on input "Wolt" at bounding box center [198, 120] width 84 height 7
click at [189, 121] on input "Wolt" at bounding box center [198, 120] width 84 height 7
click at [169, 113] on label "Company" at bounding box center [165, 111] width 18 height 5
click at [355, 119] on input at bounding box center [383, 120] width 84 height 7
paste input "https://wolt.com/en/jpn"
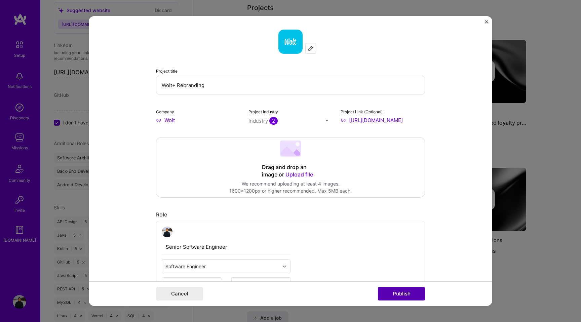
type input "https://wolt.com/en/jpn"
click at [399, 293] on button "Publish" at bounding box center [401, 293] width 47 height 13
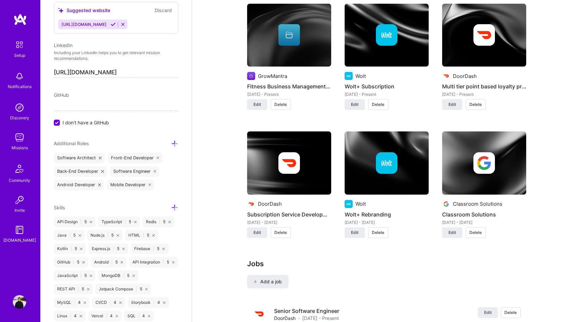
scroll to position [497, 0]
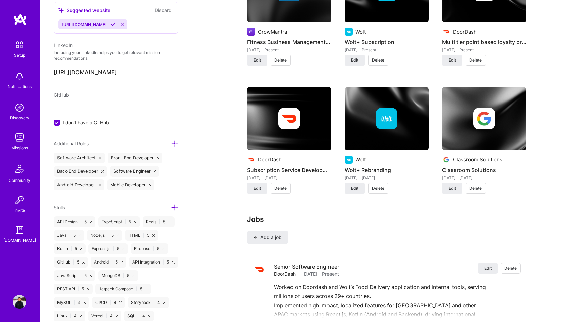
click at [383, 122] on img at bounding box center [387, 119] width 22 height 22
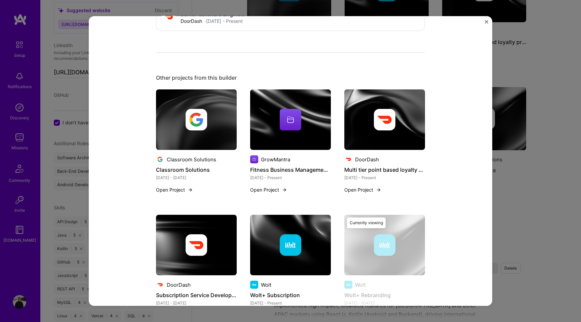
scroll to position [360, 0]
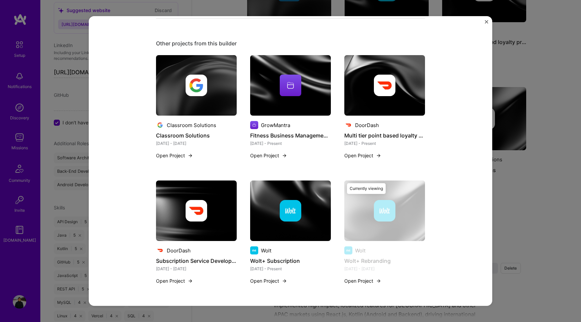
click at [543, 126] on div "Wolt+ Rebranding Wolt Sustainability, Logistics Project link Role Senior Softwa…" at bounding box center [290, 161] width 581 height 322
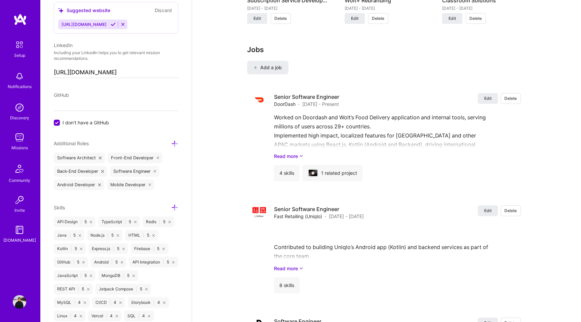
scroll to position [687, 0]
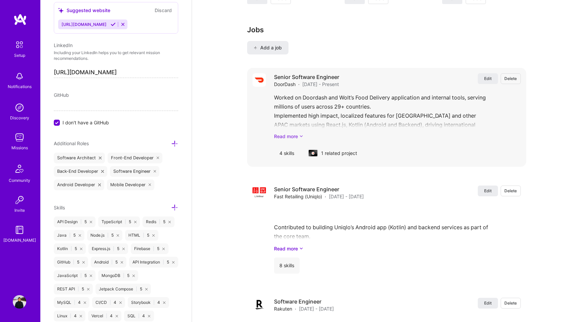
click at [302, 135] on icon at bounding box center [301, 136] width 4 height 7
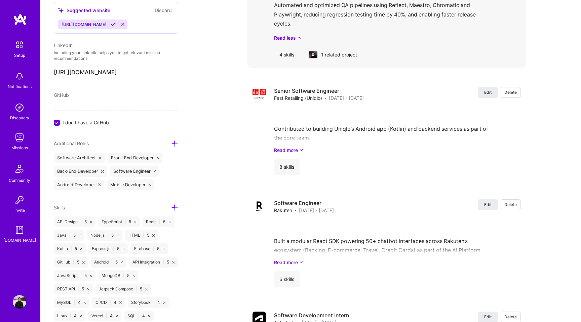
scroll to position [902, 0]
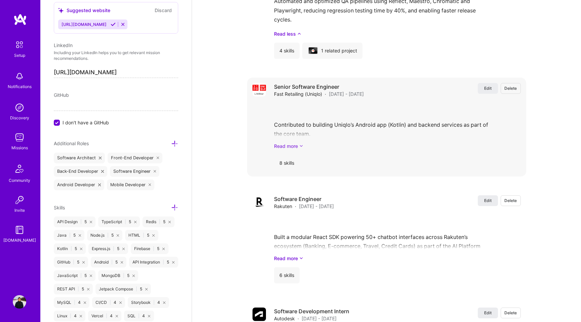
click at [299, 146] on link "Read more" at bounding box center [397, 146] width 247 height 7
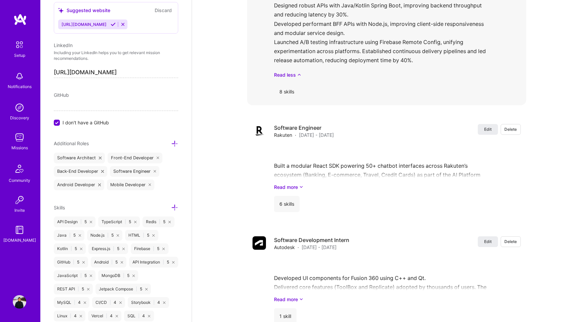
scroll to position [1063, 0]
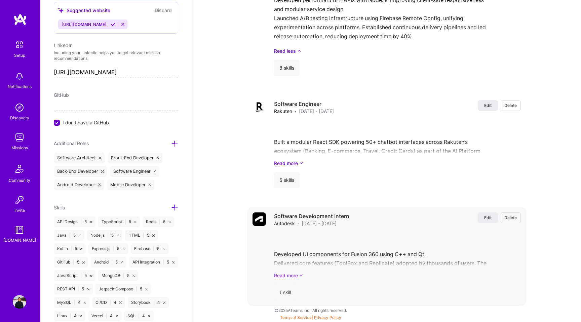
click at [299, 276] on link "Read more" at bounding box center [397, 275] width 247 height 7
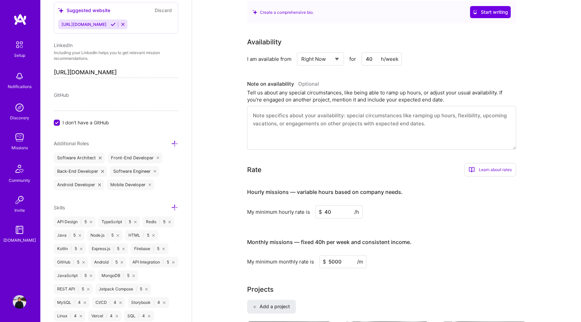
scroll to position [108, 0]
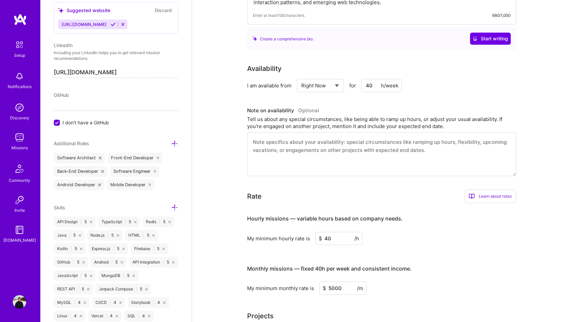
click at [58, 123] on input "I don't have a GitHub" at bounding box center [58, 123] width 6 height 6
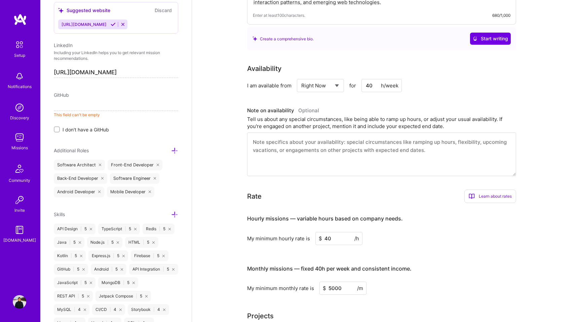
click at [76, 107] on input at bounding box center [116, 105] width 124 height 11
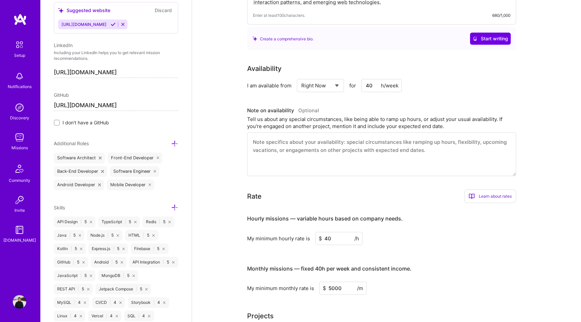
type input "https://github.com/akshaykale"
click at [144, 105] on input "https://github.com/akshaykale" at bounding box center [116, 105] width 124 height 11
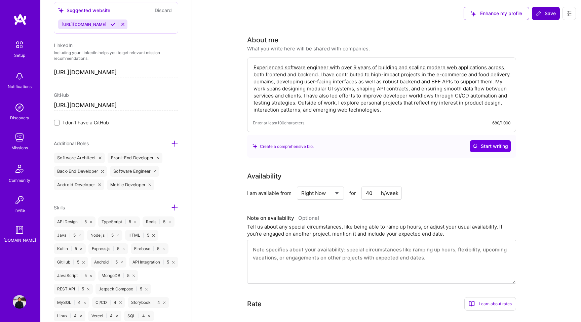
click at [544, 10] on span "Save" at bounding box center [546, 13] width 20 height 7
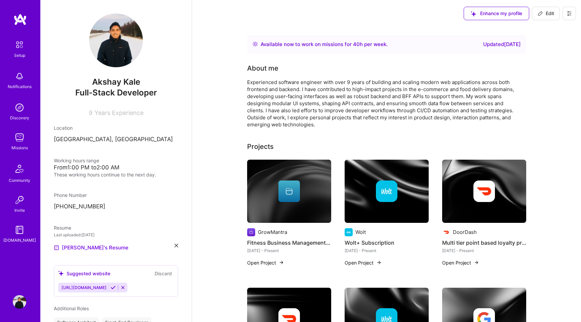
click at [337, 43] on div "Available now to work on missions for 40 h per week ." at bounding box center [324, 44] width 127 height 8
click at [568, 13] on icon at bounding box center [569, 13] width 5 height 5
click at [553, 45] on button "Payment method" at bounding box center [551, 45] width 50 height 17
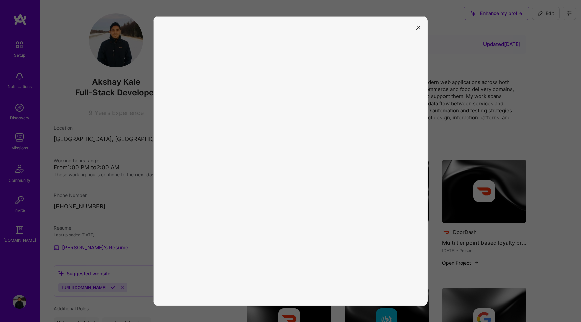
click at [419, 27] on icon "modal" at bounding box center [419, 28] width 4 height 4
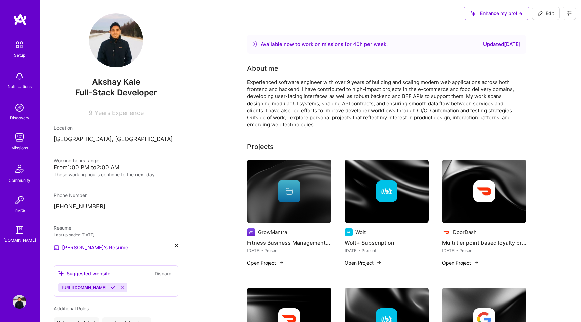
click at [567, 12] on icon at bounding box center [569, 13] width 5 height 5
click at [544, 46] on button "Payment method" at bounding box center [551, 45] width 50 height 17
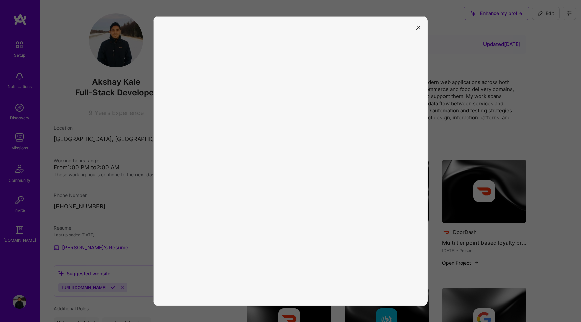
click at [420, 26] on icon "modal" at bounding box center [419, 28] width 4 height 4
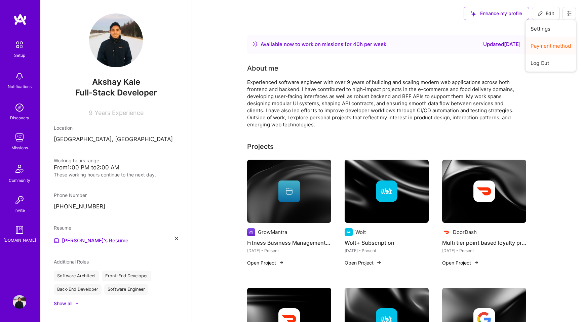
click at [544, 49] on button "Payment method" at bounding box center [551, 45] width 50 height 17
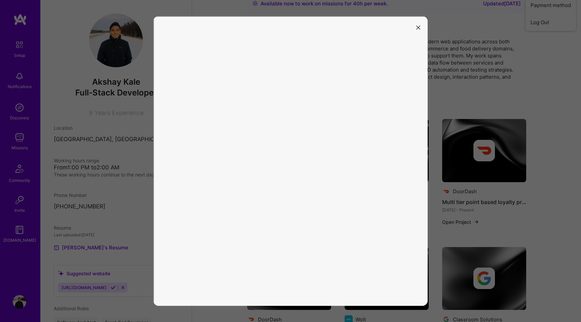
scroll to position [41, 0]
click at [420, 28] on icon "modal" at bounding box center [419, 28] width 4 height 4
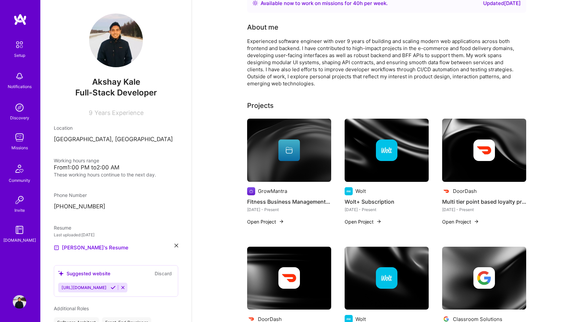
scroll to position [0, 0]
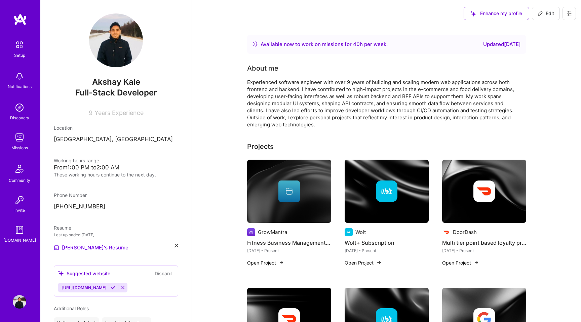
click at [573, 14] on button at bounding box center [569, 13] width 13 height 13
click at [543, 34] on button "Settings" at bounding box center [551, 28] width 50 height 17
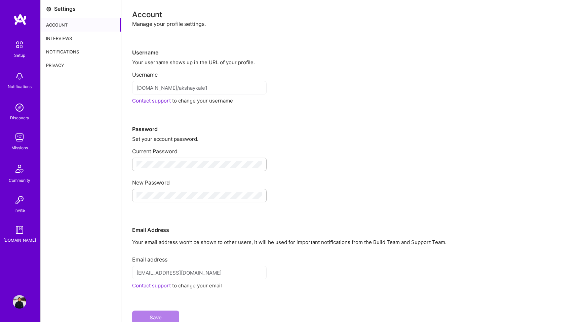
click at [70, 37] on div "Interviews" at bounding box center [81, 38] width 80 height 13
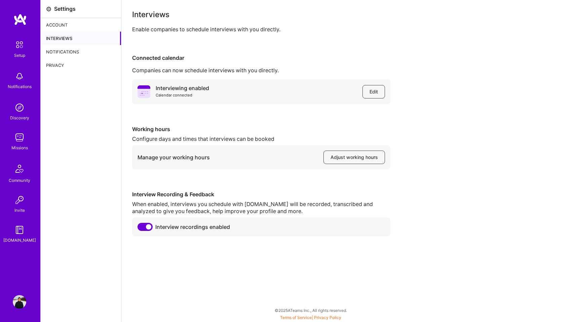
click at [77, 52] on div "Notifications" at bounding box center [81, 51] width 80 height 13
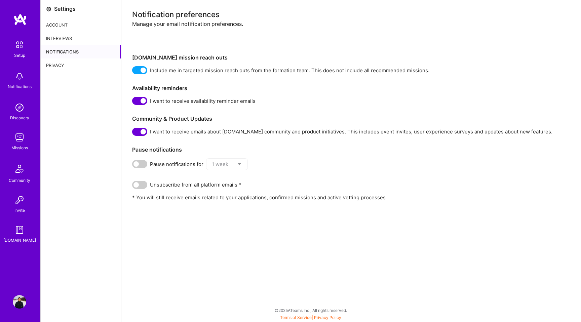
click at [16, 43] on img at bounding box center [19, 45] width 14 height 14
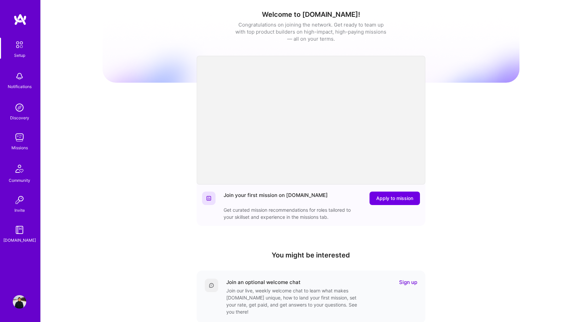
click at [19, 12] on div "Setup Notifications Discovery Missions Community Invite [DOMAIN_NAME] Profile" at bounding box center [20, 161] width 40 height 322
click at [20, 16] on img at bounding box center [19, 19] width 13 height 12
